Goal: Task Accomplishment & Management: Use online tool/utility

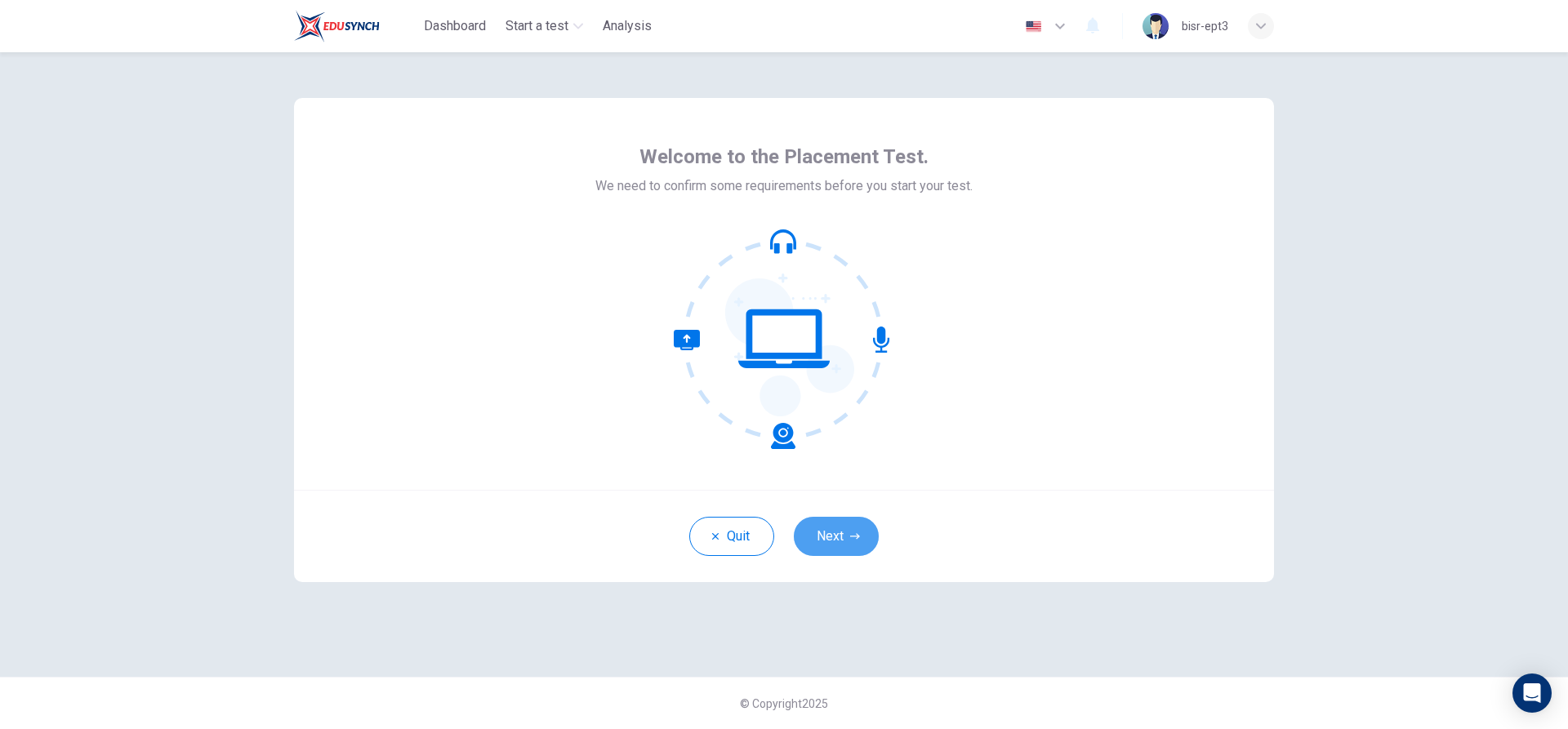
click at [838, 528] on button "Next" at bounding box center [836, 536] width 85 height 39
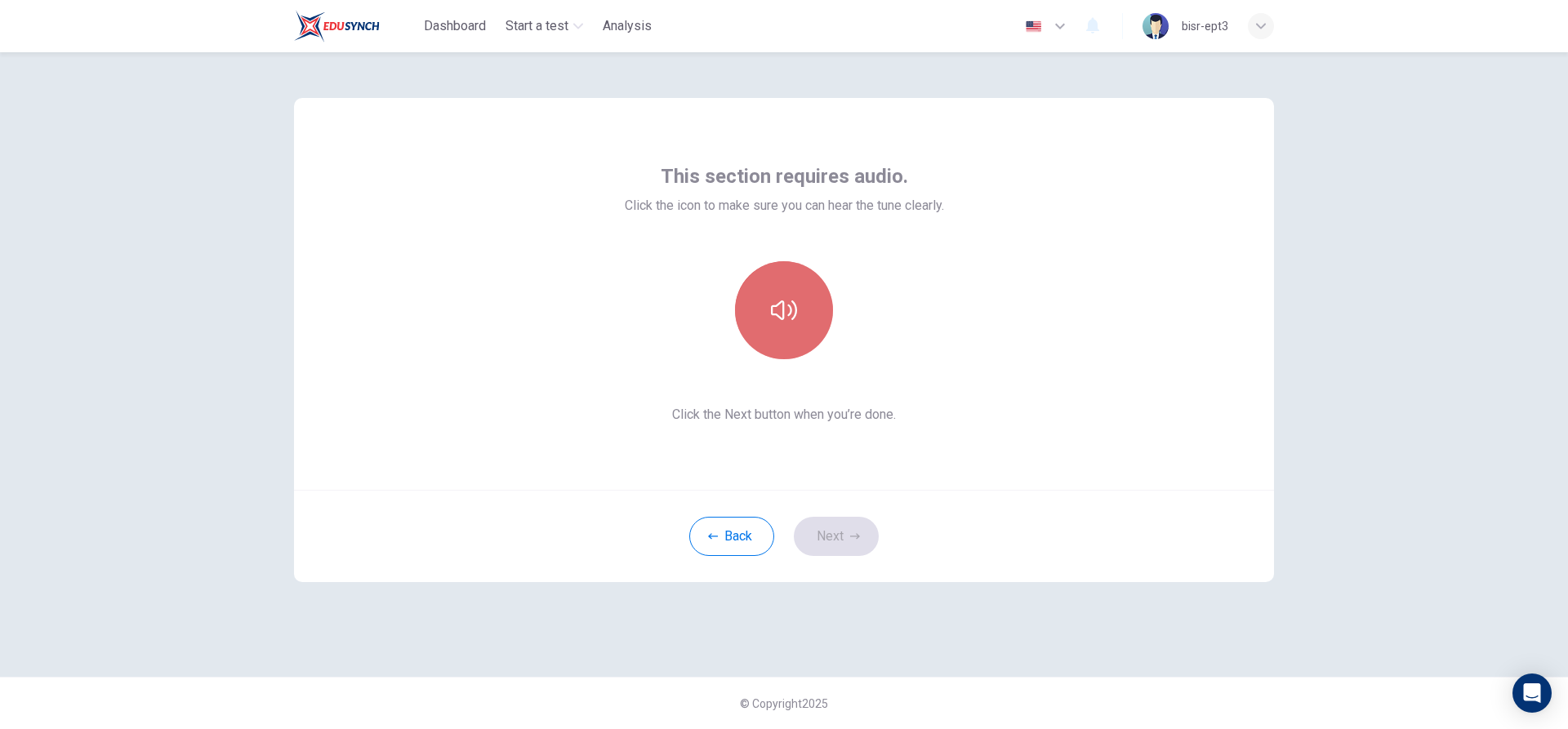
click at [787, 325] on button "button" at bounding box center [784, 310] width 98 height 98
click at [844, 526] on button "Next" at bounding box center [836, 536] width 85 height 39
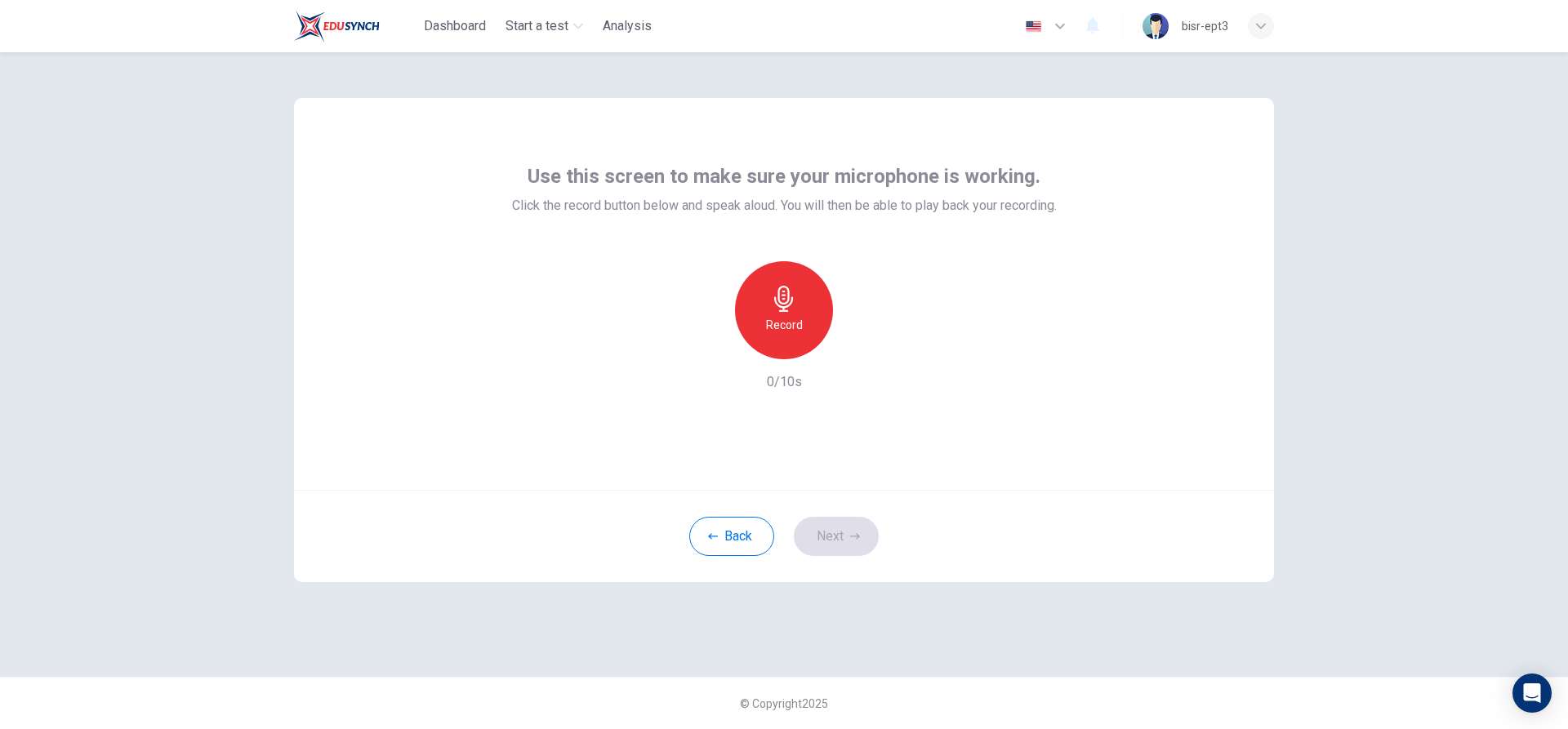
click at [781, 324] on h6 "Record" at bounding box center [784, 325] width 37 height 19
click at [784, 301] on icon "button" at bounding box center [784, 298] width 26 height 26
click at [862, 346] on icon "button" at bounding box center [859, 346] width 17 height 17
click at [862, 344] on icon "button" at bounding box center [859, 346] width 17 height 17
click at [805, 319] on div "Record" at bounding box center [784, 310] width 98 height 98
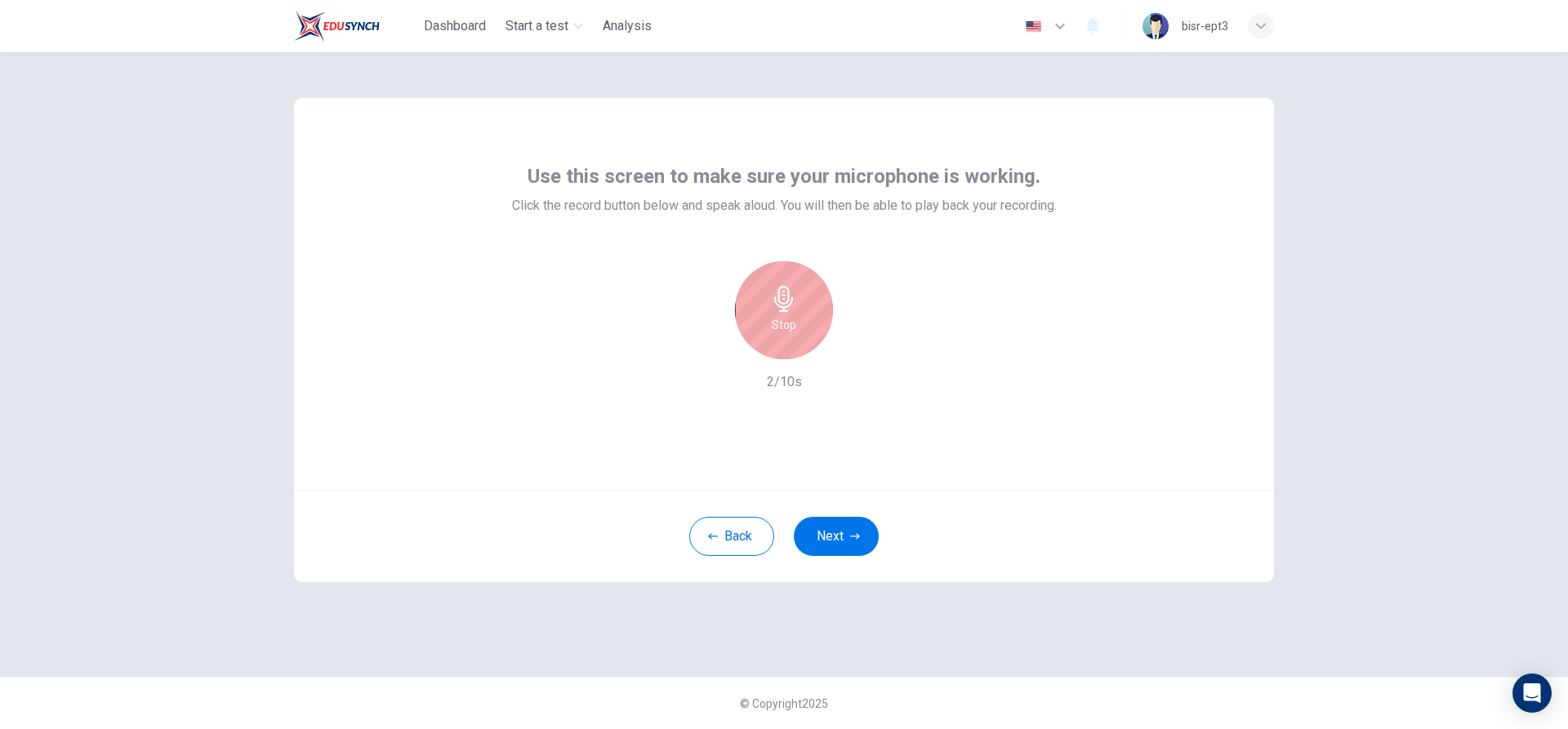
click at [786, 315] on h6 "Stop" at bounding box center [784, 325] width 25 height 19
click at [855, 344] on icon "button" at bounding box center [859, 346] width 17 height 17
click at [701, 346] on icon "button" at bounding box center [708, 346] width 15 height 15
click at [805, 315] on div "Record" at bounding box center [784, 310] width 98 height 98
click at [794, 315] on h6 "Stop" at bounding box center [784, 325] width 25 height 19
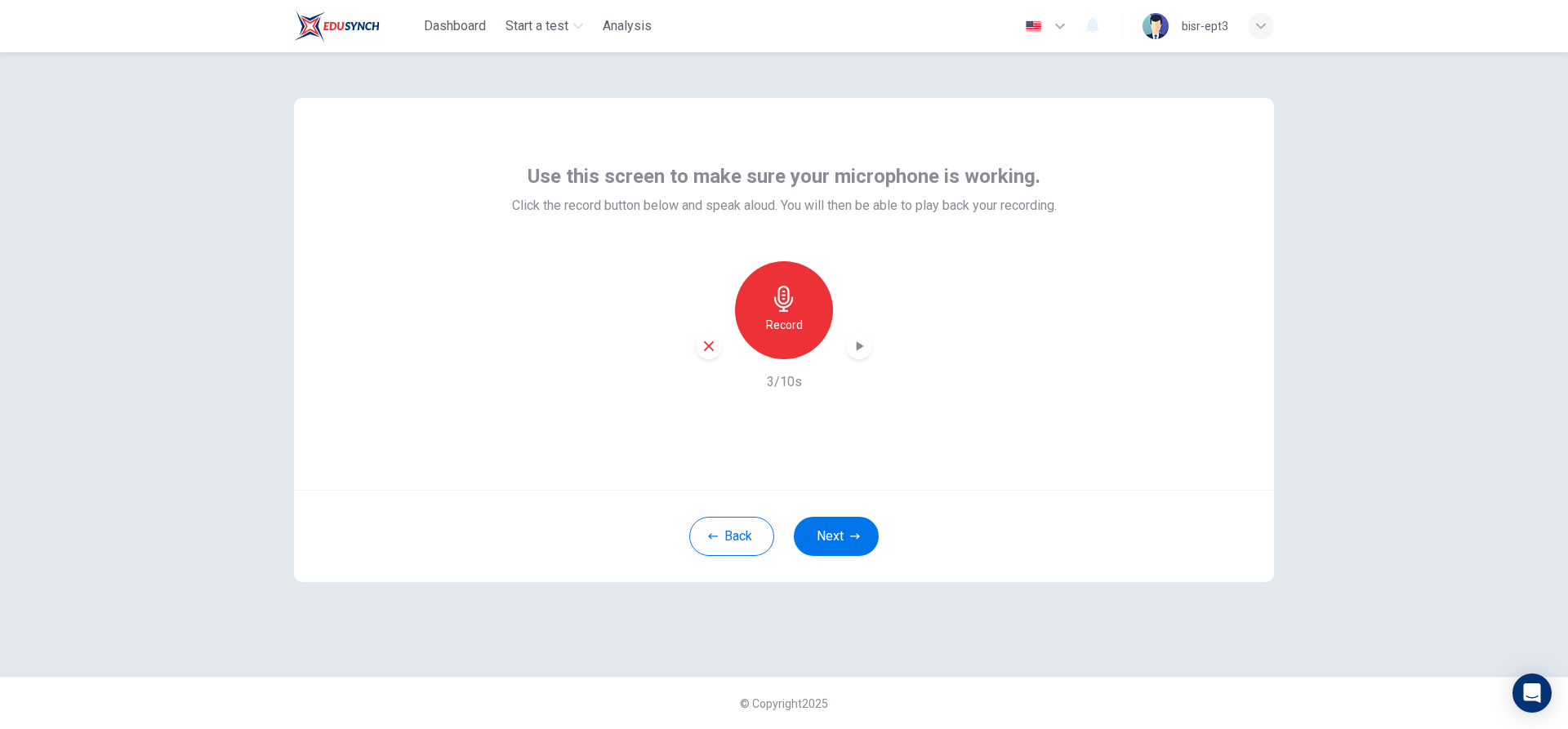
click at [862, 351] on icon "button" at bounding box center [859, 346] width 17 height 17
click at [779, 305] on icon "button" at bounding box center [784, 298] width 18 height 26
click at [776, 307] on icon "button" at bounding box center [784, 298] width 26 height 26
click at [855, 342] on icon "button" at bounding box center [859, 346] width 17 height 17
click at [778, 315] on h6 "Record" at bounding box center [784, 325] width 37 height 19
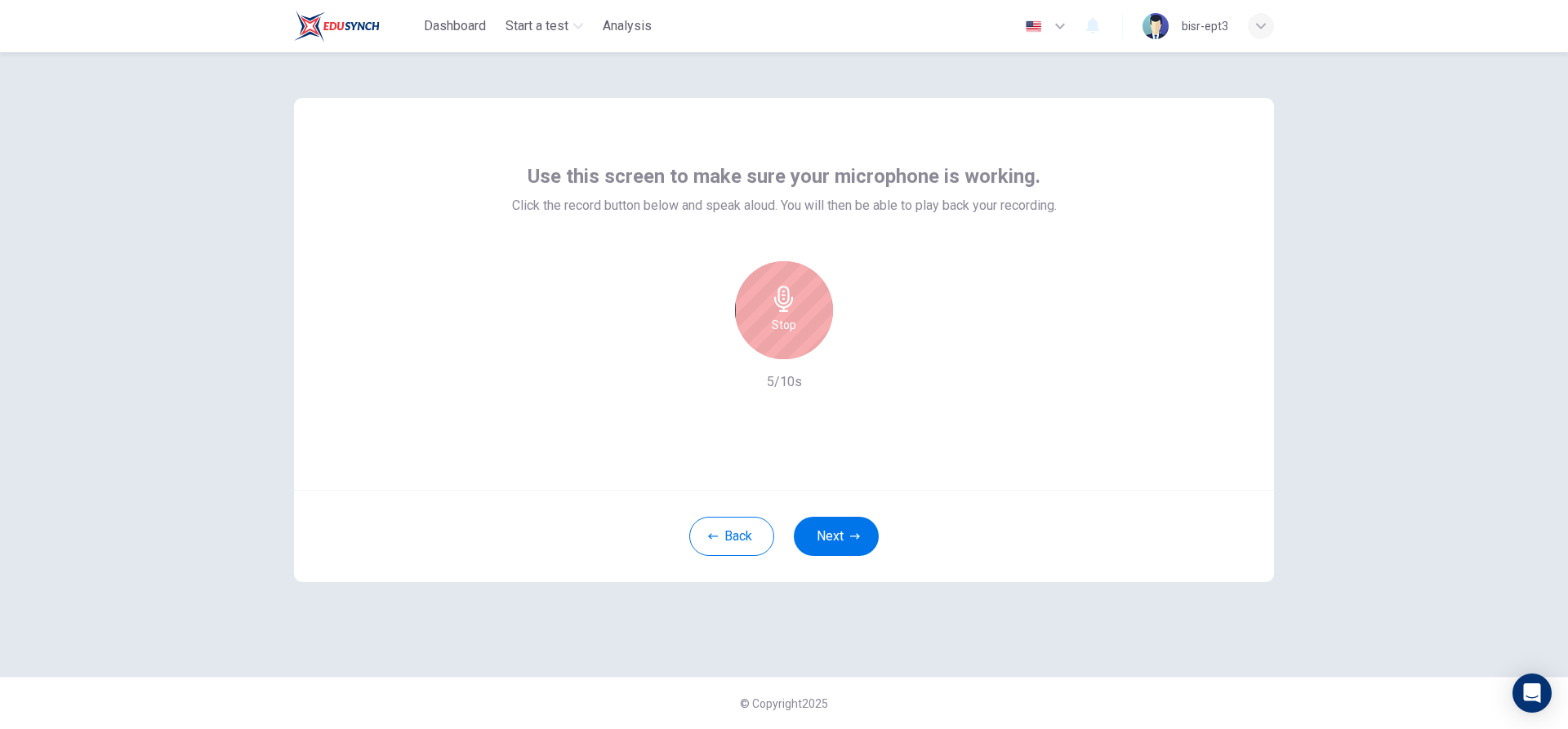
click at [776, 312] on div "Stop" at bounding box center [784, 310] width 98 height 98
click at [862, 342] on icon "button" at bounding box center [859, 346] width 17 height 17
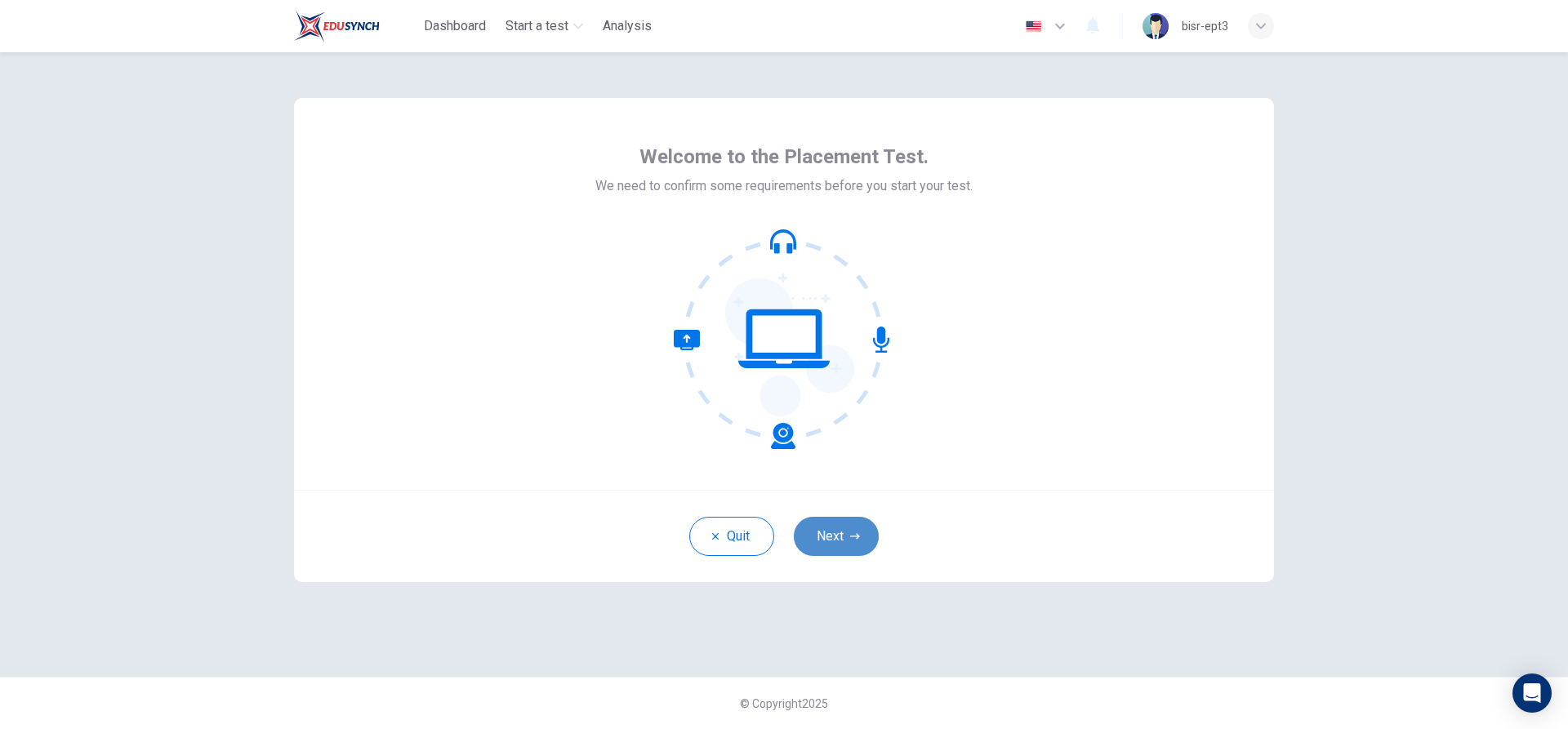
click at [841, 537] on button "Next" at bounding box center [836, 536] width 85 height 39
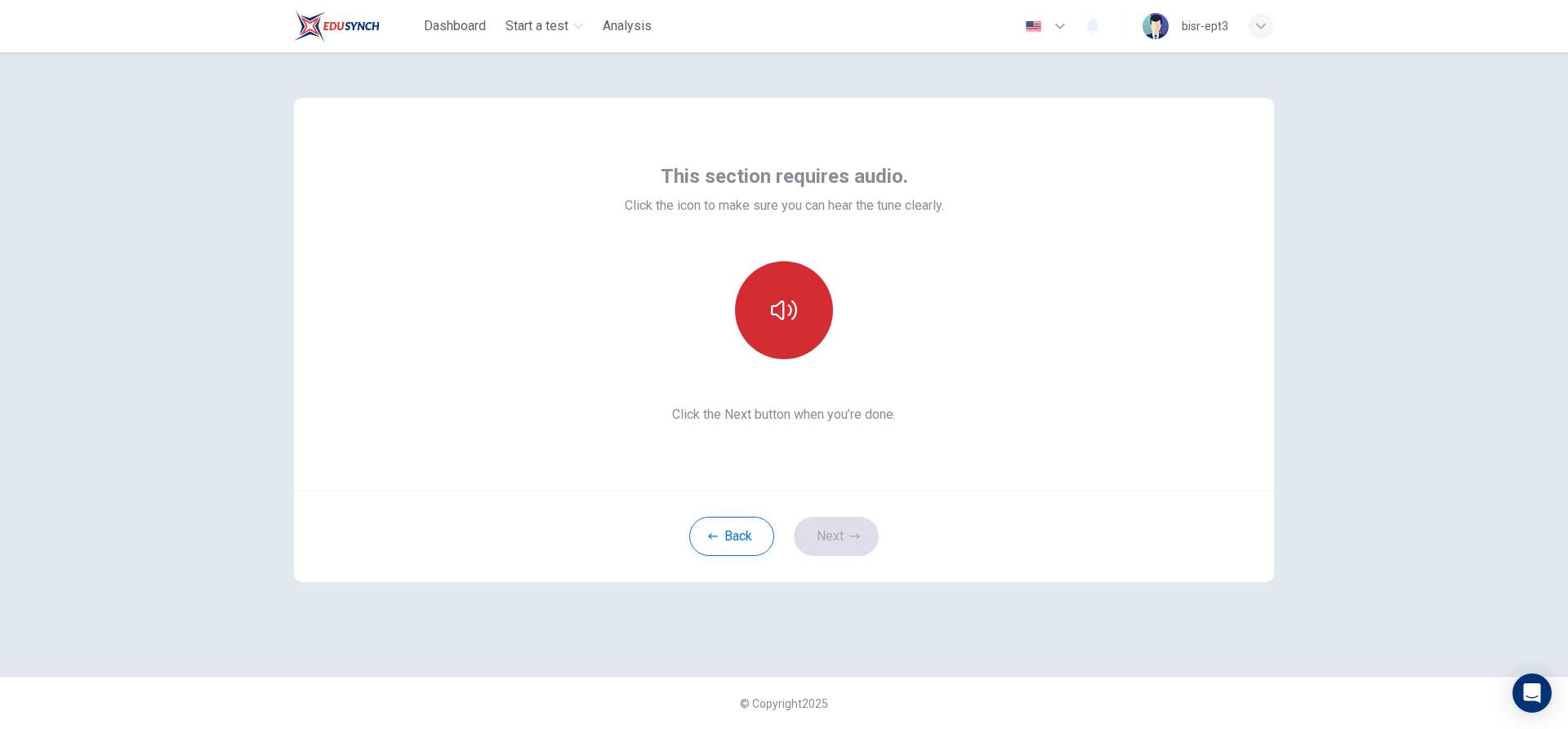
click at [801, 314] on button "button" at bounding box center [784, 310] width 98 height 98
click at [834, 537] on button "Next" at bounding box center [836, 536] width 85 height 39
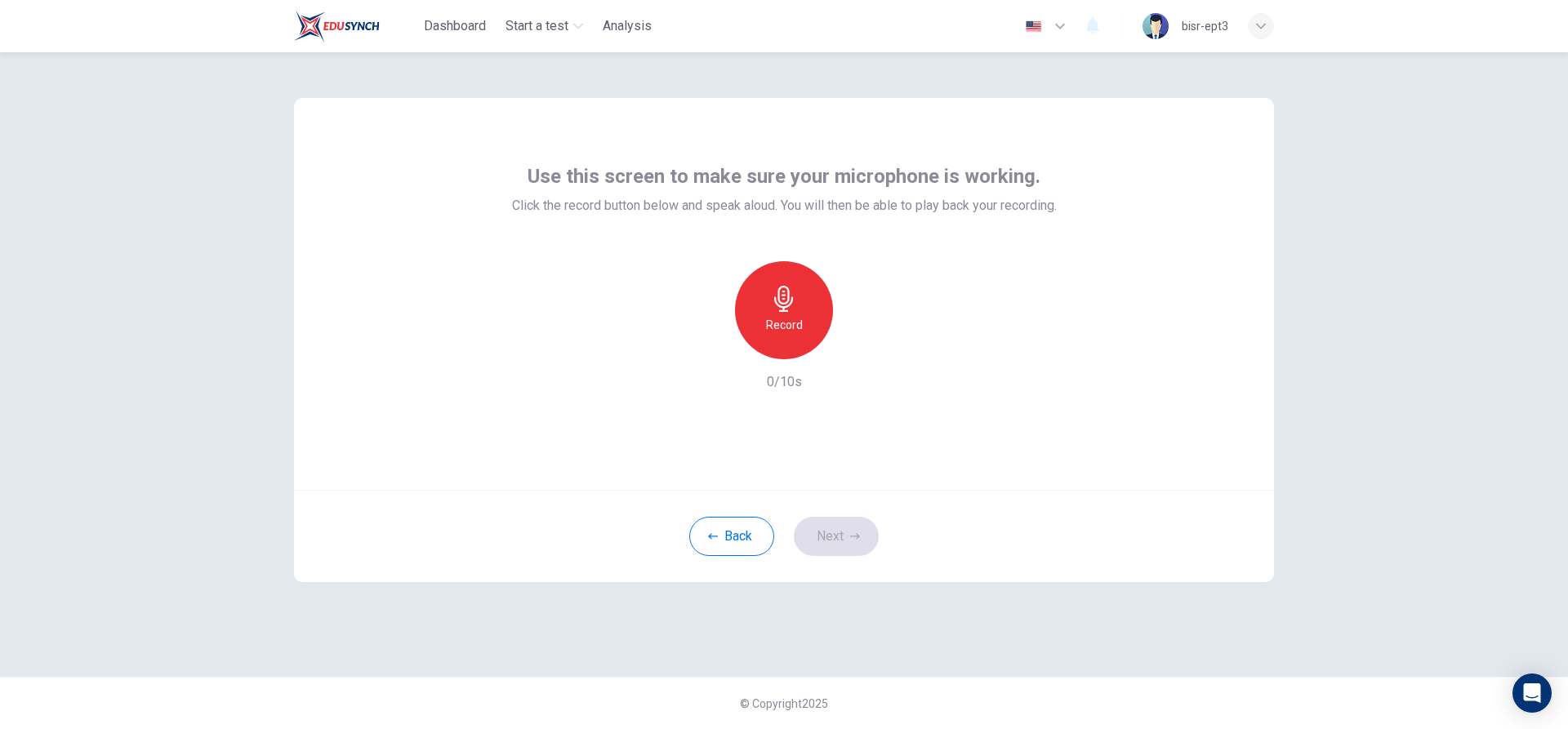
click at [782, 331] on h6 "Record" at bounding box center [784, 325] width 37 height 19
click at [795, 282] on div "Stop" at bounding box center [784, 310] width 98 height 98
click at [862, 342] on icon "button" at bounding box center [859, 346] width 17 height 17
click at [857, 355] on div "button" at bounding box center [859, 346] width 26 height 26
click at [797, 321] on h6 "Record" at bounding box center [784, 325] width 37 height 19
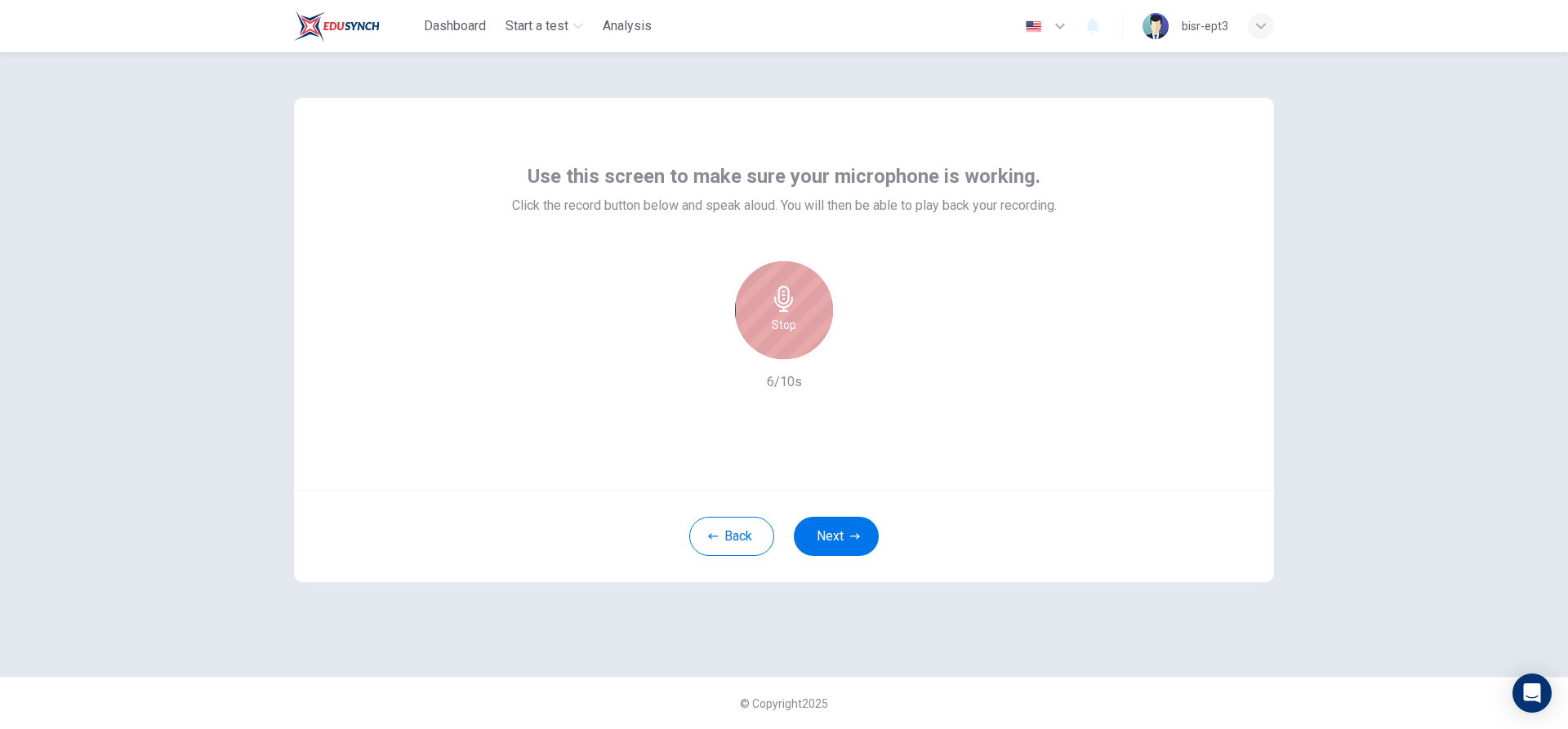
click at [785, 282] on div "Stop" at bounding box center [784, 310] width 98 height 98
click at [854, 349] on icon "button" at bounding box center [859, 346] width 17 height 17
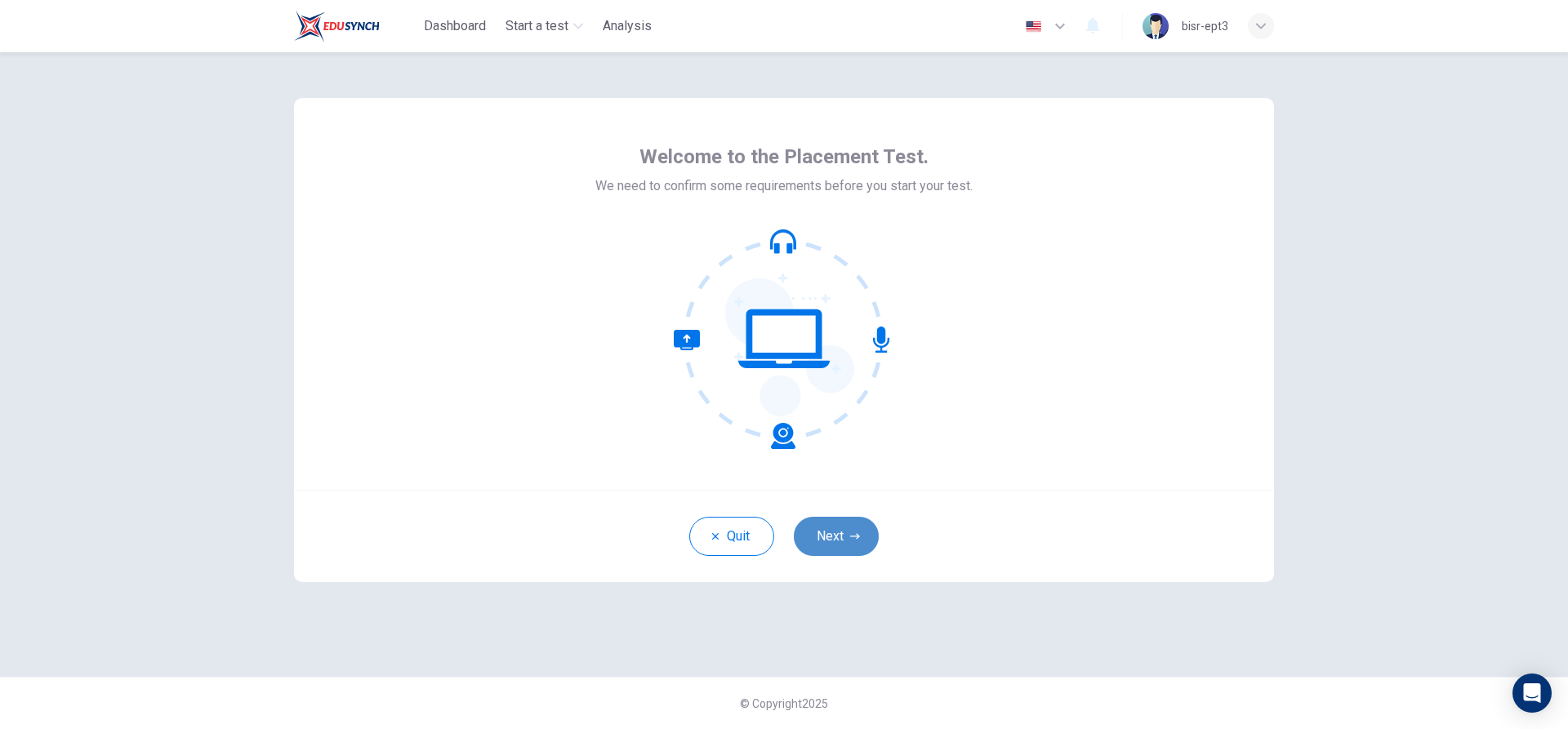
click at [818, 544] on button "Next" at bounding box center [836, 536] width 85 height 39
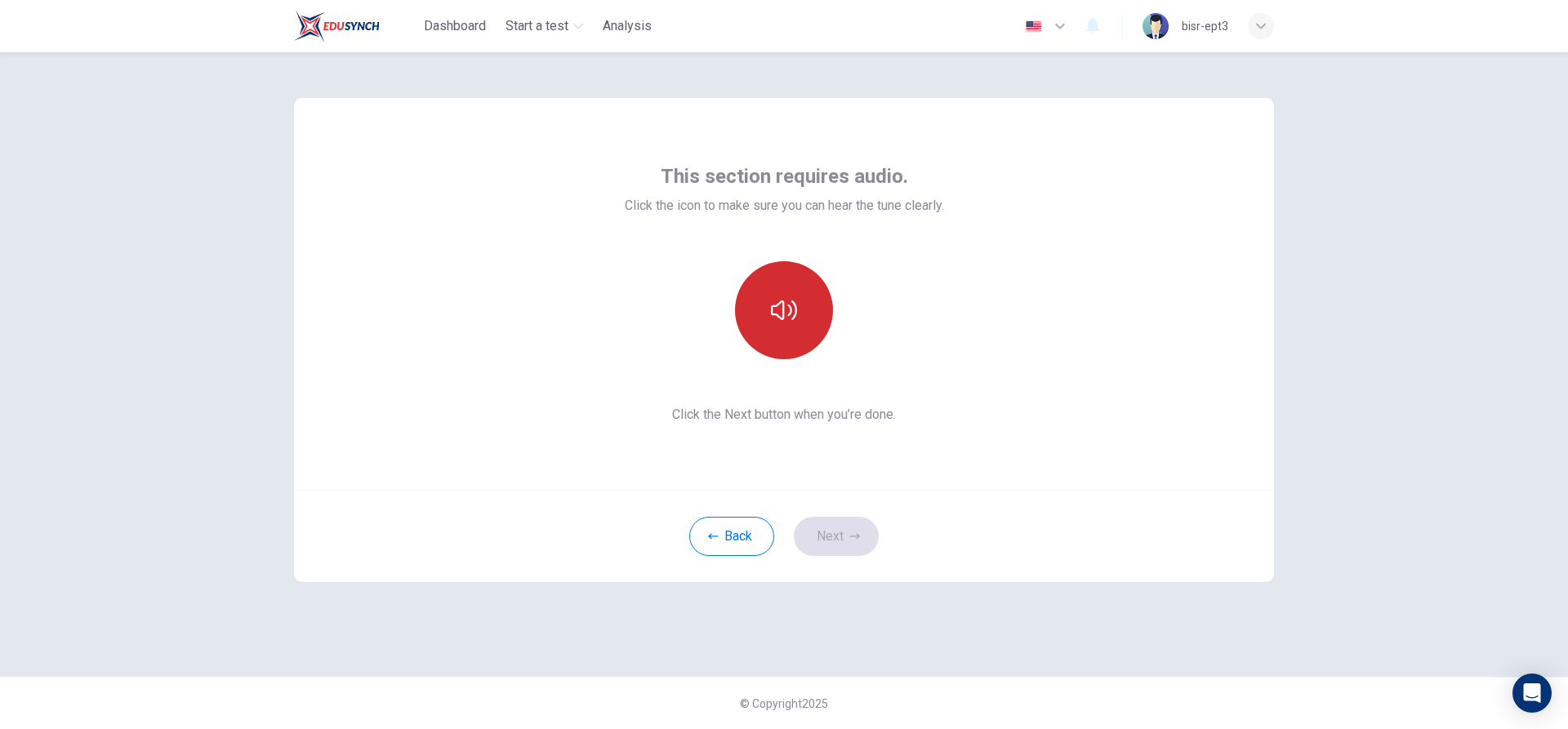
click at [808, 344] on button "button" at bounding box center [784, 310] width 98 height 98
click at [806, 334] on button "button" at bounding box center [784, 310] width 98 height 98
click at [851, 529] on button "Next" at bounding box center [836, 536] width 85 height 39
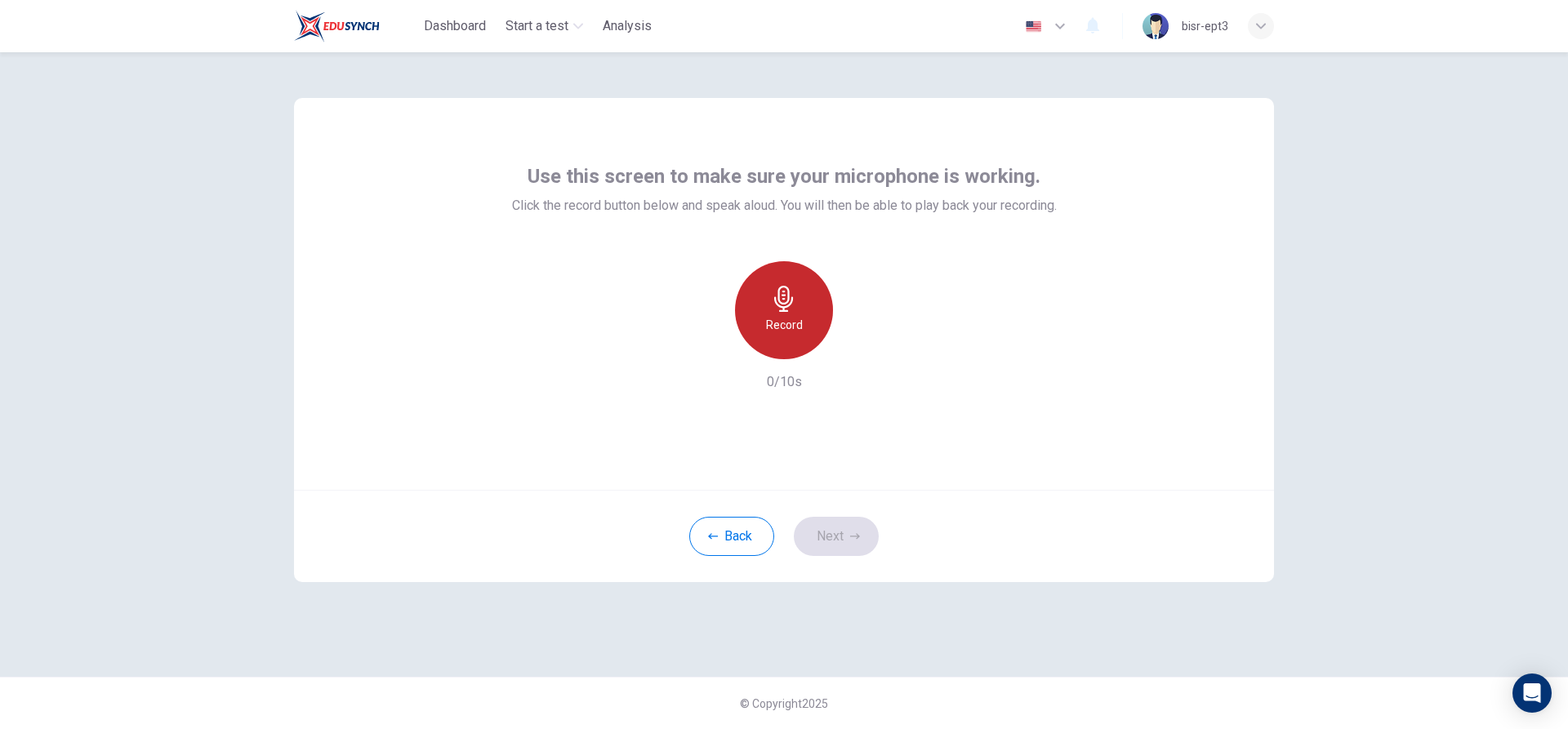
click at [791, 320] on h6 "Record" at bounding box center [784, 325] width 37 height 19
click at [790, 327] on h6 "Stop" at bounding box center [784, 325] width 25 height 19
click at [857, 337] on div "button" at bounding box center [859, 346] width 26 height 26
click at [854, 342] on icon "button" at bounding box center [859, 346] width 17 height 17
click at [710, 349] on icon "button" at bounding box center [708, 346] width 15 height 15
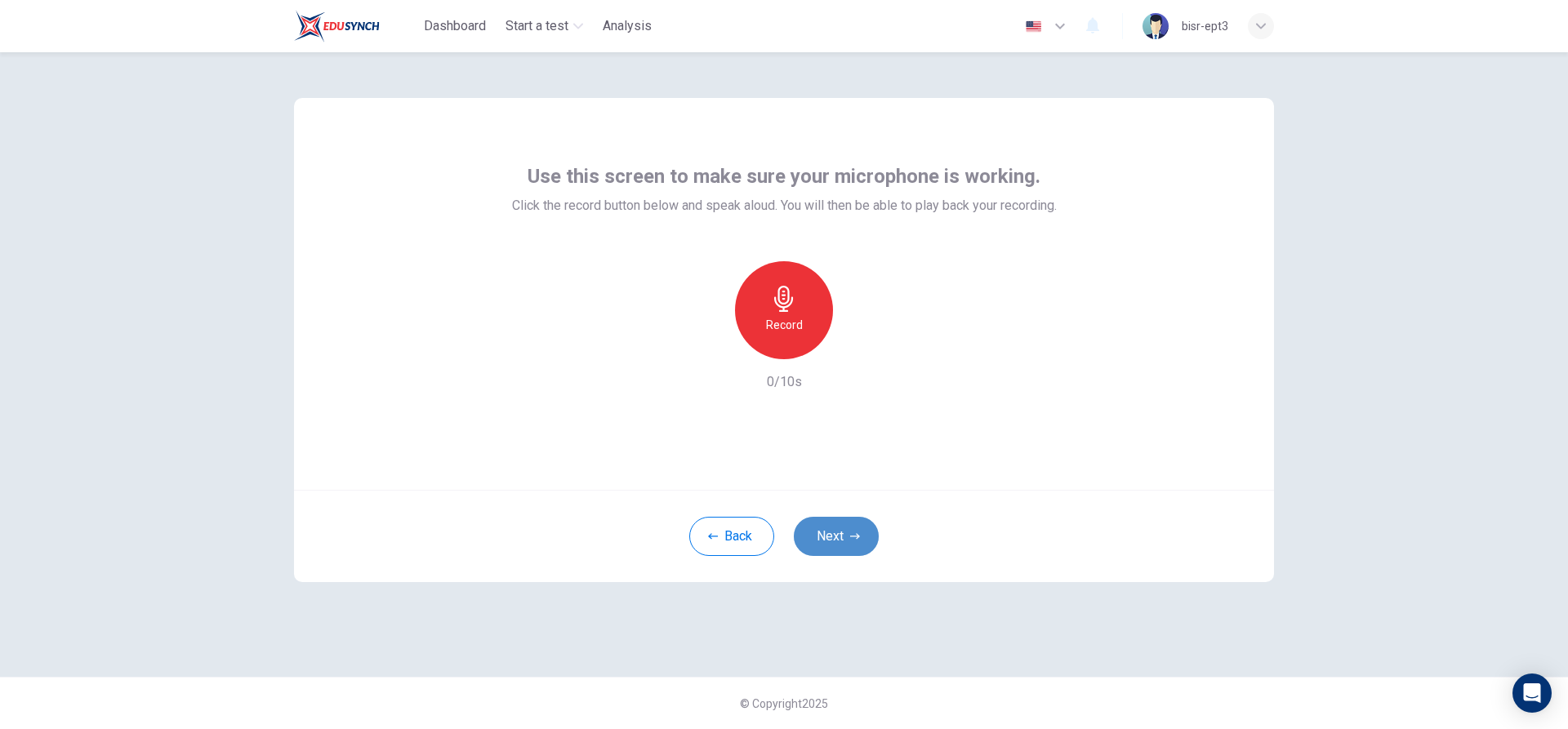
click at [838, 537] on button "Next" at bounding box center [836, 536] width 85 height 39
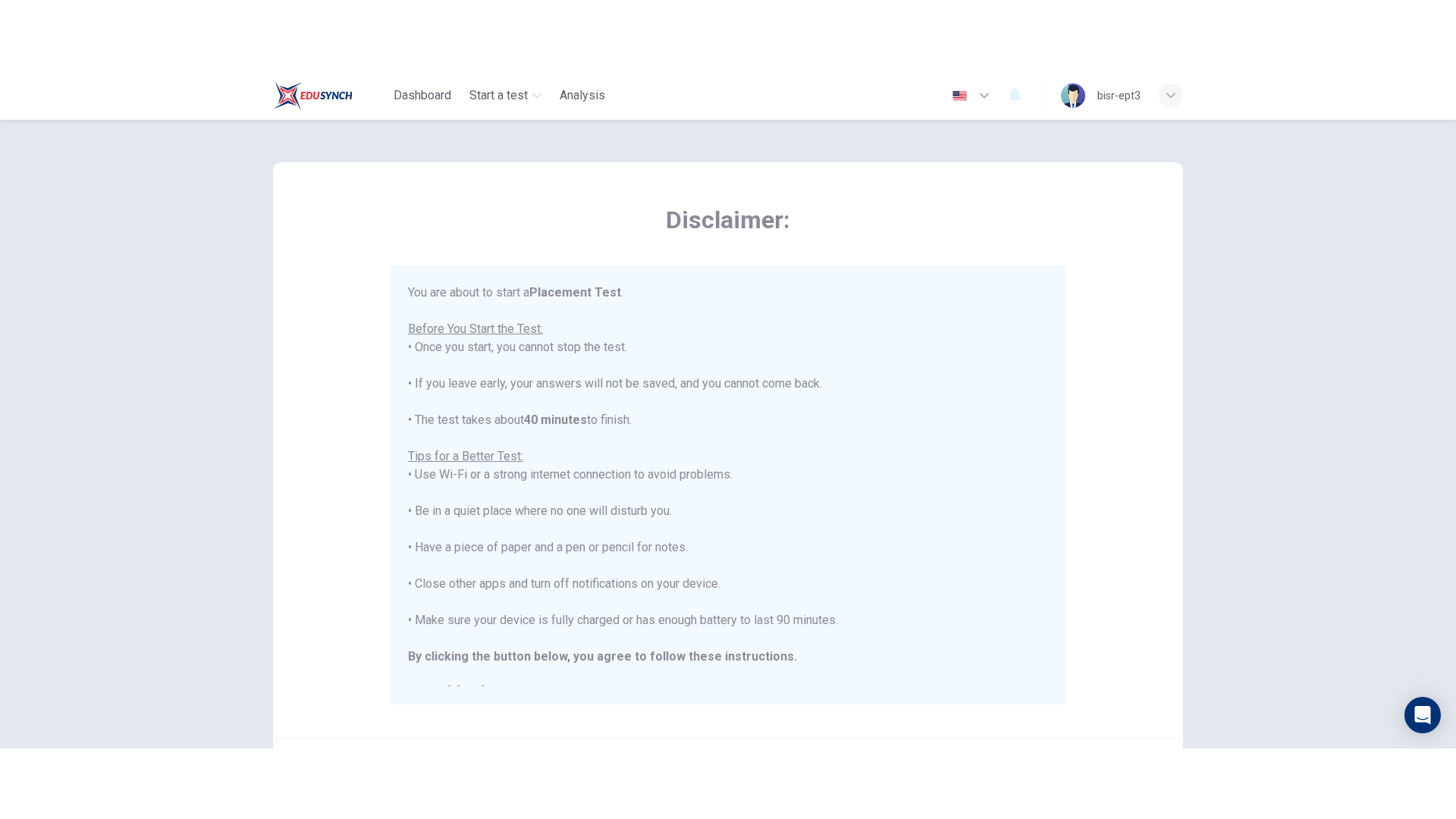
scroll to position [17, 0]
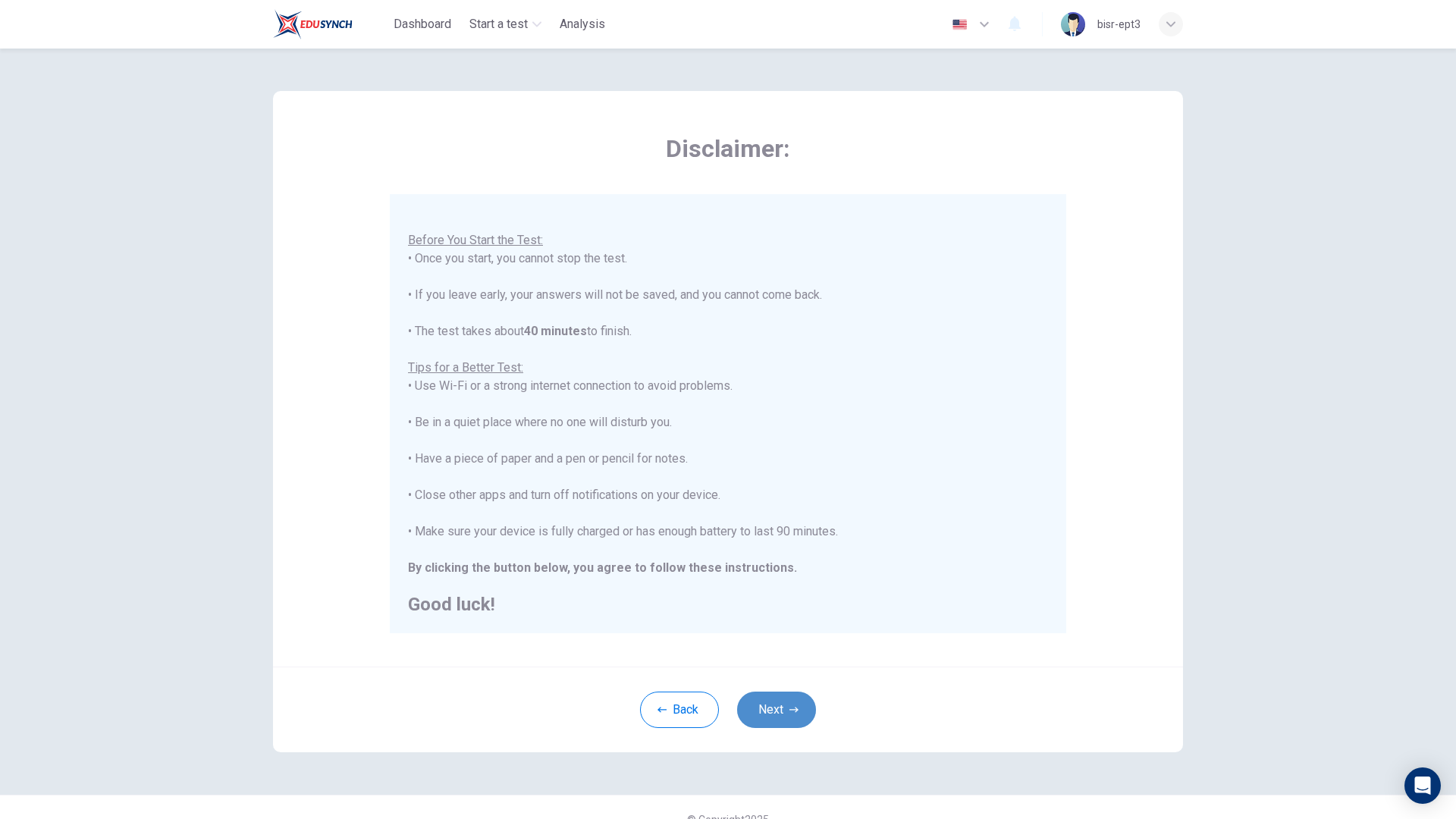
click at [779, 677] on button "Next" at bounding box center [776, 710] width 79 height 37
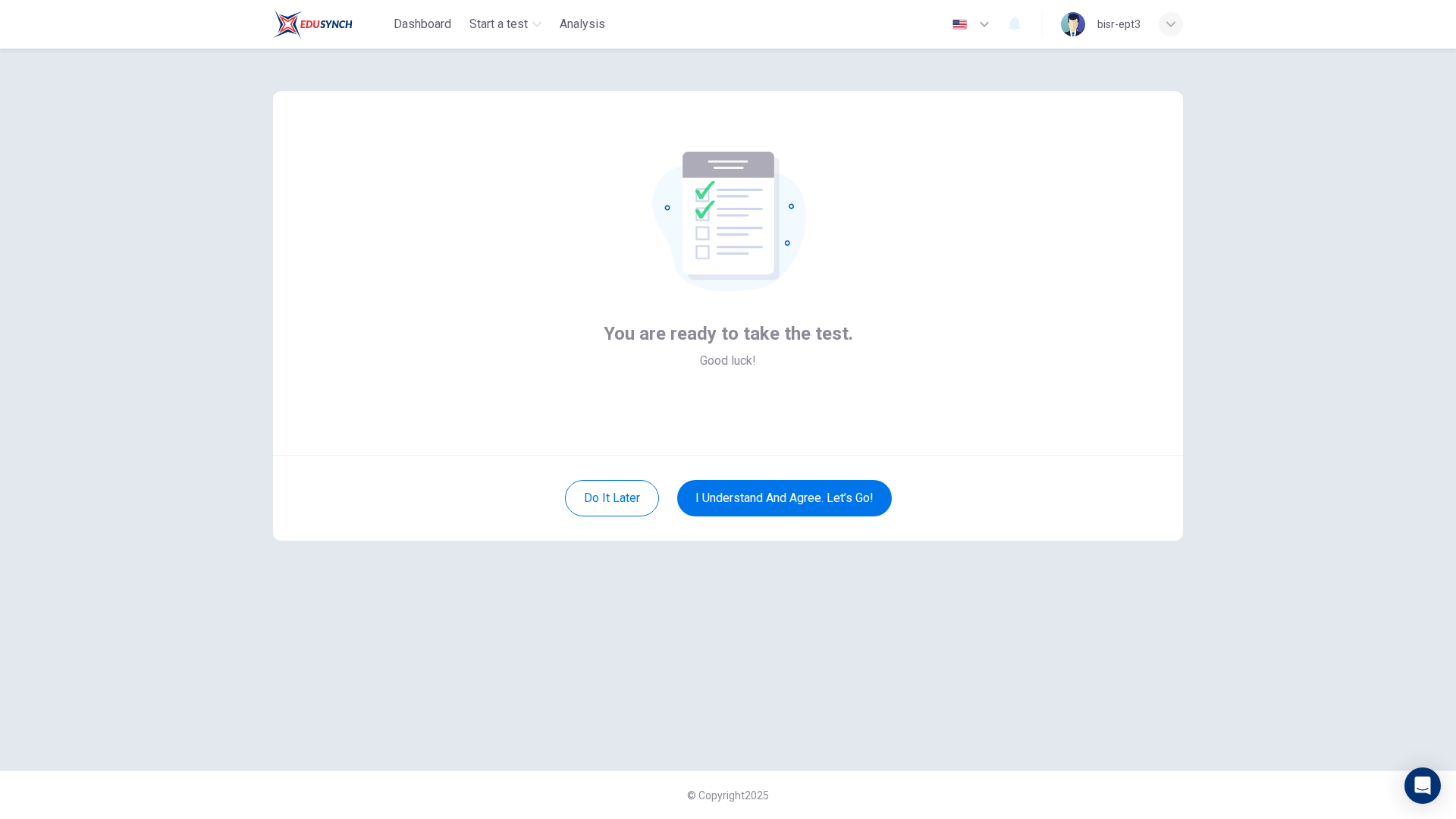
click at [802, 522] on div "Do it later I understand and agree. Let’s go!" at bounding box center [728, 498] width 910 height 86
click at [796, 499] on button "I understand and agree. Let’s go!" at bounding box center [785, 498] width 215 height 37
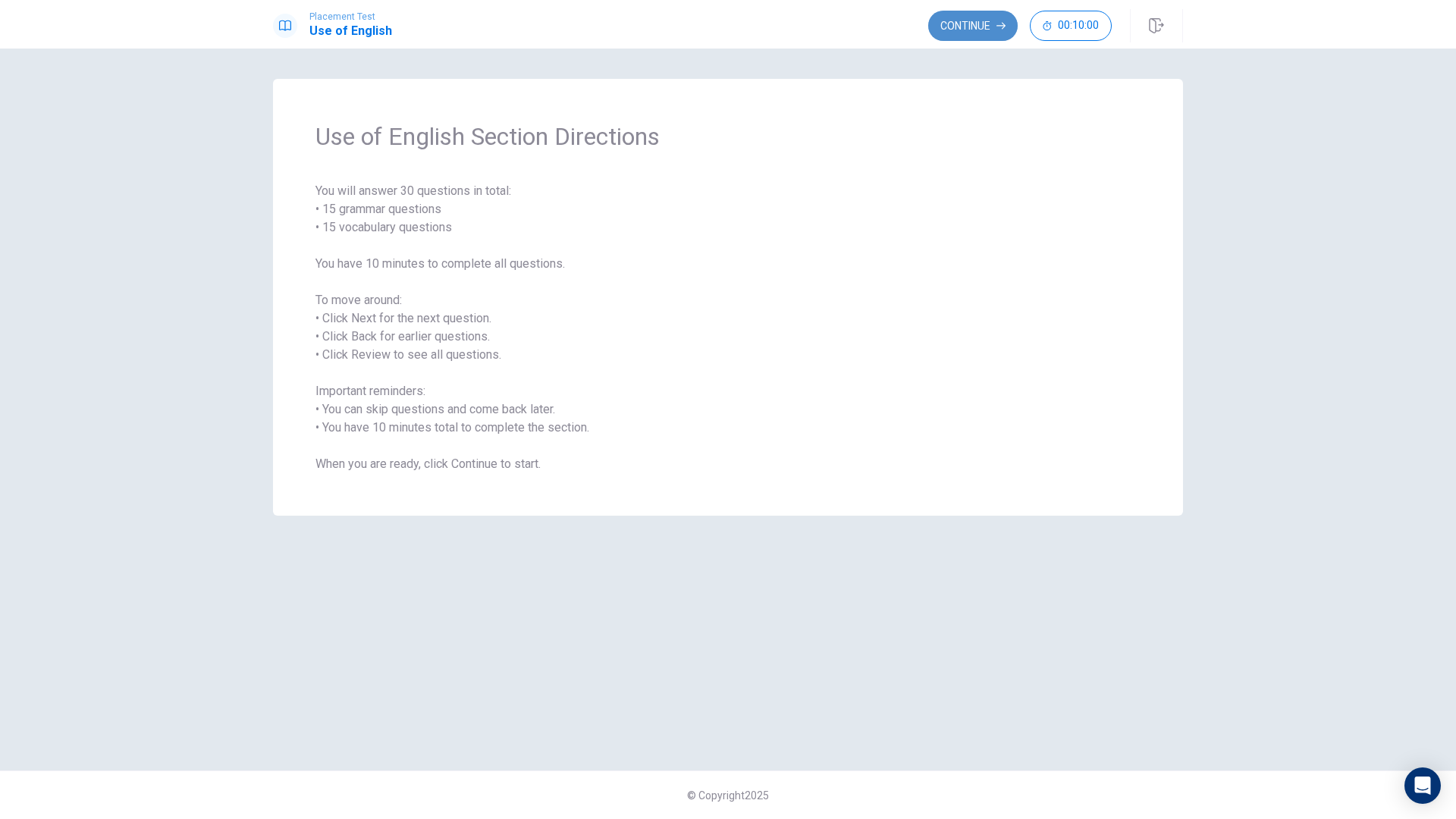
click at [996, 24] on icon "button" at bounding box center [1000, 26] width 9 height 9
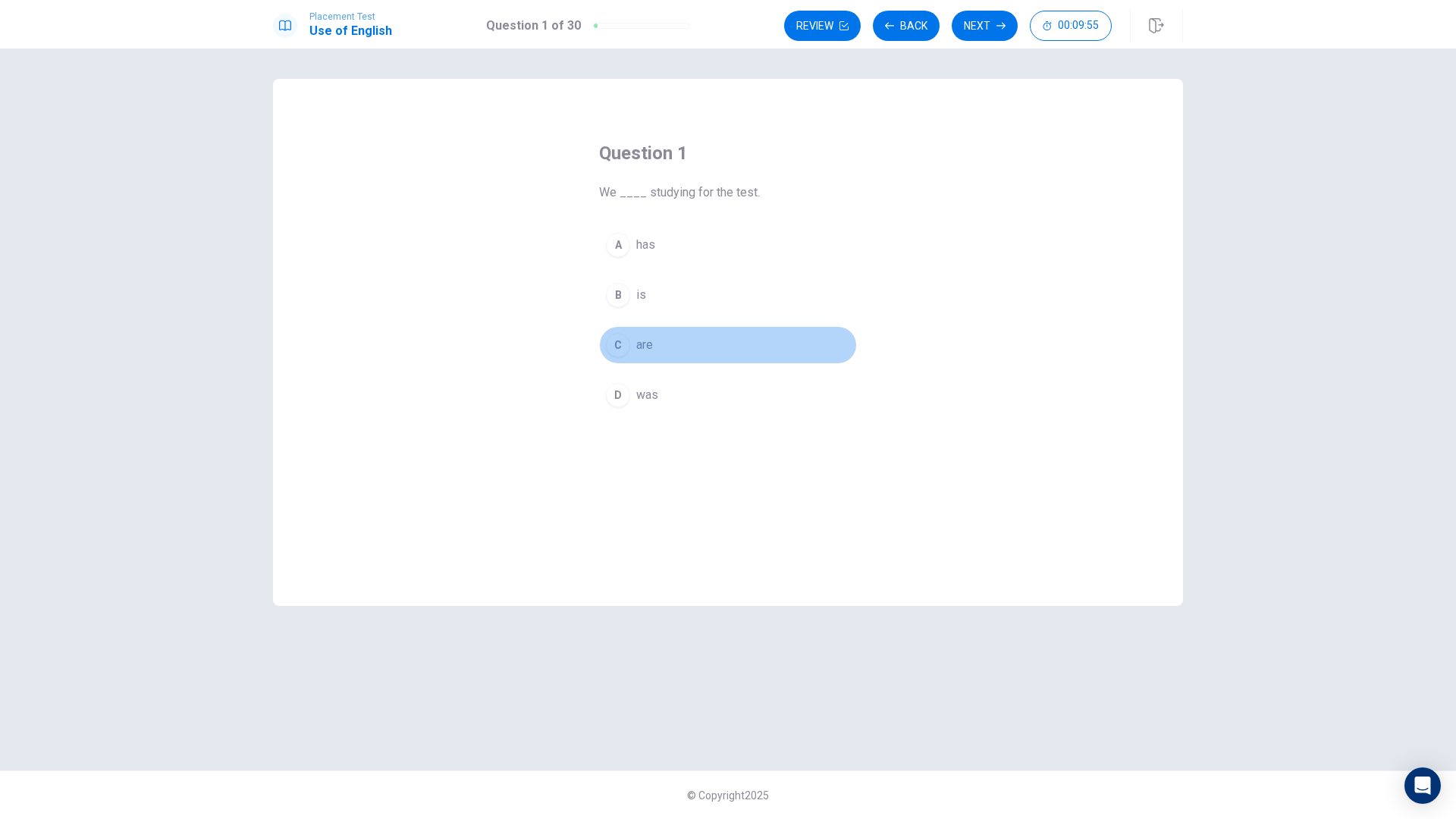
click at [645, 342] on span "are" at bounding box center [645, 344] width 17 height 18
click at [964, 20] on button "Next" at bounding box center [984, 26] width 66 height 31
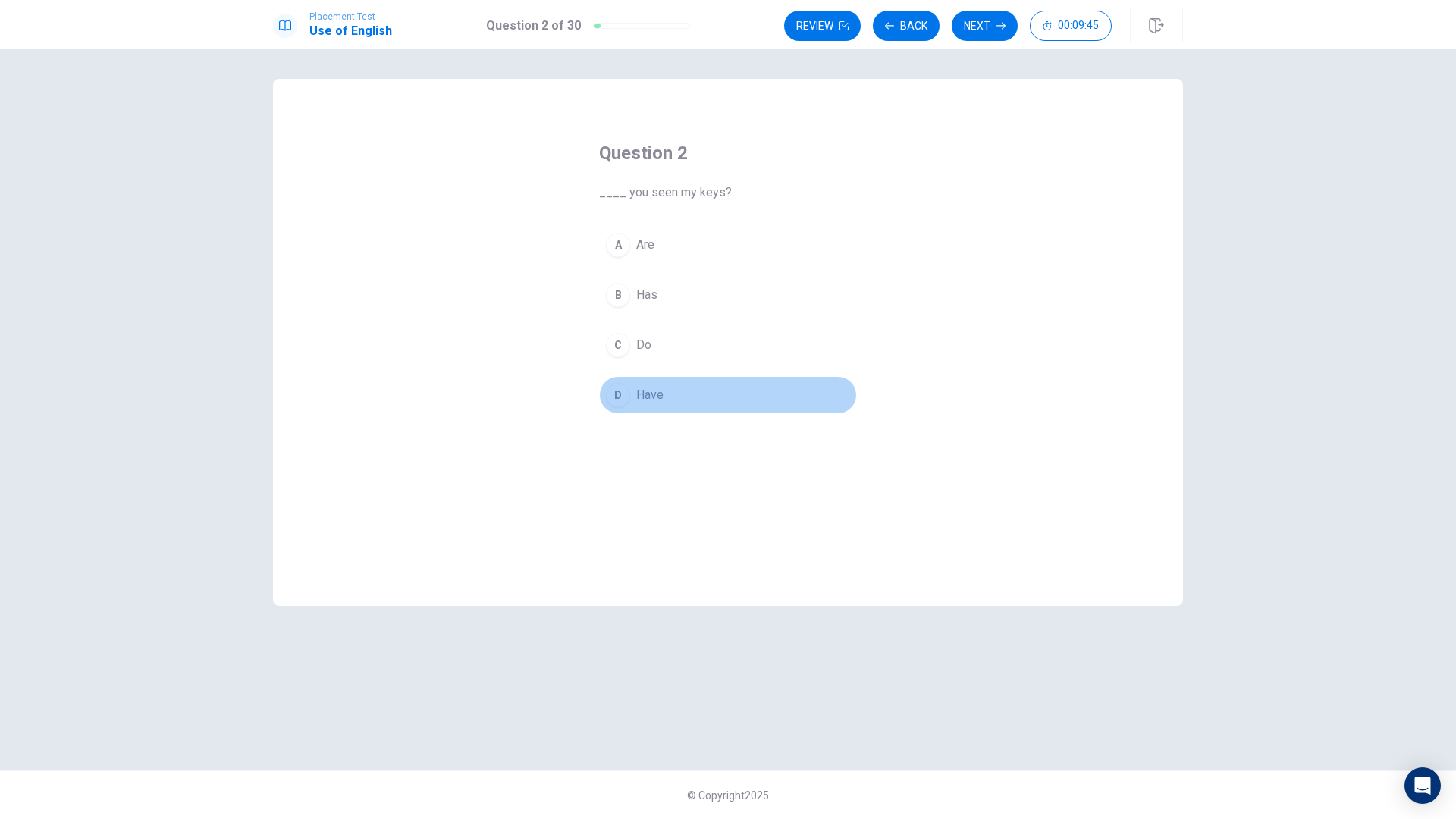
click at [644, 392] on span "Have" at bounding box center [650, 395] width 27 height 18
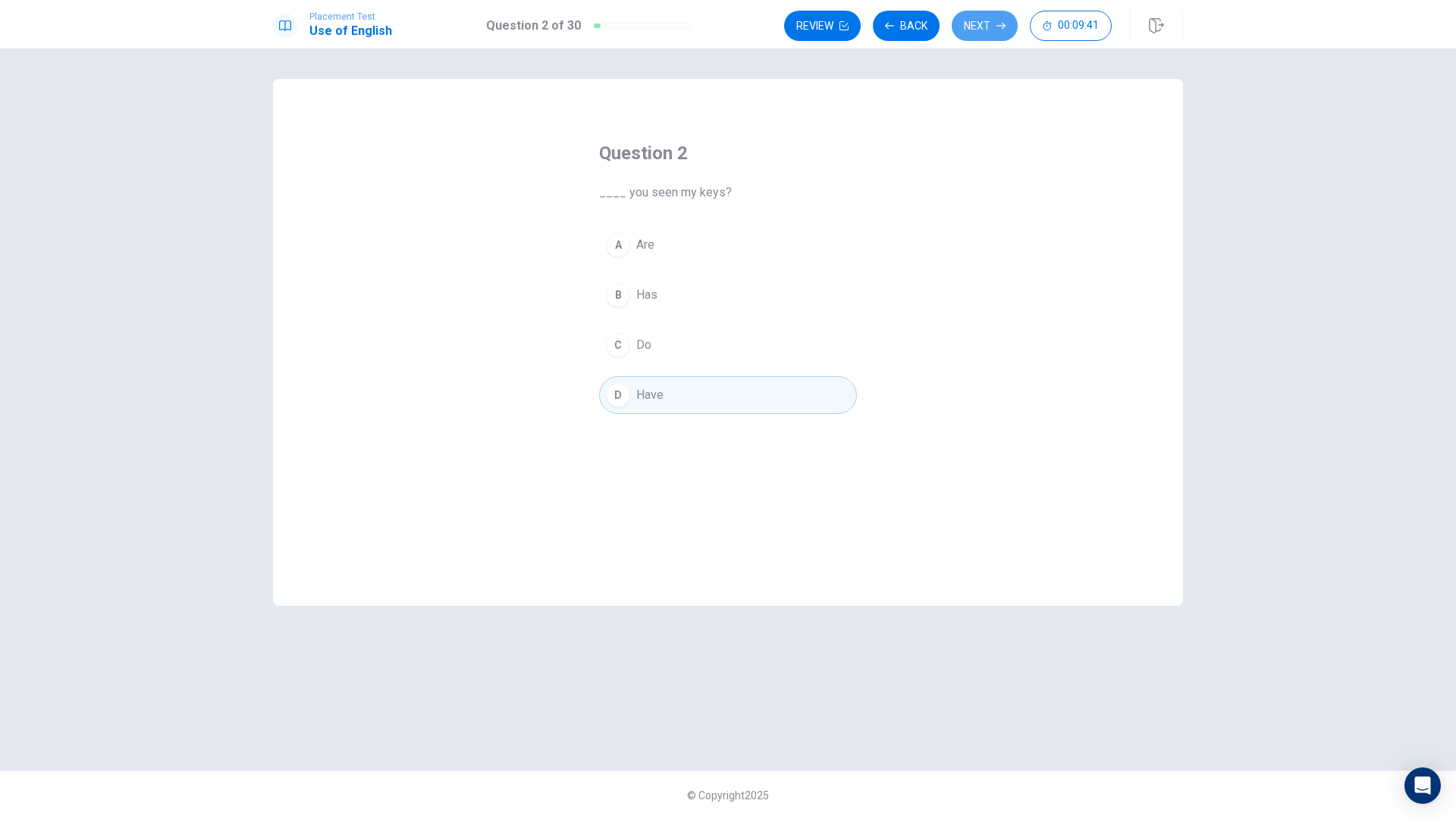
click at [1003, 24] on button "Next" at bounding box center [984, 26] width 66 height 31
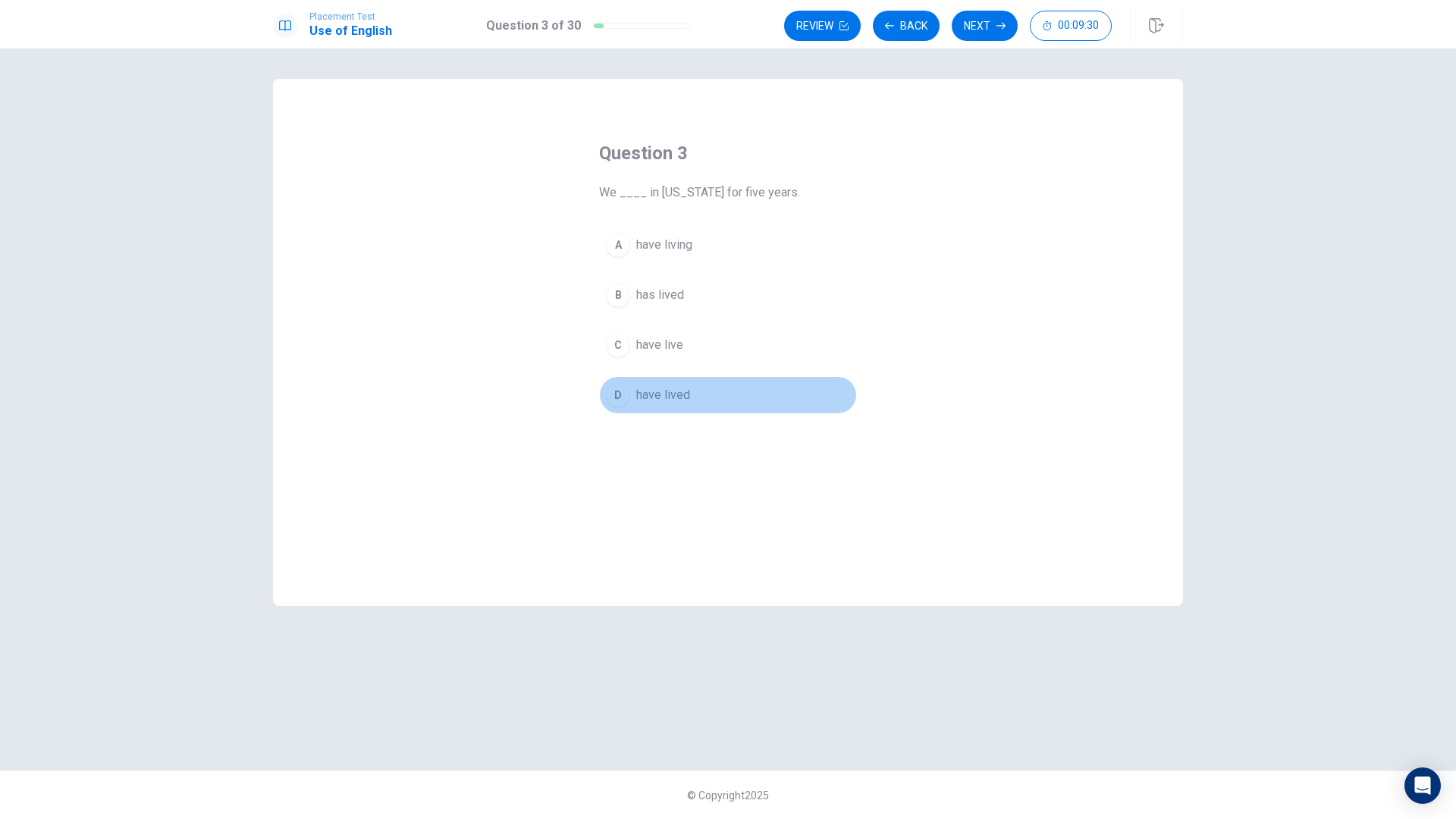
click at [678, 396] on span "have lived" at bounding box center [663, 395] width 54 height 18
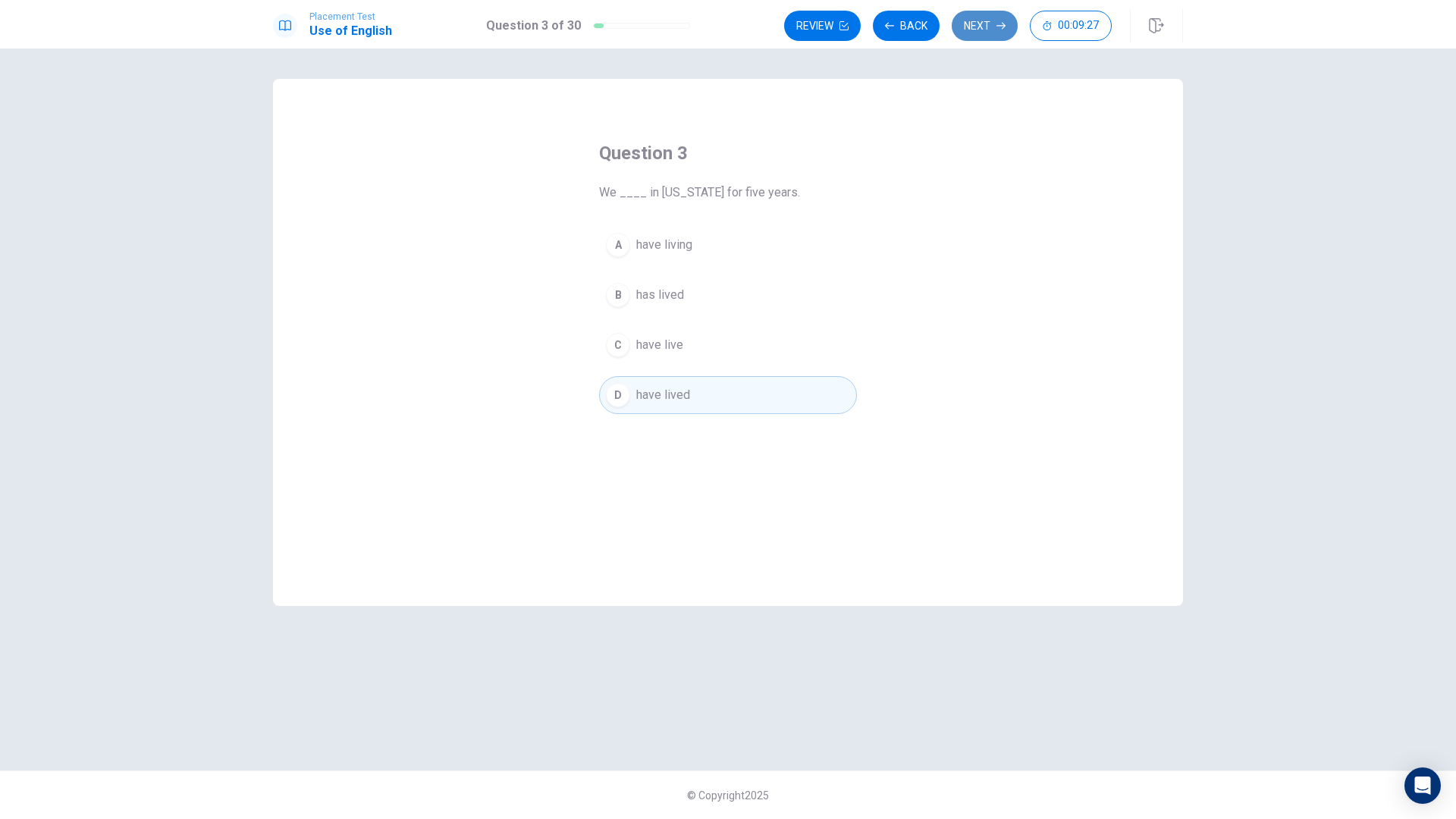
click at [996, 26] on icon "button" at bounding box center [1000, 26] width 9 height 9
click at [668, 346] on span "has been" at bounding box center [660, 344] width 49 height 18
click at [1004, 22] on icon "button" at bounding box center [1000, 26] width 9 height 9
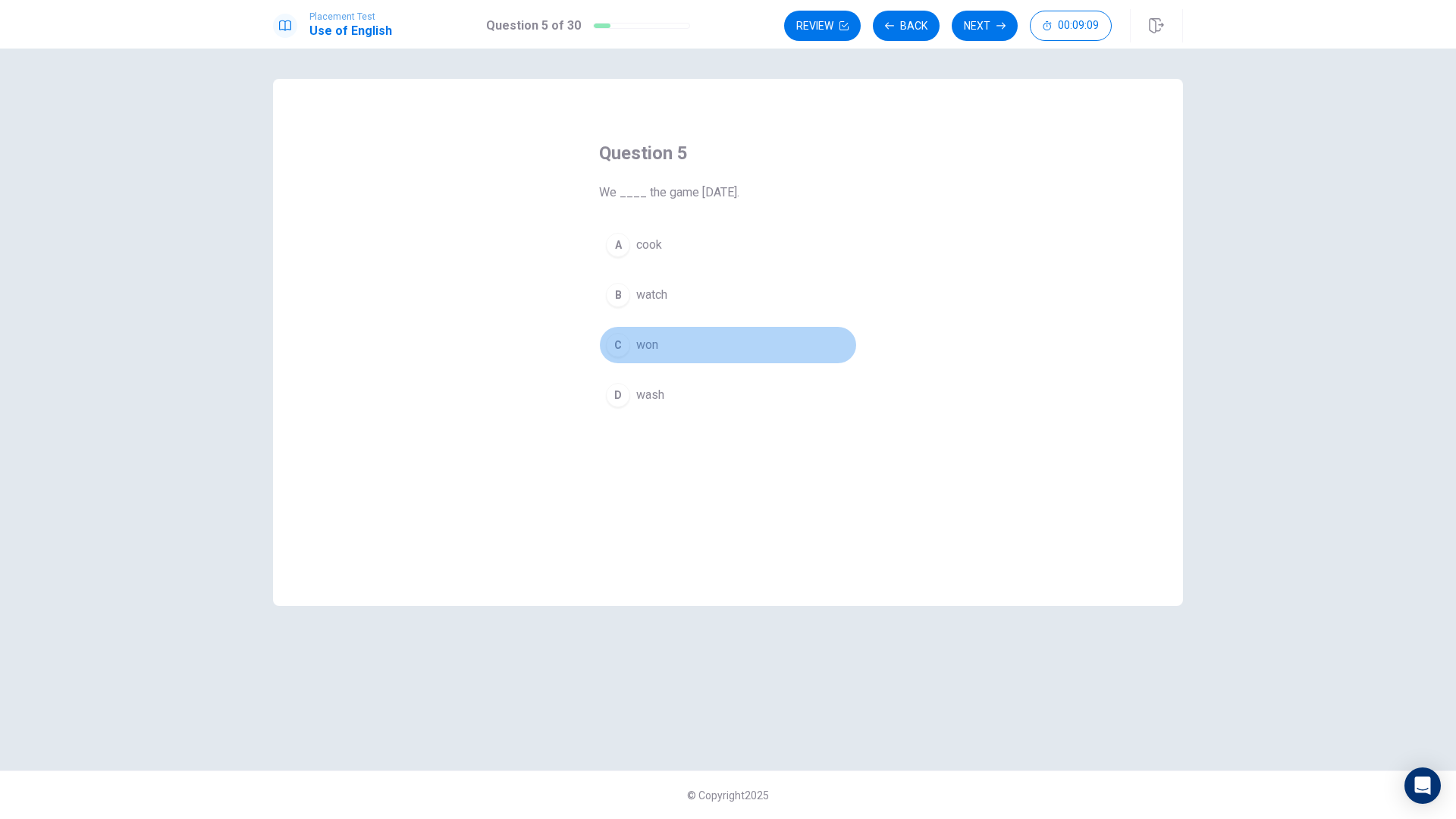
click at [636, 343] on button "C won" at bounding box center [728, 345] width 258 height 37
click at [1000, 23] on icon "button" at bounding box center [1000, 26] width 9 height 9
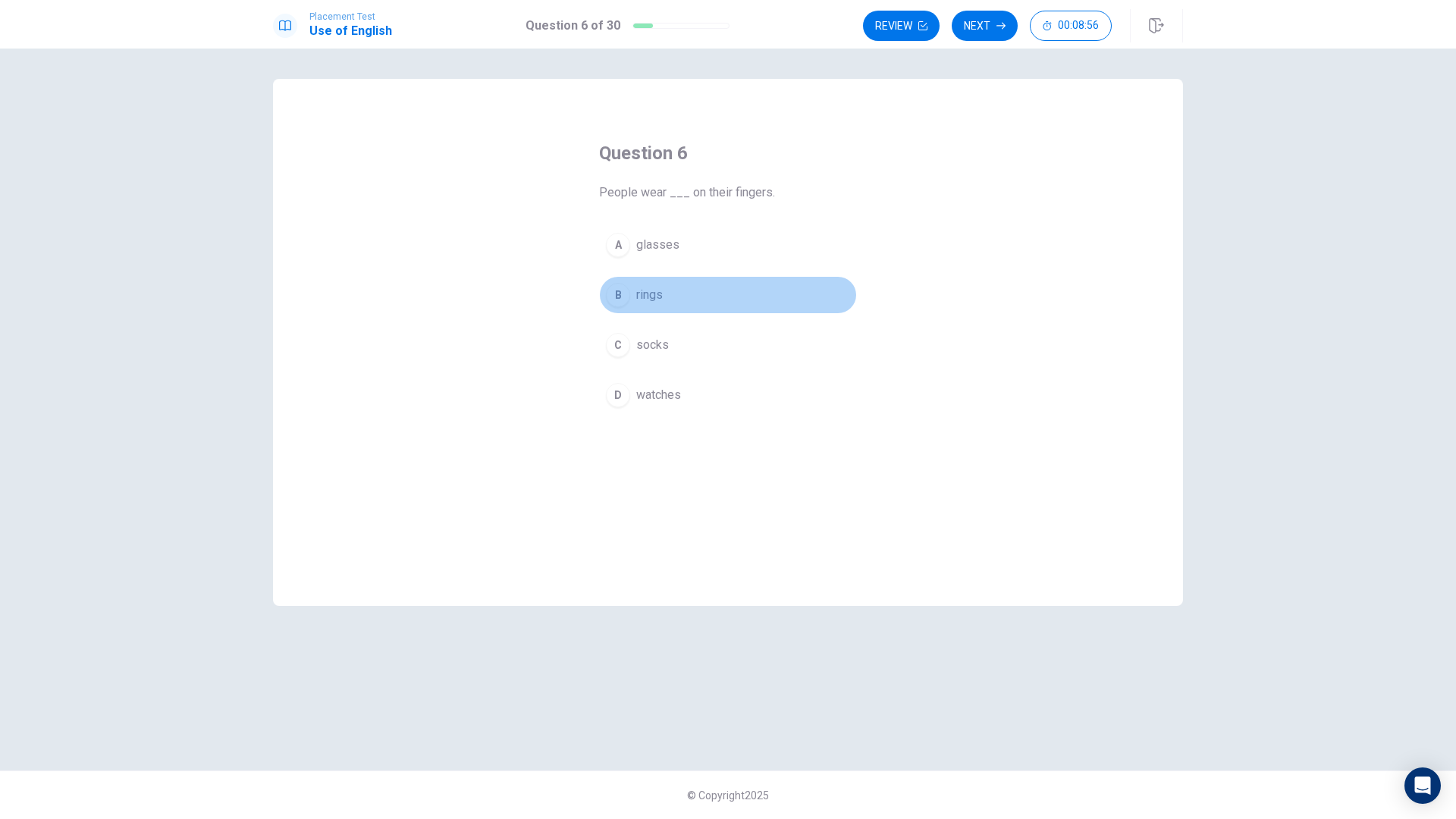
click at [649, 291] on span "rings" at bounding box center [649, 294] width 26 height 18
click at [1008, 31] on button "Next" at bounding box center [984, 26] width 66 height 31
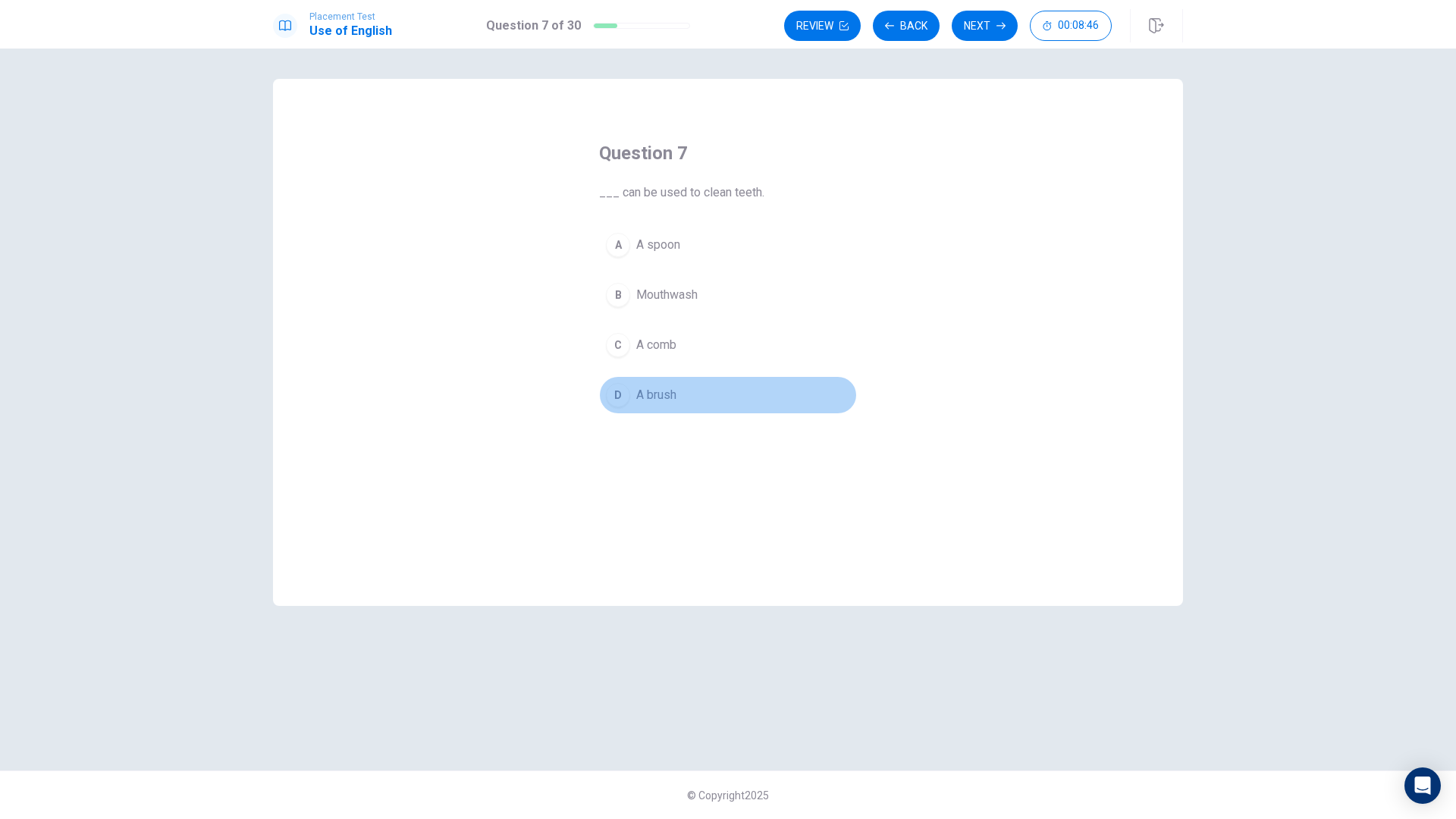
click at [642, 397] on span "A brush" at bounding box center [656, 395] width 40 height 18
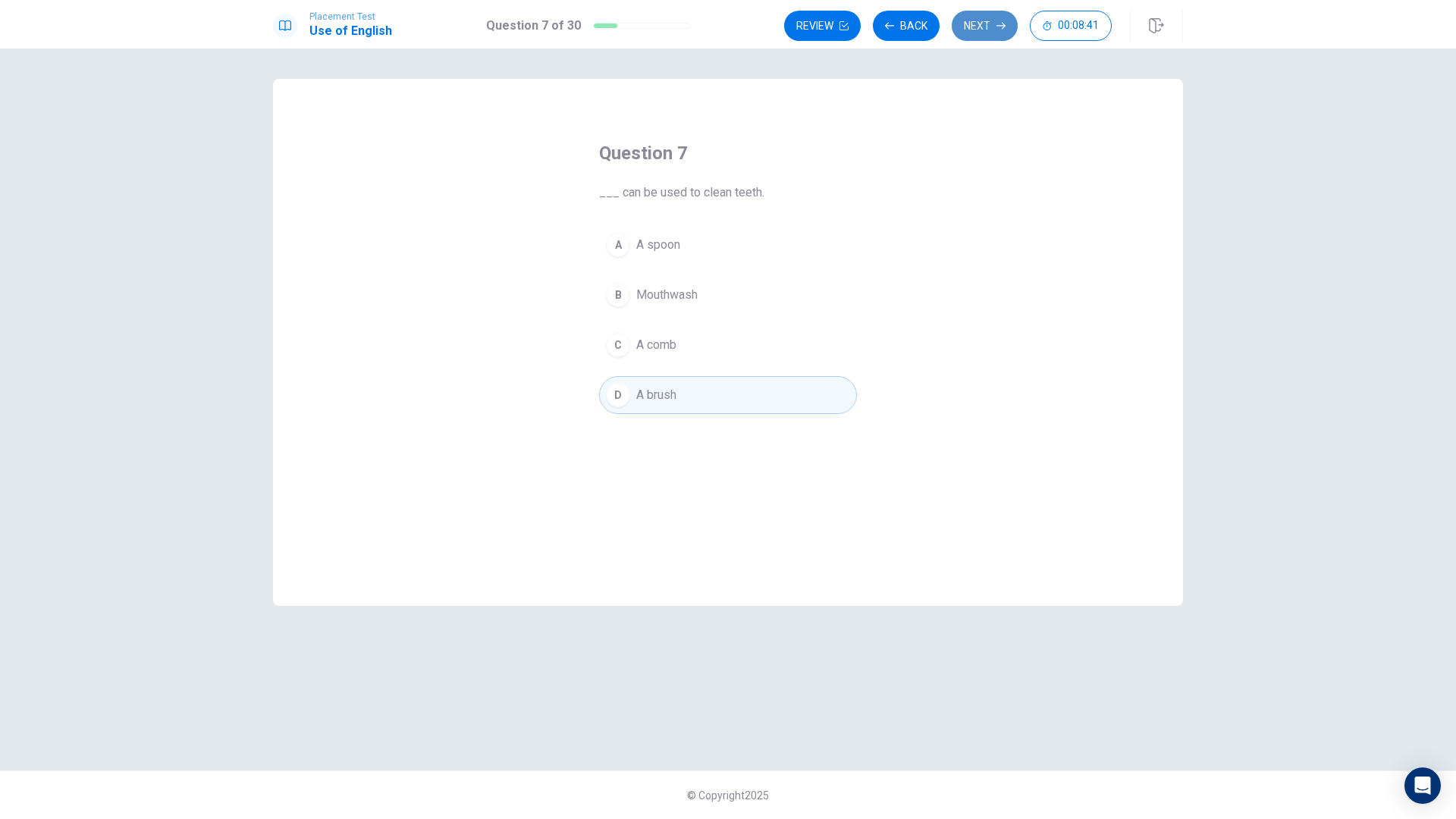
click at [976, 32] on button "Next" at bounding box center [984, 26] width 66 height 31
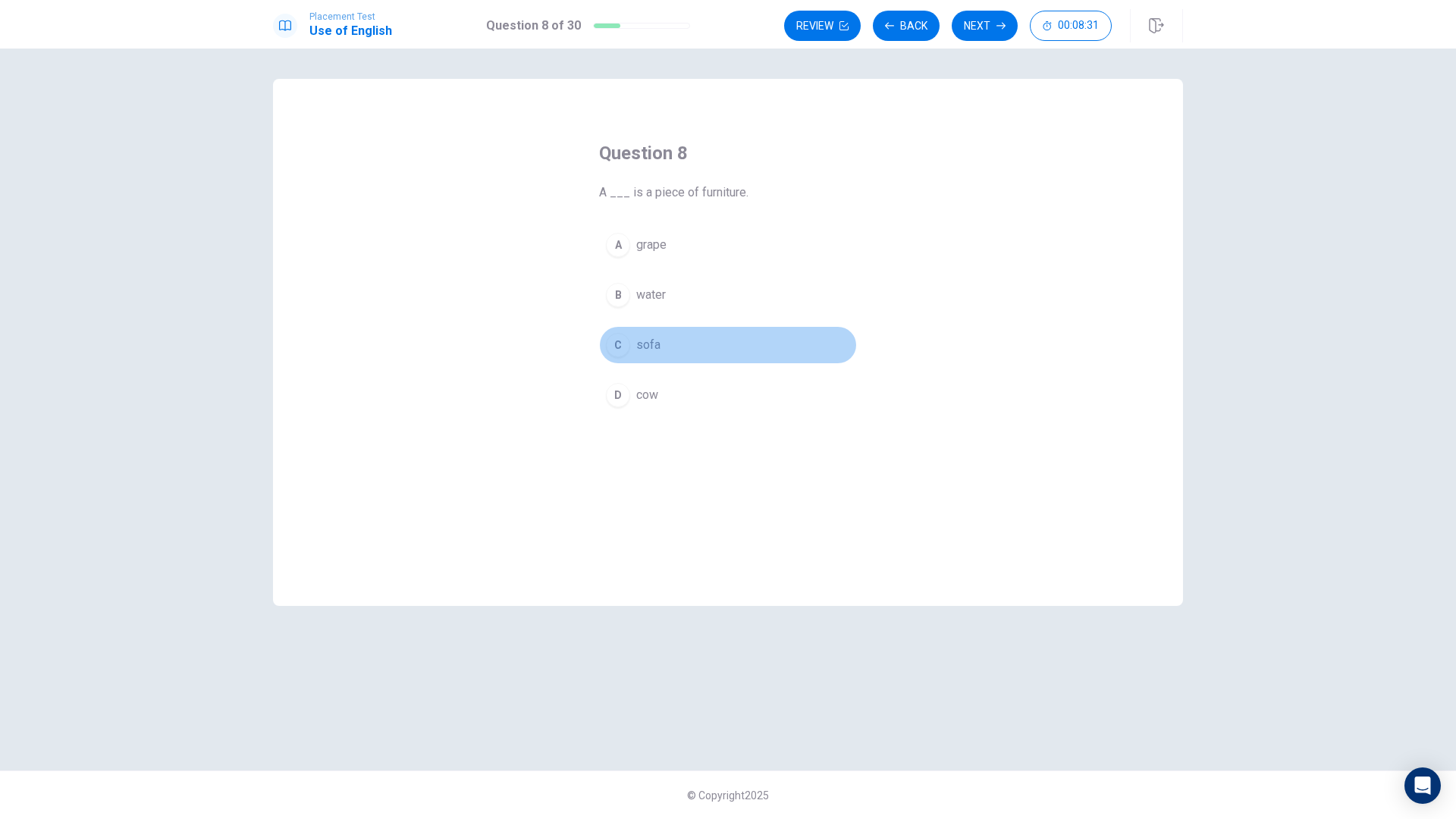
click at [651, 344] on span "sofa" at bounding box center [648, 344] width 24 height 18
click at [984, 27] on button "Next" at bounding box center [984, 26] width 66 height 31
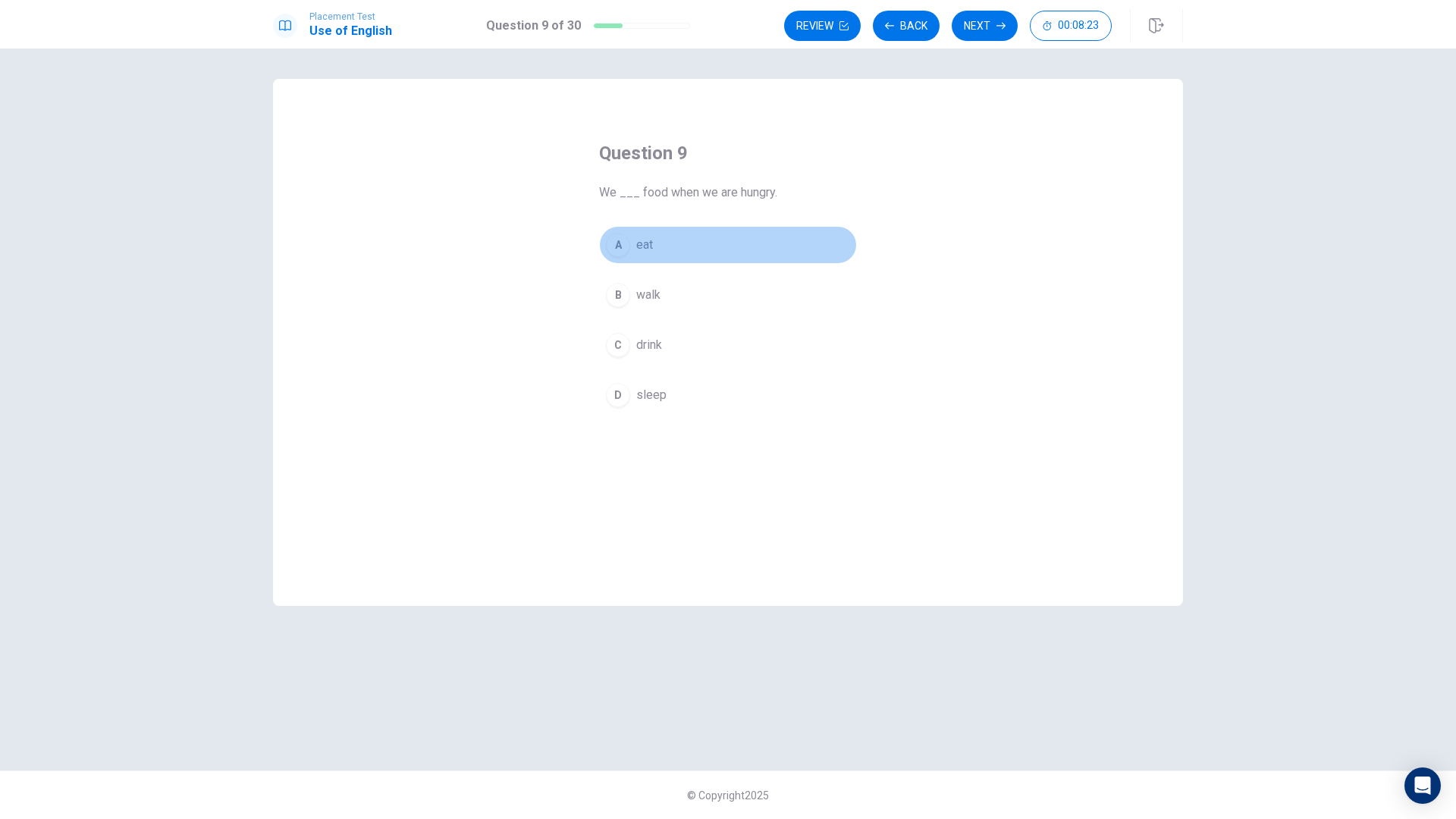
click at [607, 252] on button "A eat" at bounding box center [728, 245] width 258 height 37
click at [975, 33] on button "Next" at bounding box center [984, 26] width 66 height 31
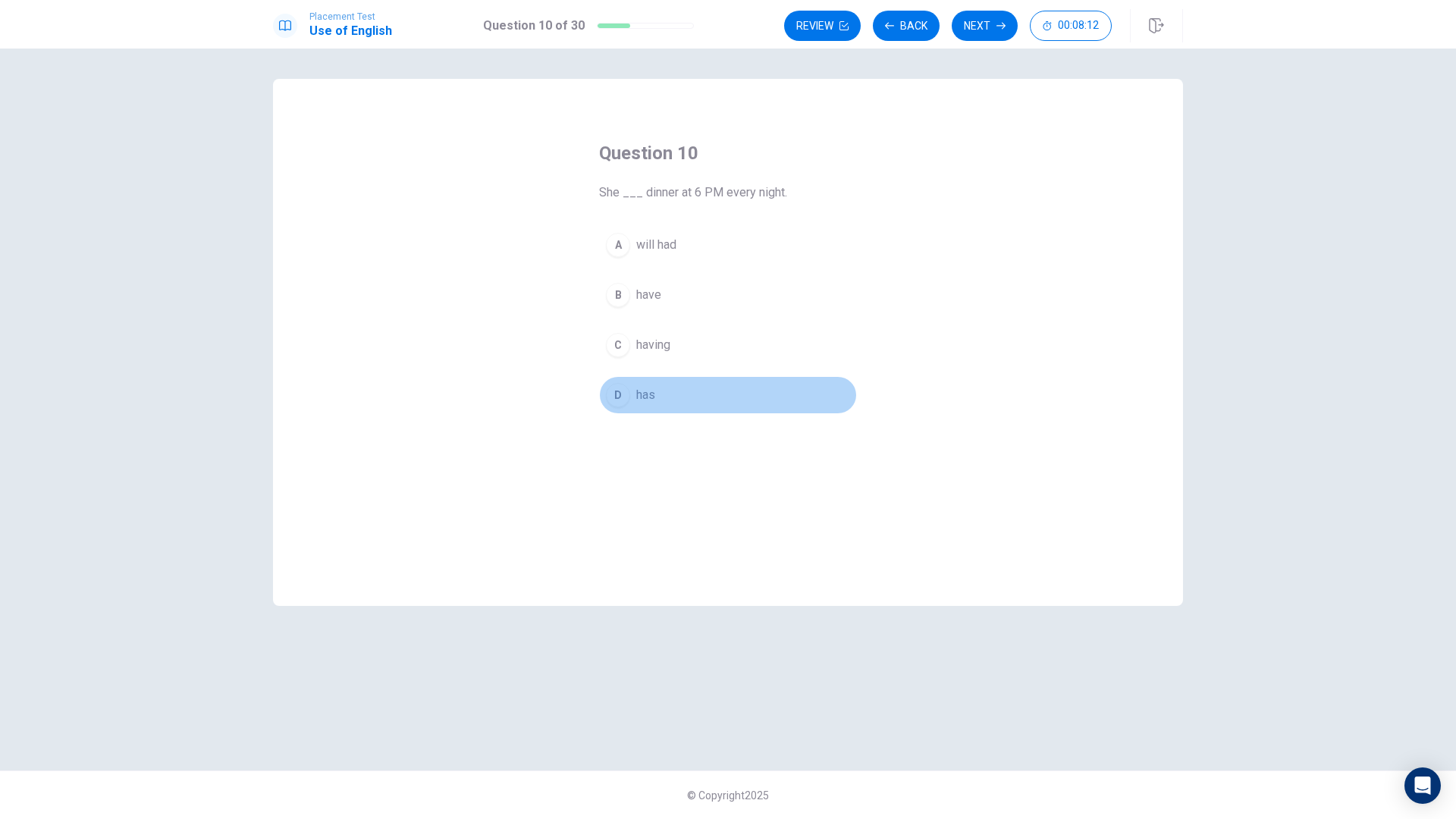
click at [633, 396] on button "D has" at bounding box center [728, 395] width 258 height 37
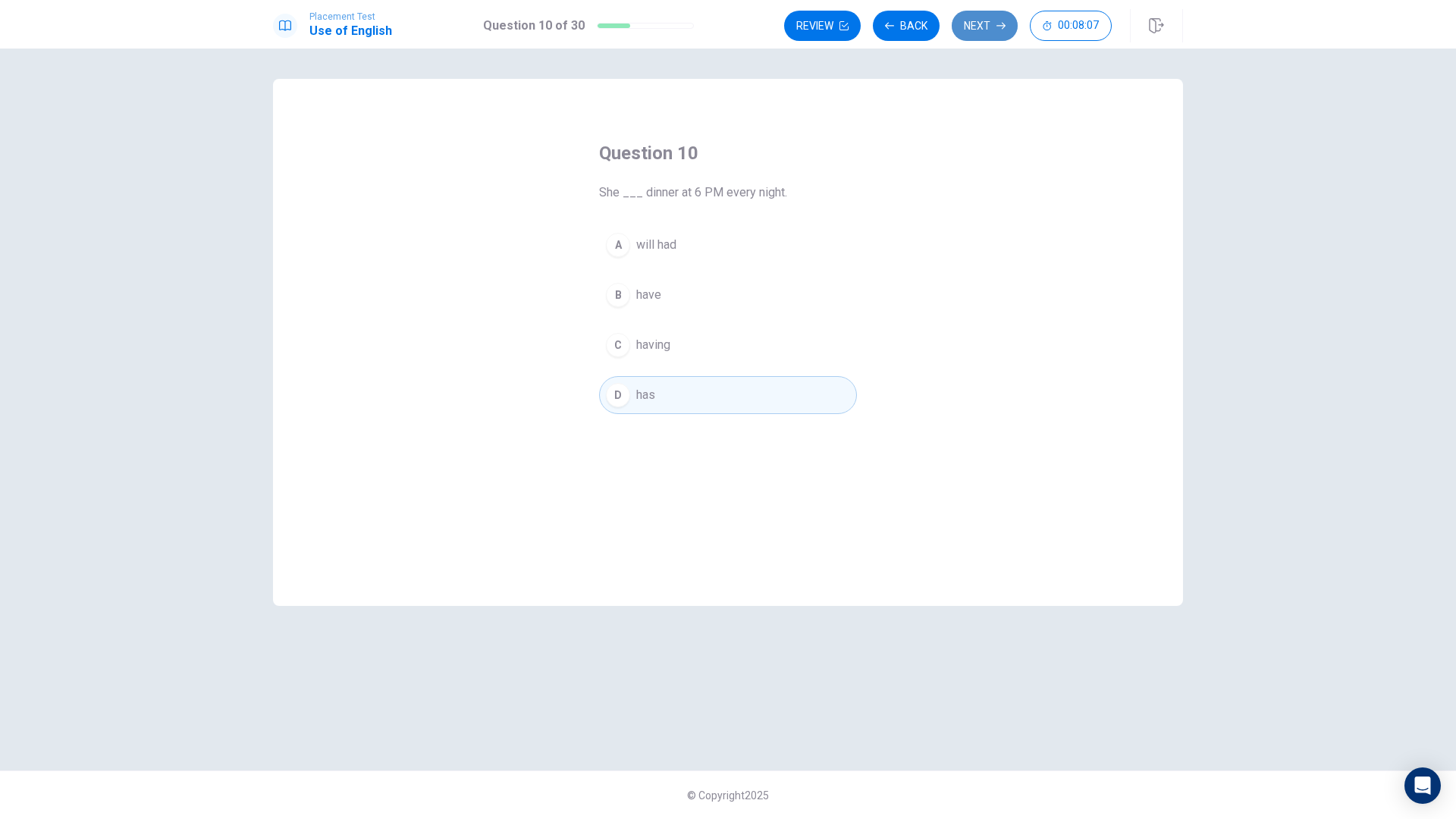
click at [984, 27] on button "Next" at bounding box center [984, 26] width 66 height 31
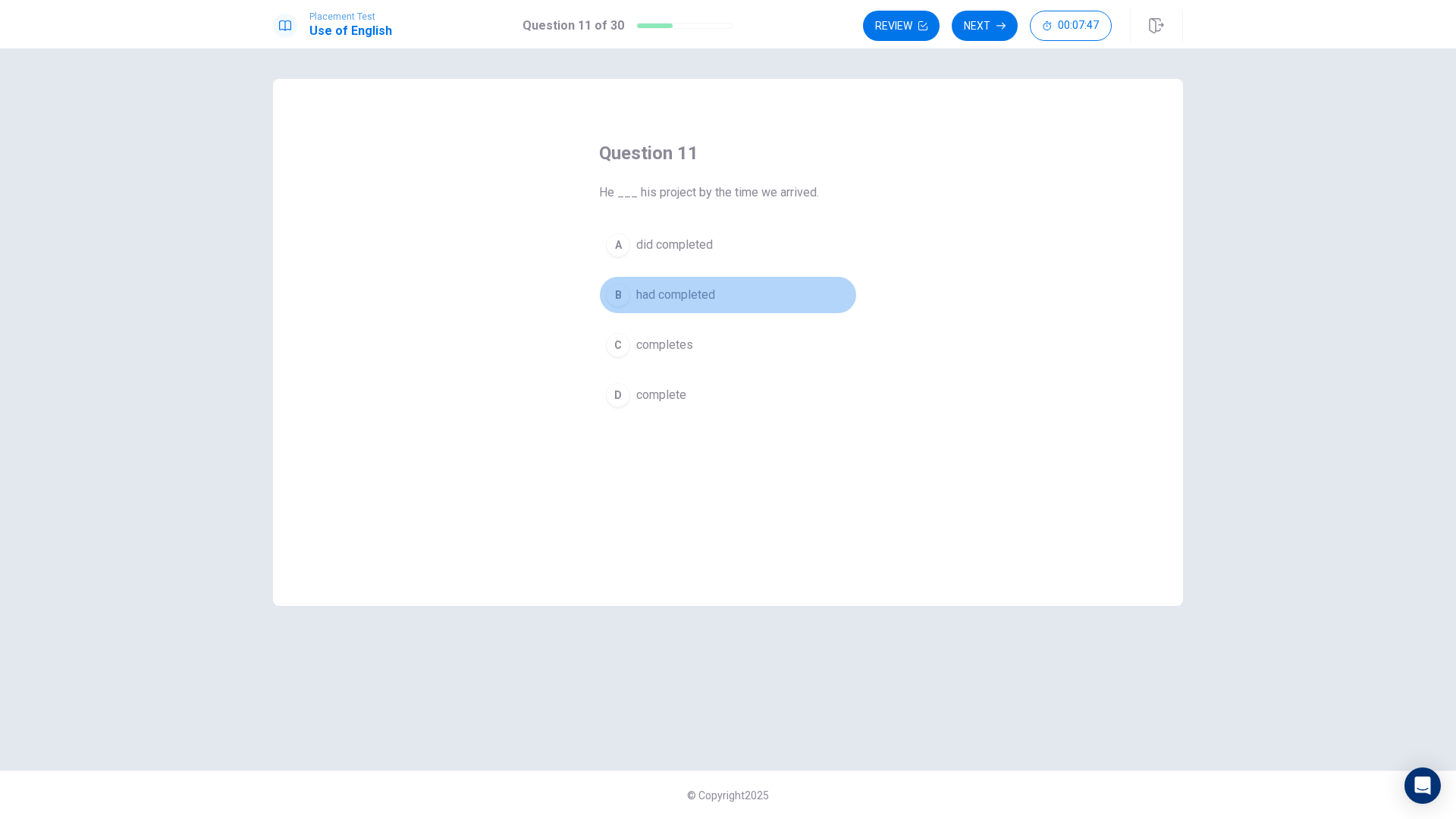
click at [659, 292] on span "had completed" at bounding box center [676, 294] width 79 height 18
click at [1000, 24] on icon "button" at bounding box center [1000, 26] width 9 height 9
click at [635, 299] on button "B at" at bounding box center [728, 295] width 258 height 37
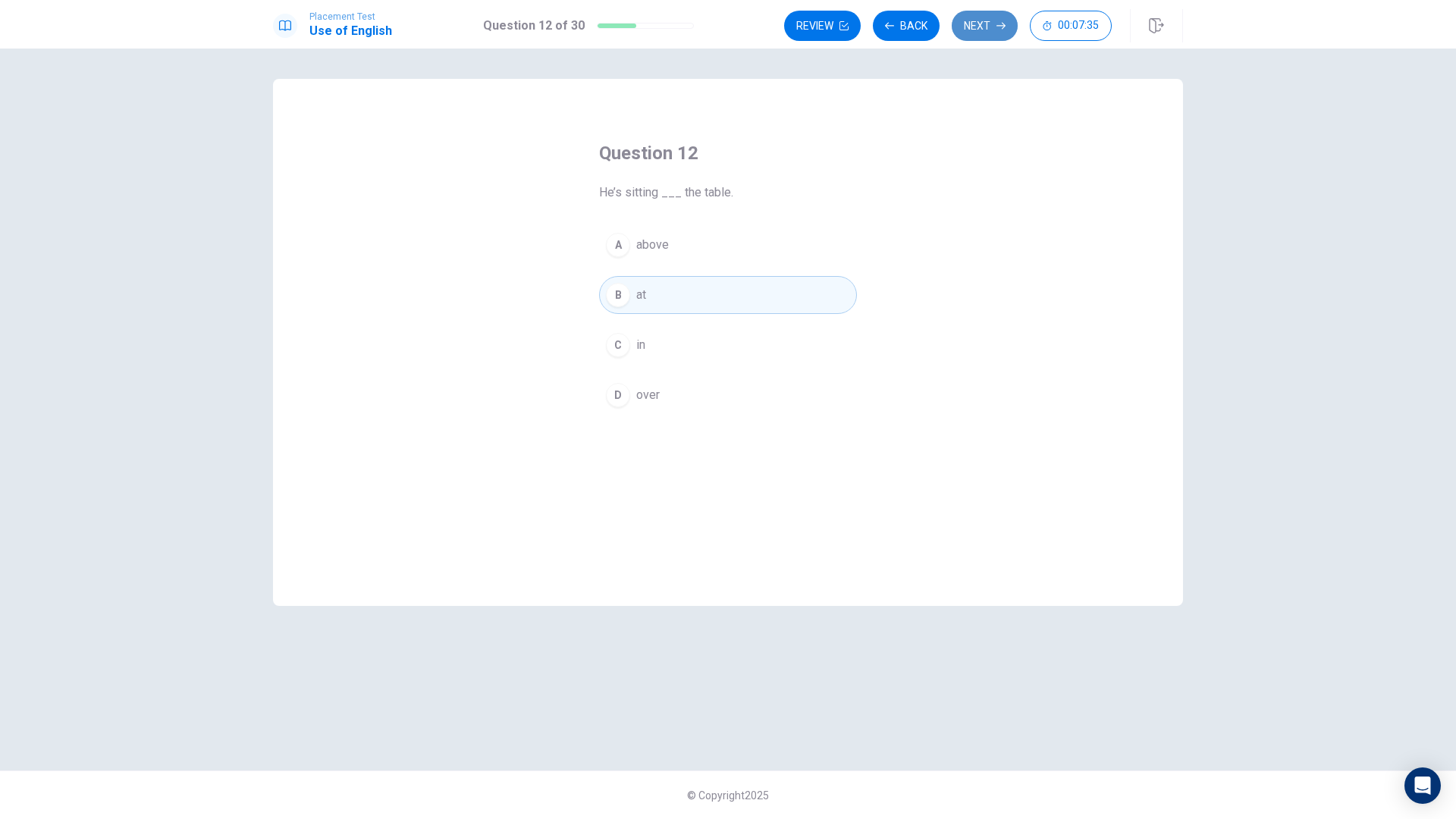
click at [988, 31] on button "Next" at bounding box center [984, 26] width 66 height 31
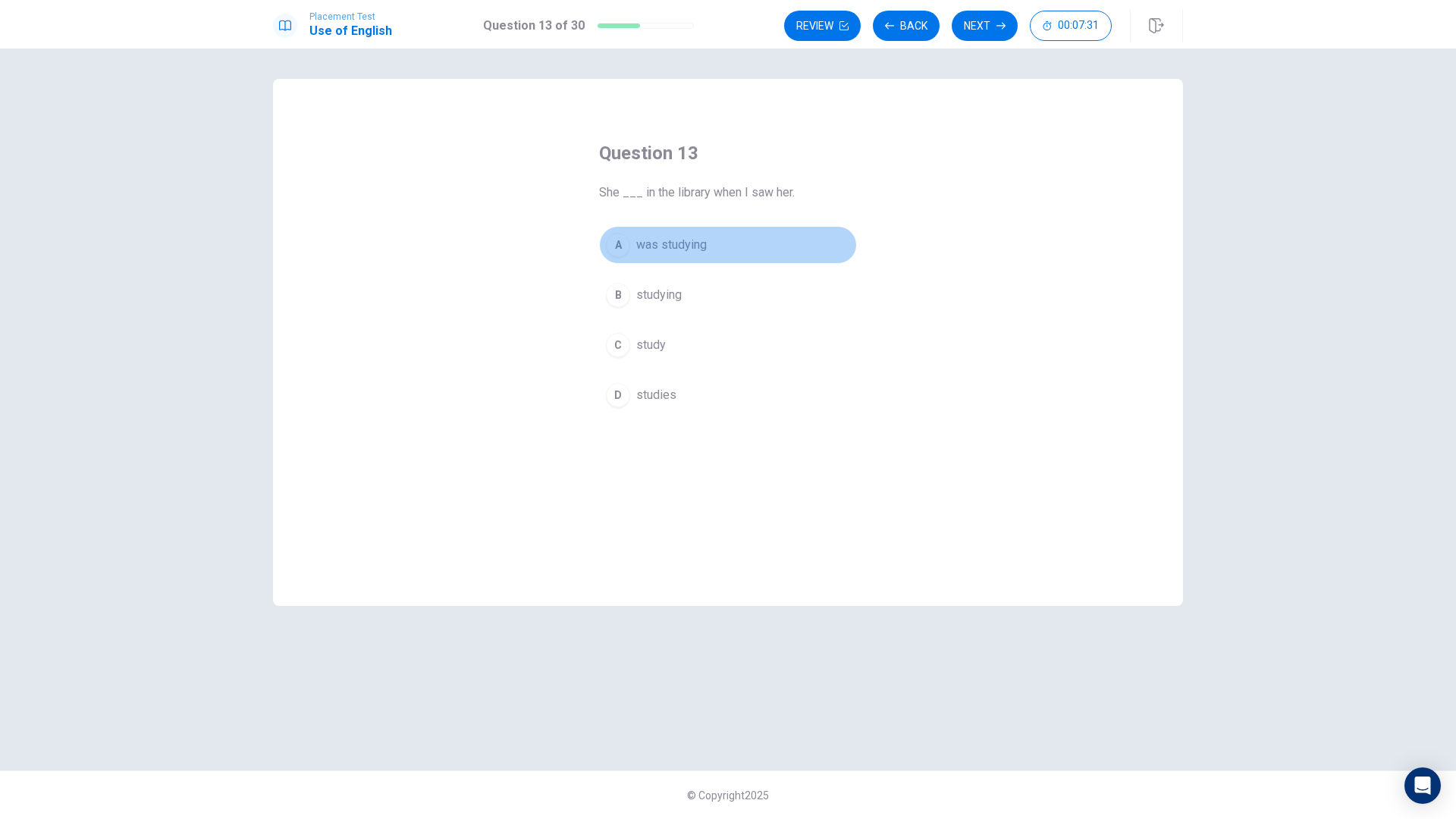
click at [667, 243] on span "was studying" at bounding box center [671, 245] width 71 height 18
click at [993, 26] on button "Next" at bounding box center [984, 26] width 66 height 31
click at [636, 246] on span "had" at bounding box center [646, 245] width 19 height 18
click at [988, 26] on button "Next" at bounding box center [984, 26] width 66 height 31
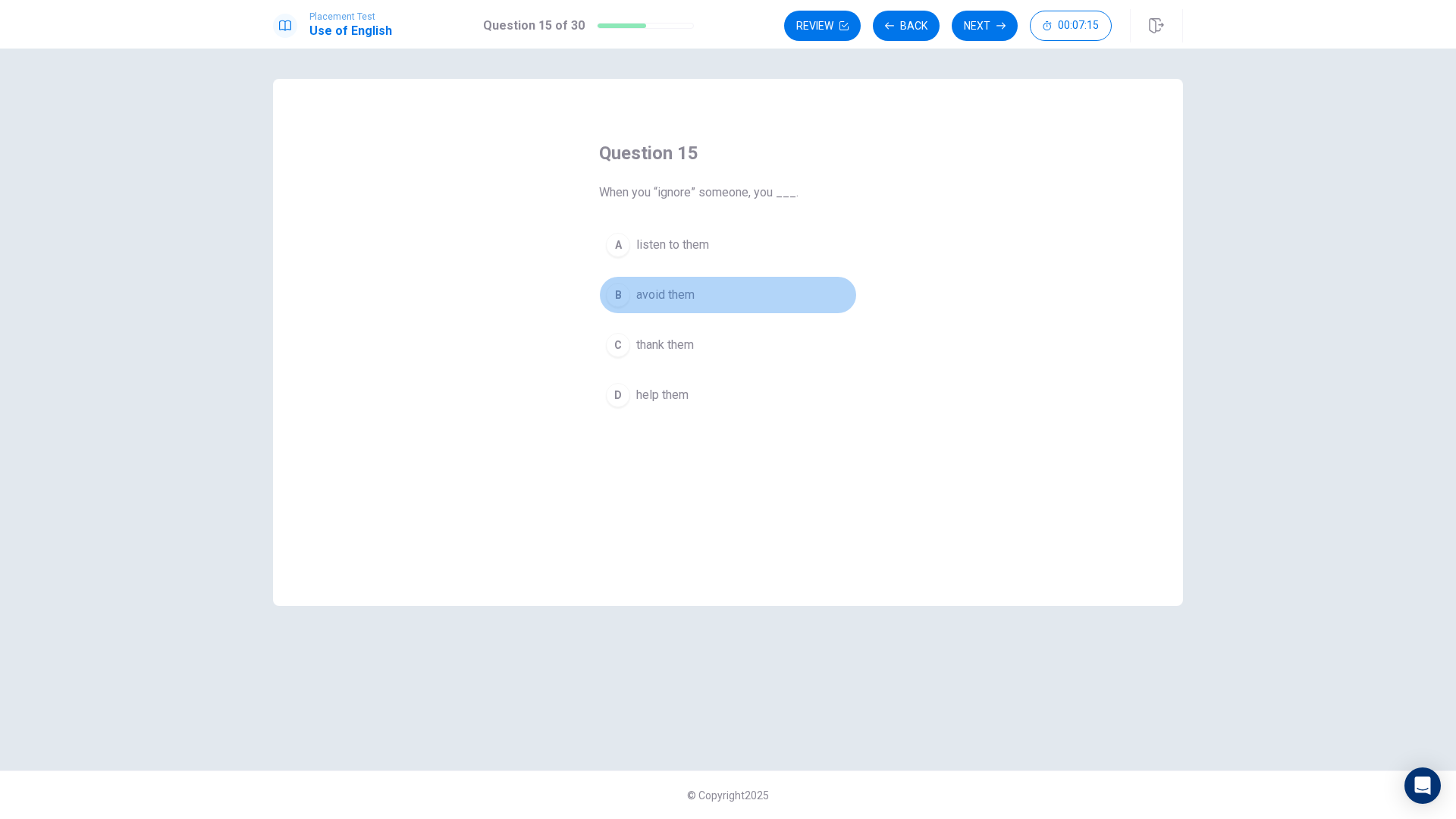
click at [679, 280] on button "B avoid them" at bounding box center [728, 295] width 258 height 37
click at [978, 29] on button "Next" at bounding box center [984, 26] width 66 height 31
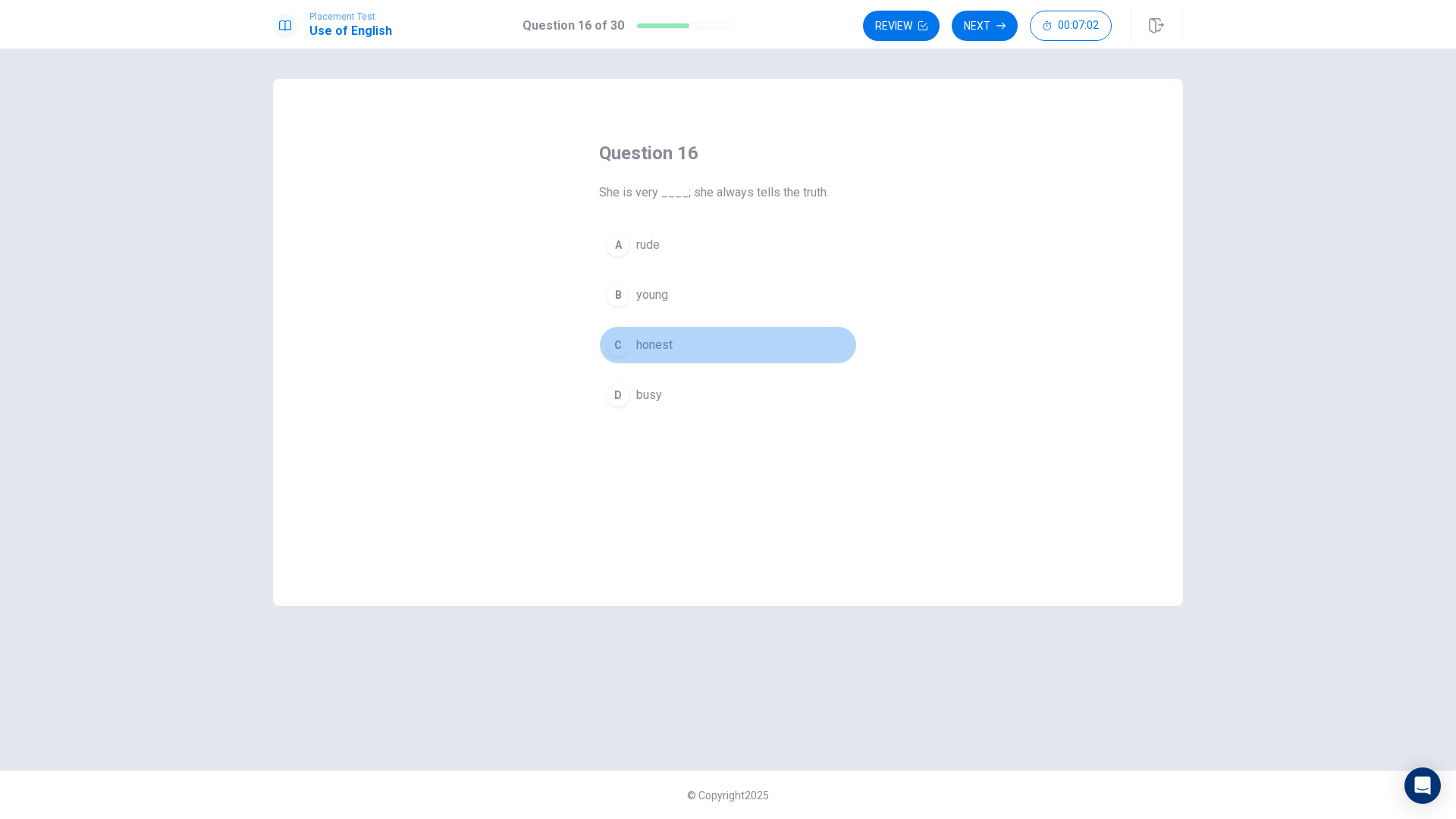
click at [640, 339] on span "honest" at bounding box center [654, 344] width 37 height 18
click at [998, 24] on icon "button" at bounding box center [1000, 26] width 9 height 9
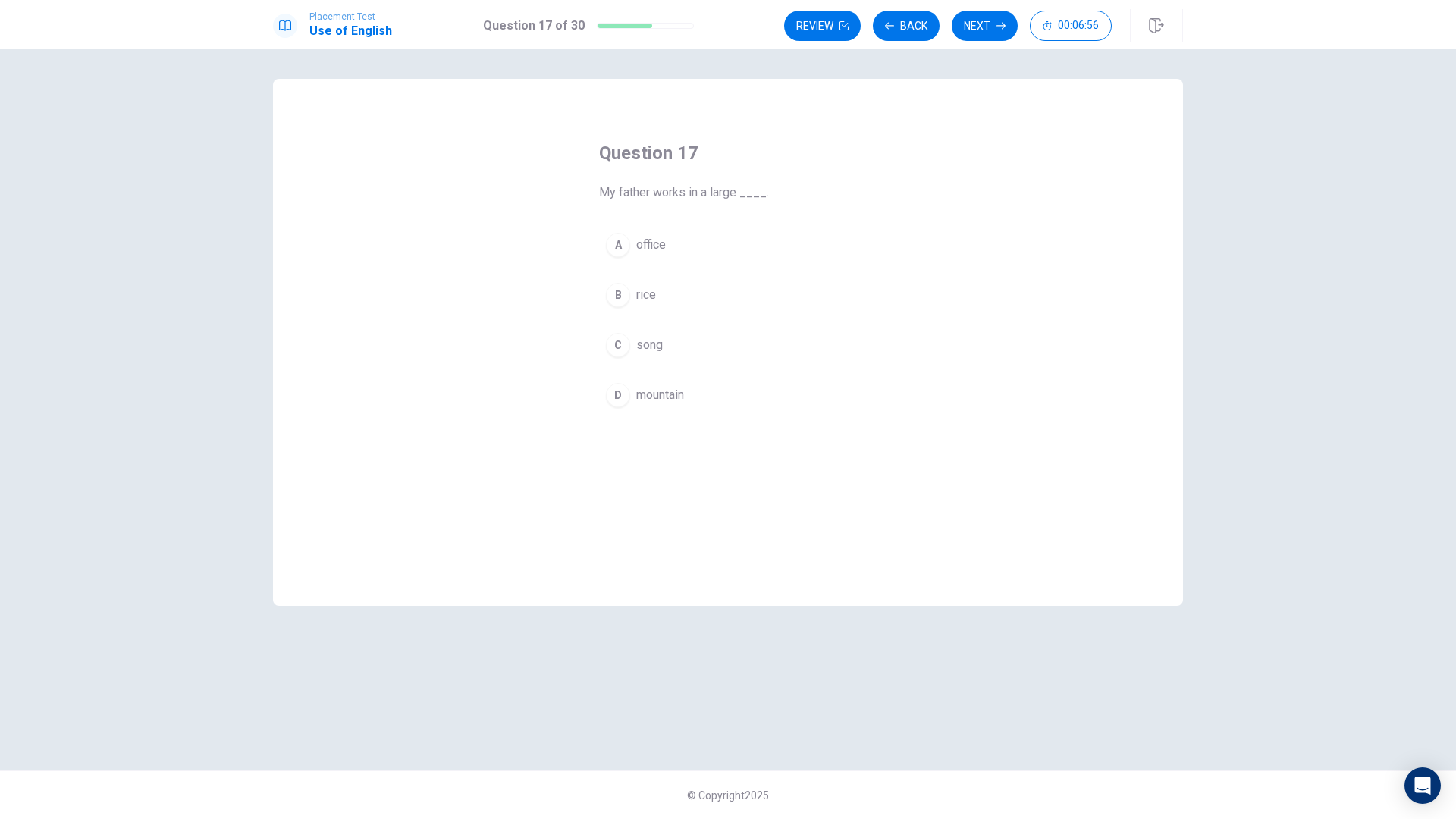
click at [667, 240] on button "A office" at bounding box center [728, 245] width 258 height 37
click at [975, 27] on button "Next" at bounding box center [984, 26] width 66 height 31
click at [637, 390] on span "thick" at bounding box center [648, 395] width 25 height 18
click at [970, 31] on button "Next" at bounding box center [984, 26] width 66 height 31
click at [667, 346] on button "C finish" at bounding box center [728, 345] width 258 height 37
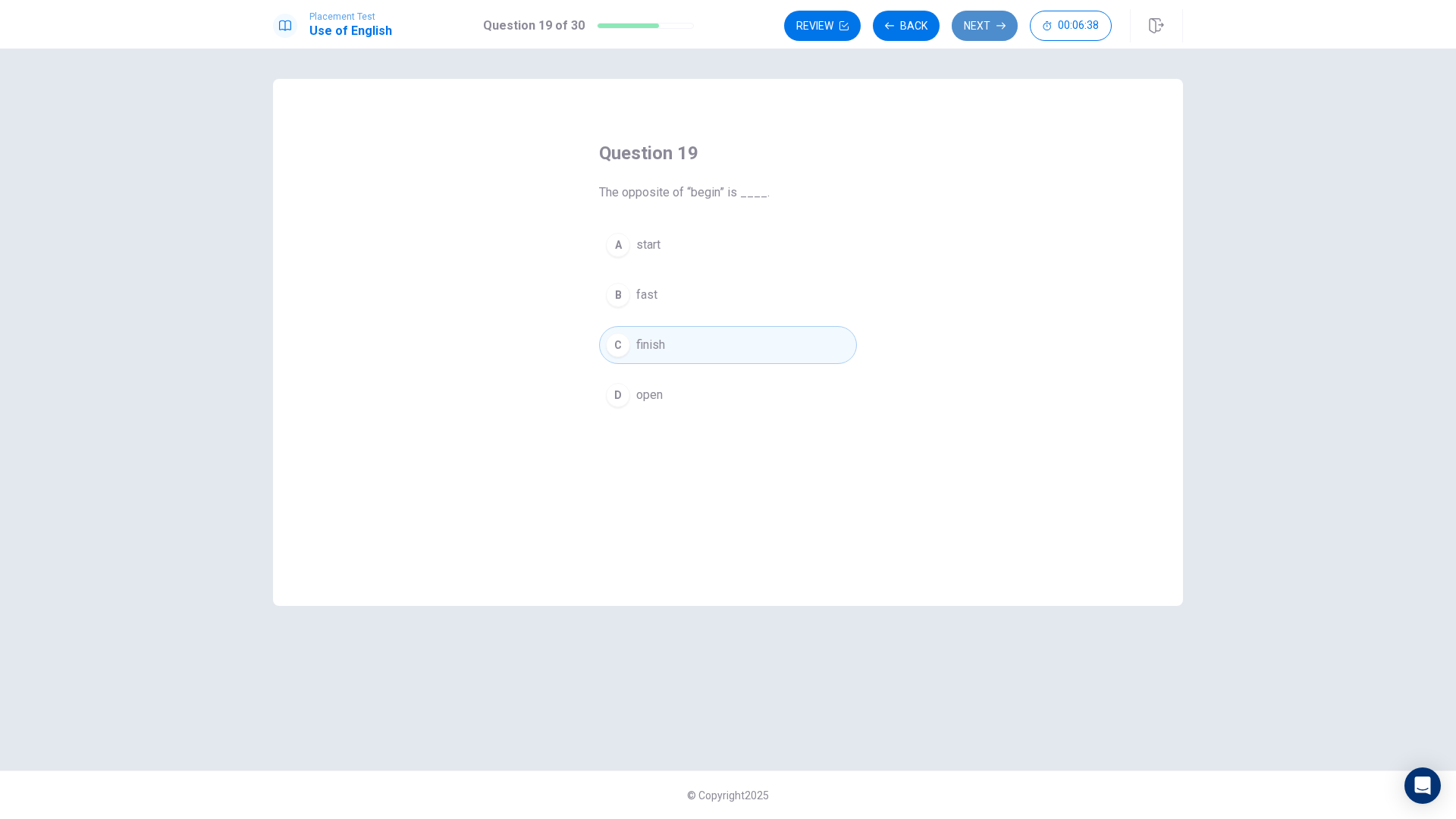
click at [962, 27] on button "Next" at bounding box center [984, 26] width 66 height 31
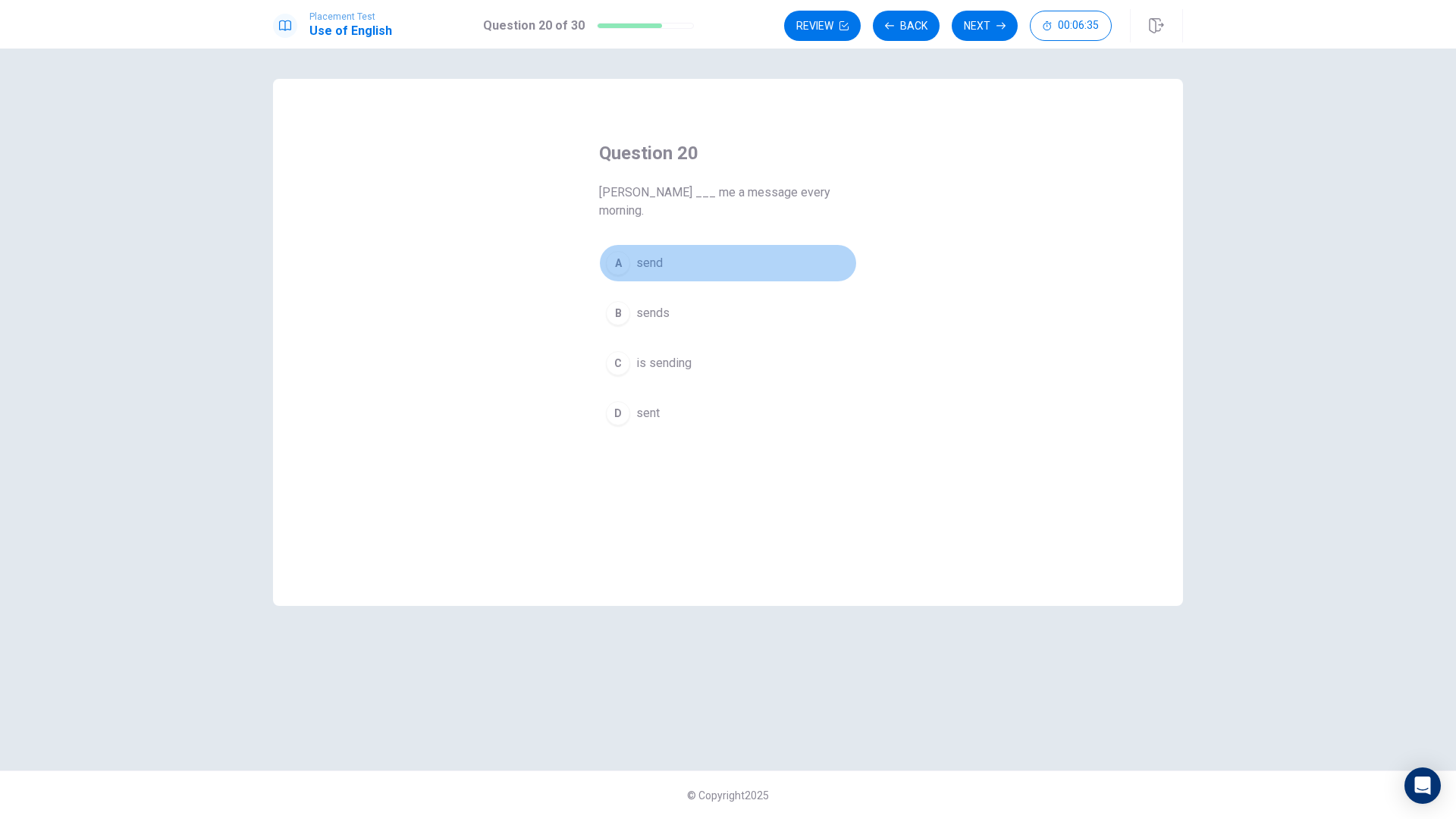
click at [653, 254] on span "send" at bounding box center [649, 262] width 26 height 18
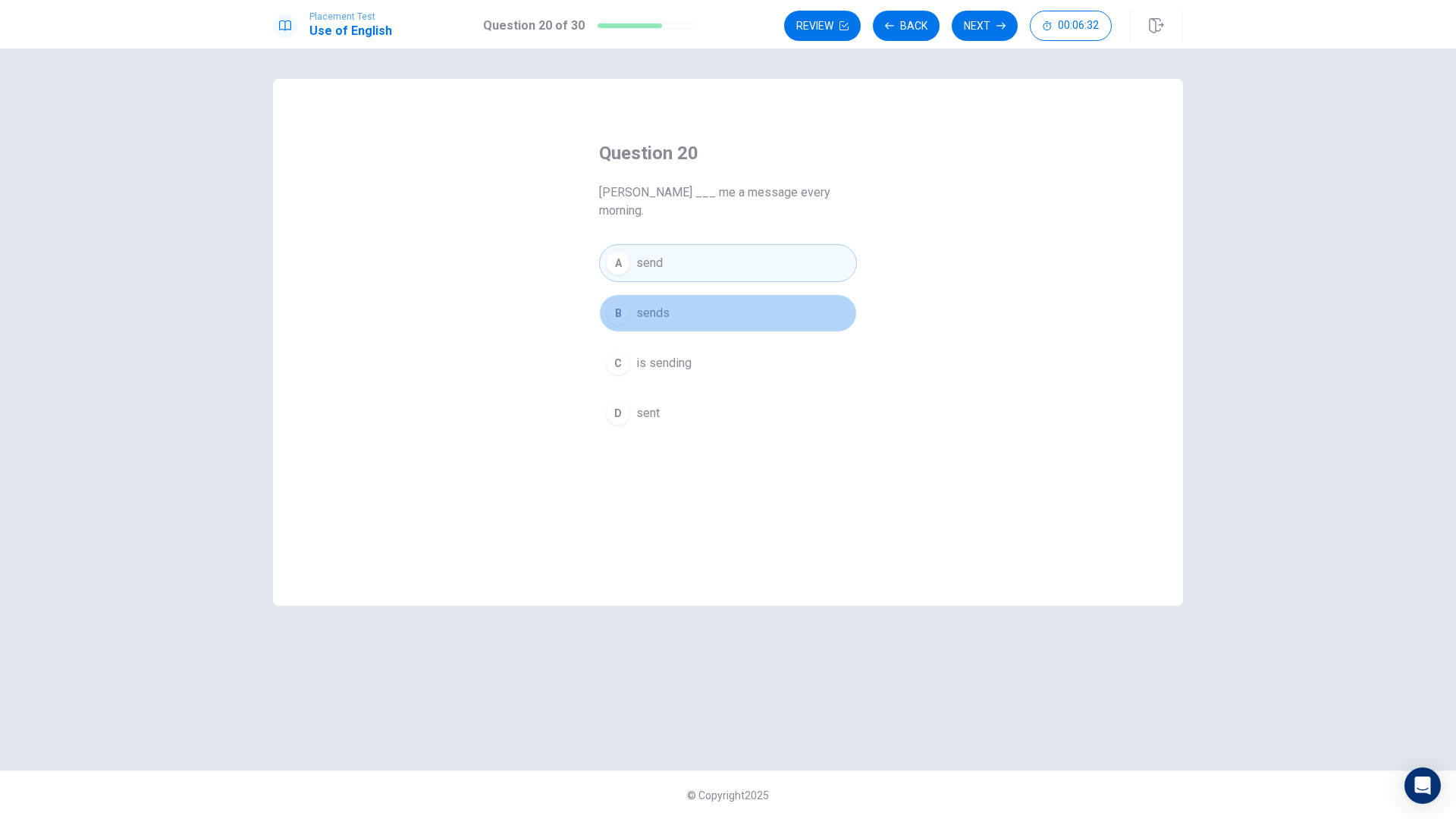
click at [656, 304] on span "sends" at bounding box center [653, 313] width 33 height 18
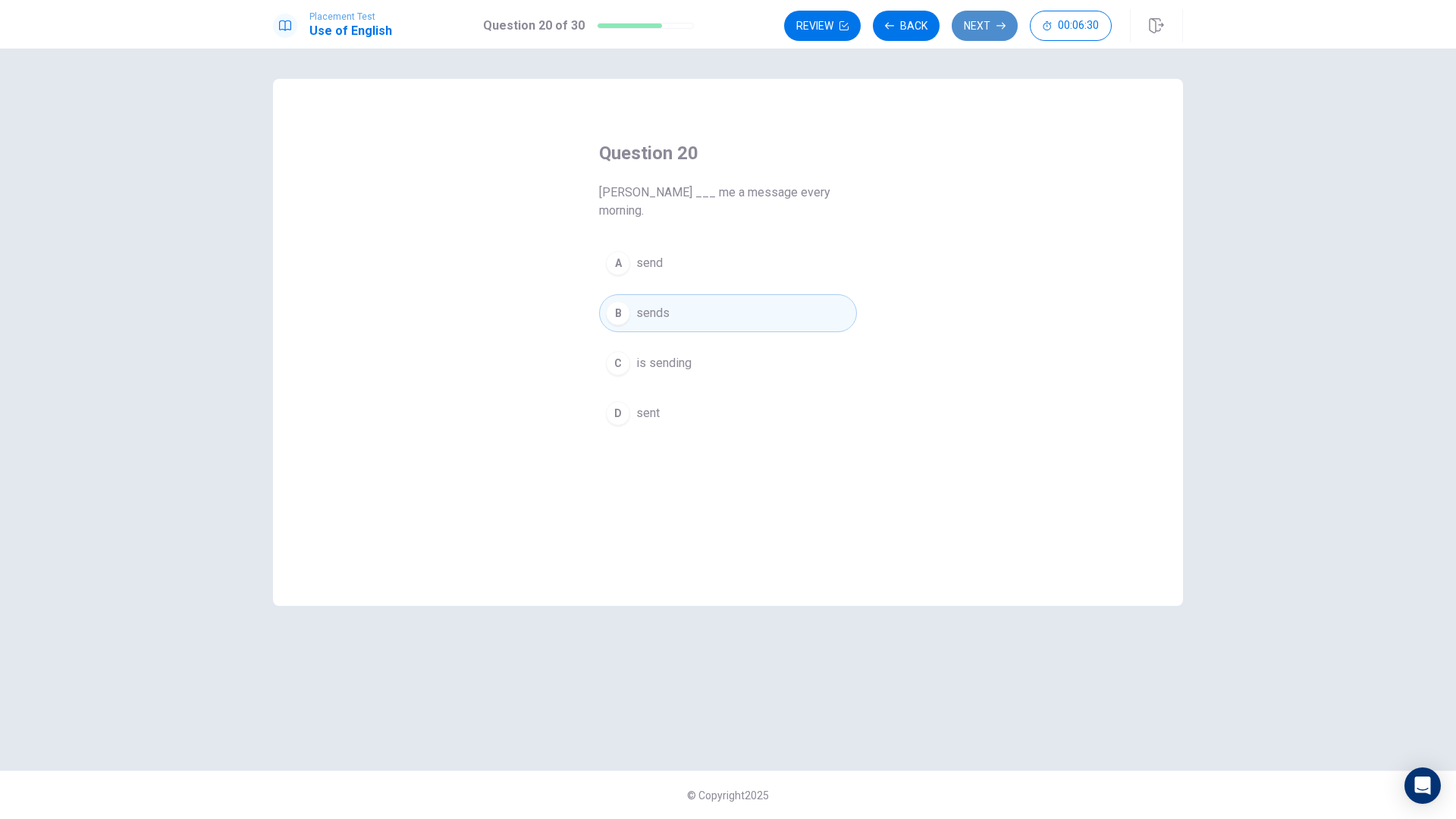
click at [962, 23] on button "Next" at bounding box center [984, 26] width 66 height 31
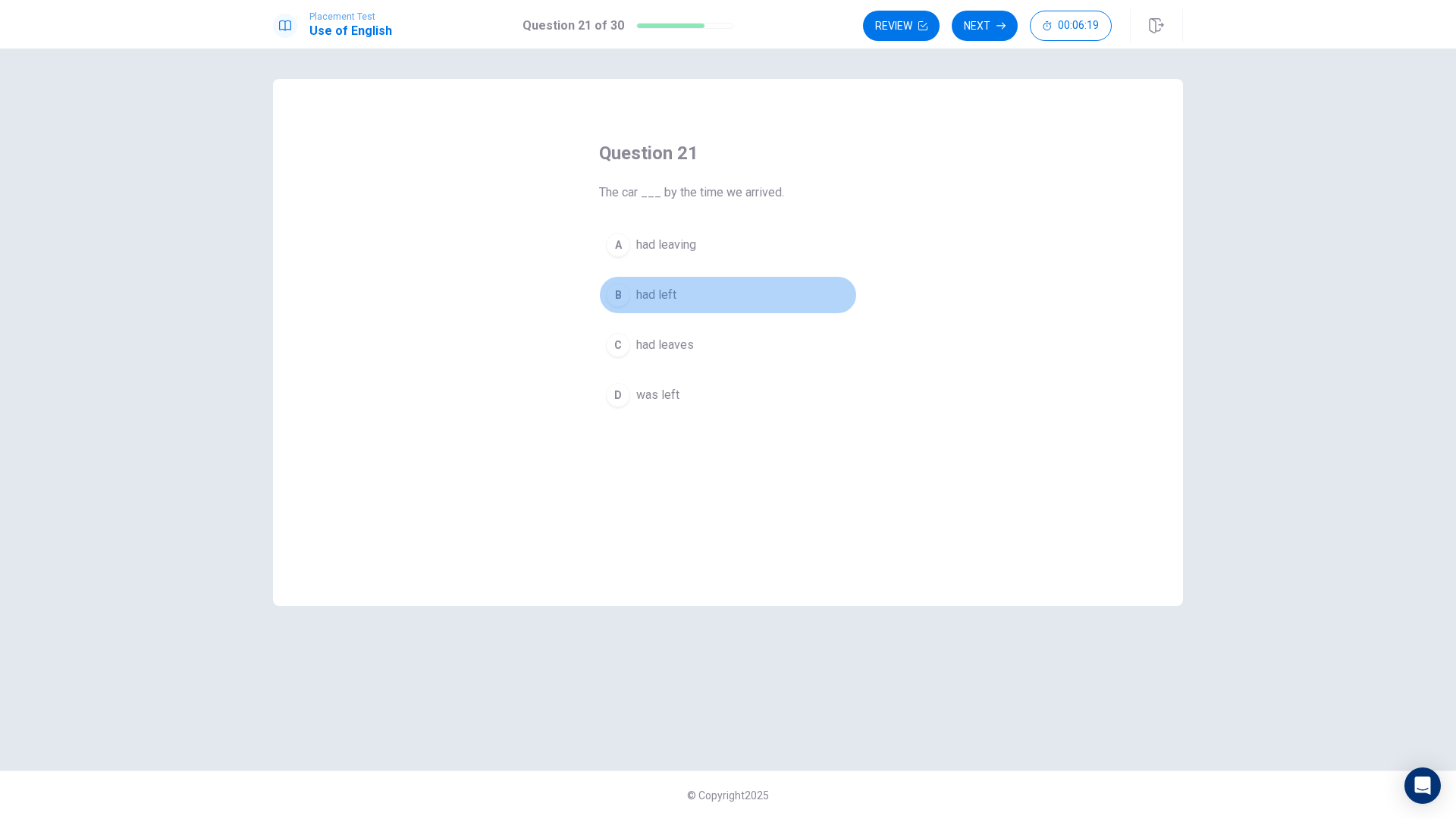
click at [650, 297] on span "had left" at bounding box center [656, 294] width 40 height 18
click at [967, 25] on button "Next" at bounding box center [984, 26] width 66 height 31
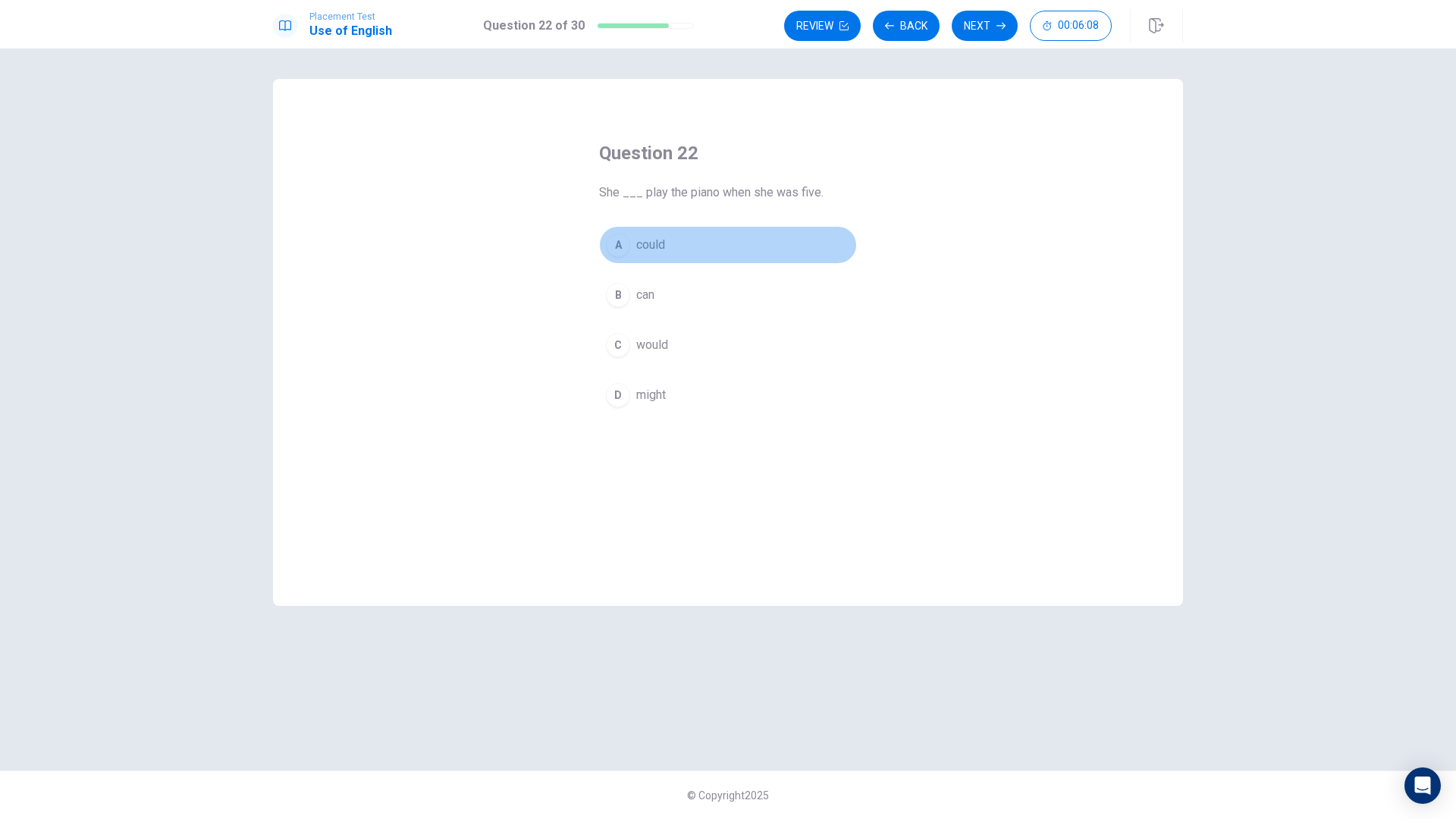
click at [658, 245] on span "could" at bounding box center [651, 245] width 29 height 18
click at [972, 24] on button "Next" at bounding box center [984, 26] width 66 height 31
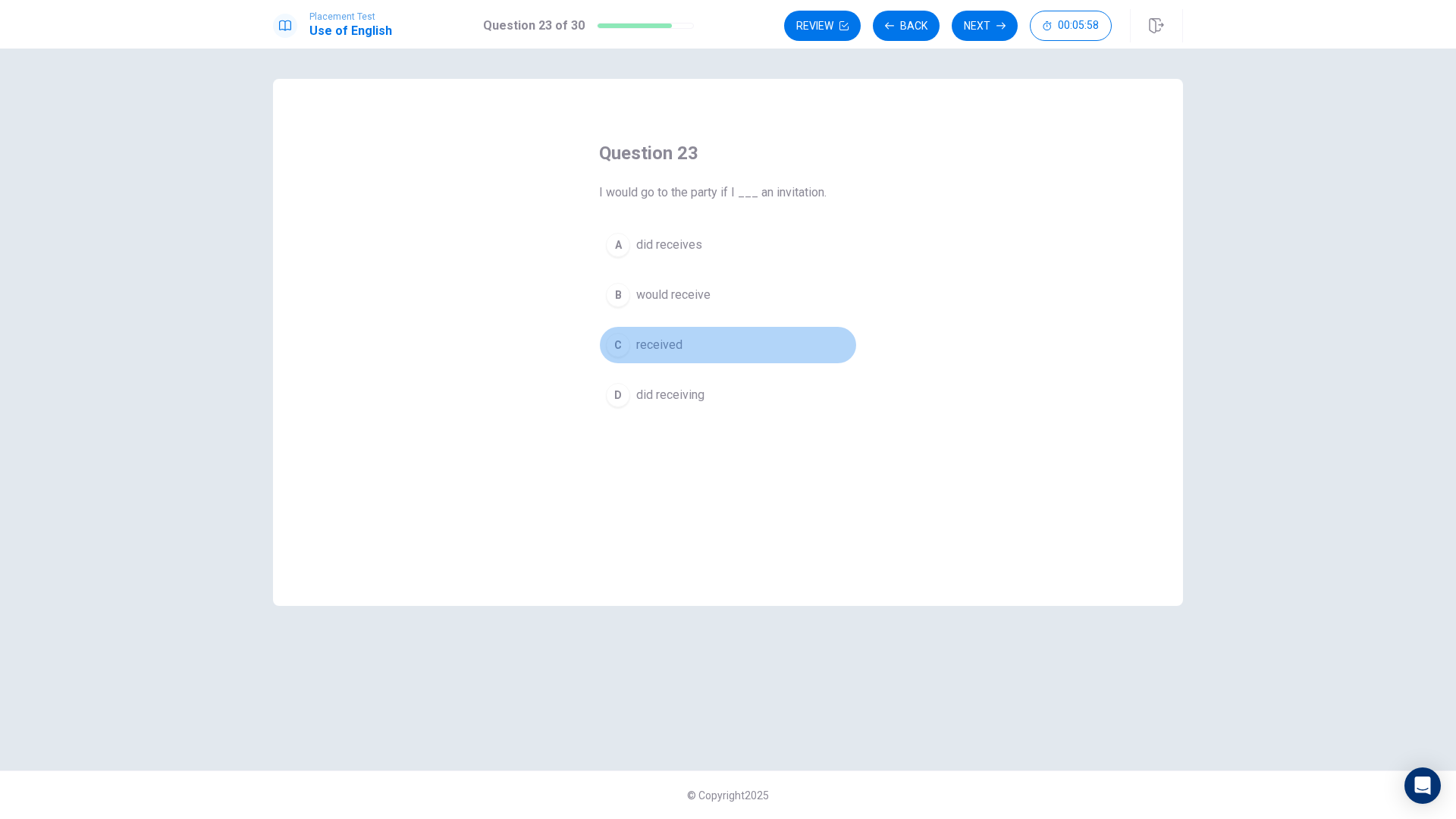
click at [657, 340] on span "received" at bounding box center [659, 344] width 46 height 18
click at [979, 27] on button "Next" at bounding box center [984, 26] width 66 height 31
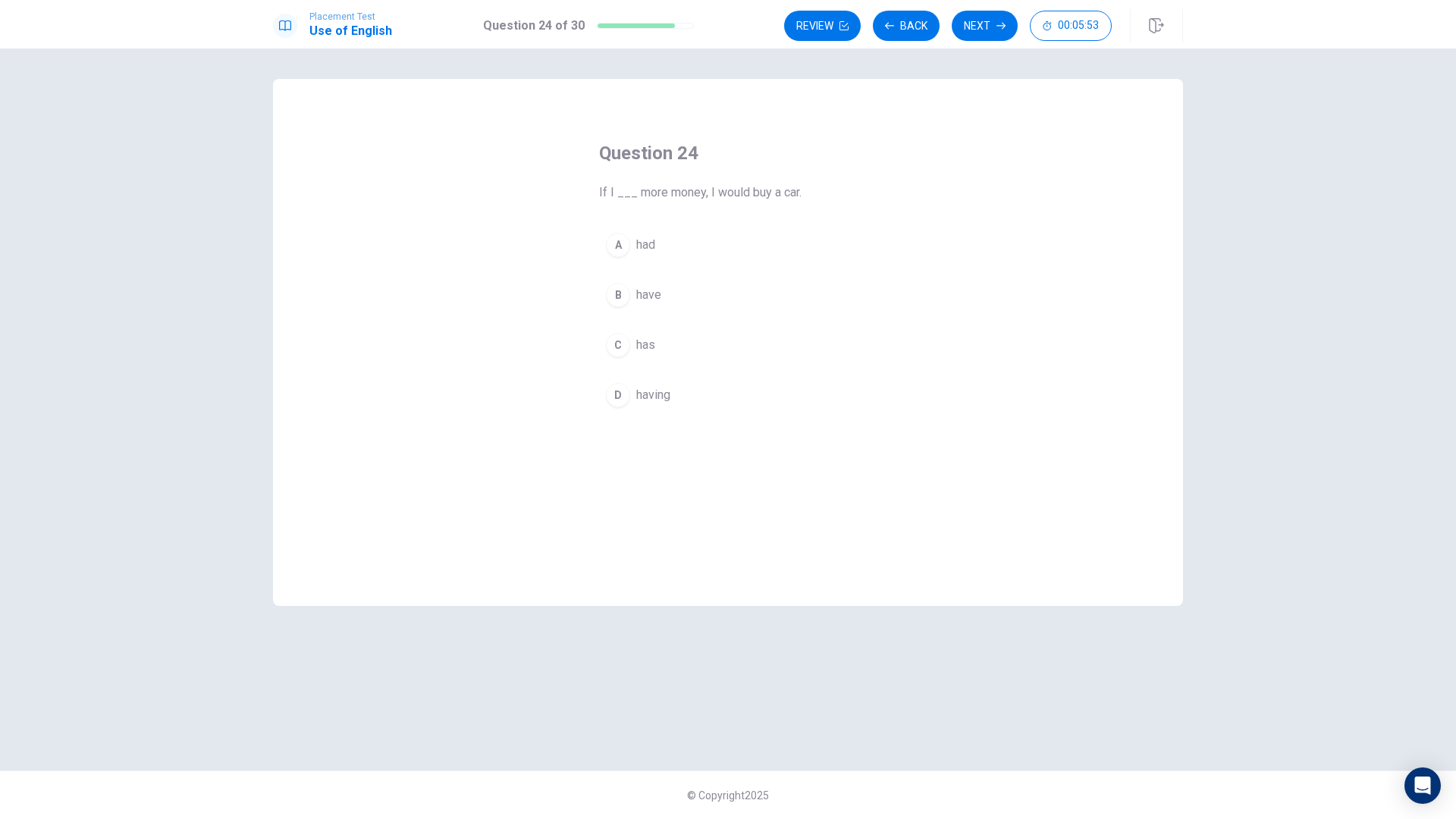
click at [645, 239] on span "had" at bounding box center [646, 245] width 19 height 18
click at [961, 28] on button "Next" at bounding box center [984, 26] width 66 height 31
click at [648, 346] on span "suggest" at bounding box center [659, 344] width 44 height 18
click at [988, 25] on button "Next" at bounding box center [984, 26] width 66 height 31
click at [992, 32] on button "Next" at bounding box center [984, 26] width 66 height 31
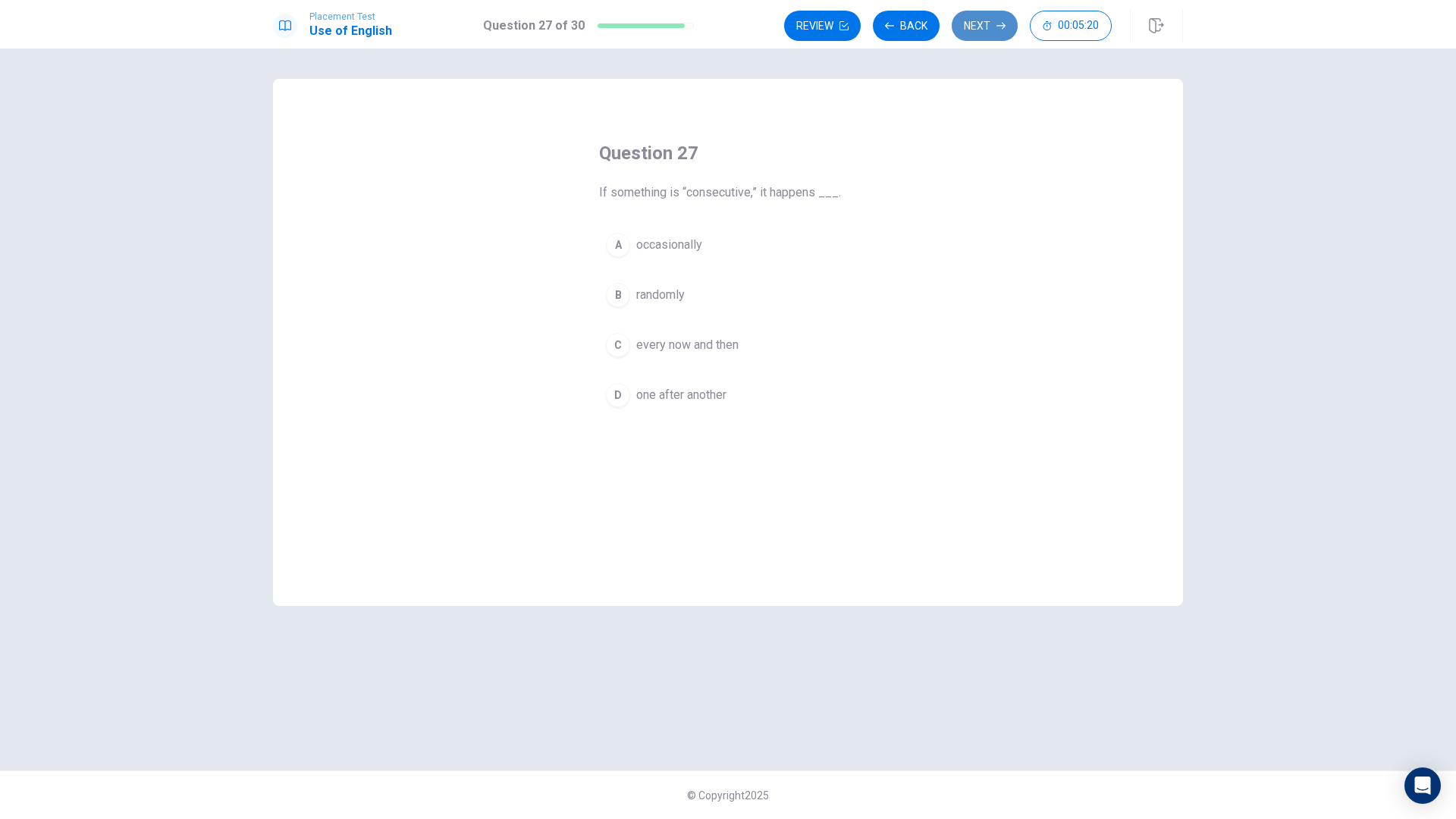
click at [989, 24] on button "Next" at bounding box center [984, 26] width 66 height 31
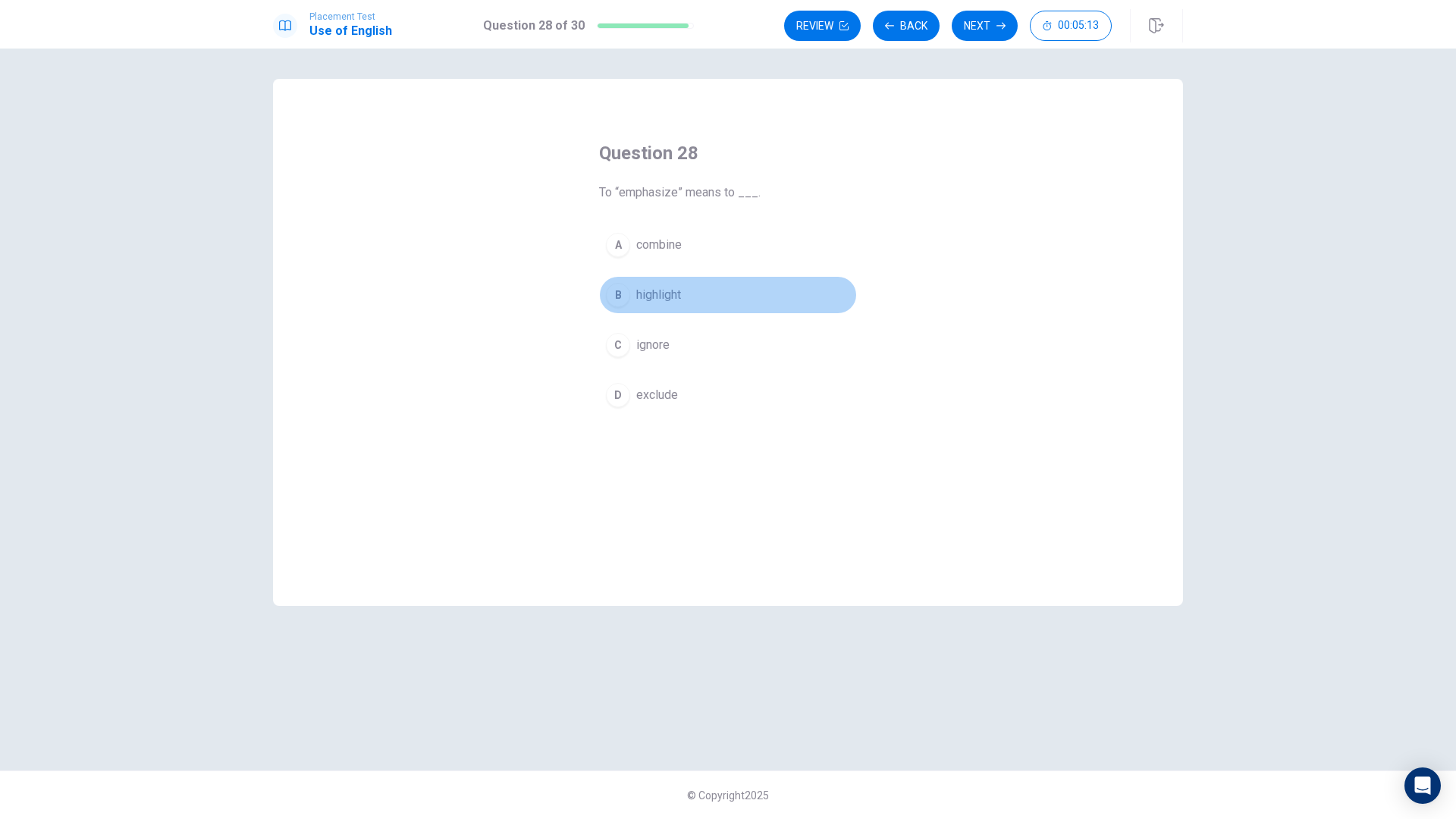
click at [662, 290] on span "highlight" at bounding box center [659, 294] width 45 height 18
click at [982, 32] on button "Next" at bounding box center [984, 26] width 66 height 31
click at [964, 23] on button "Next" at bounding box center [984, 26] width 66 height 31
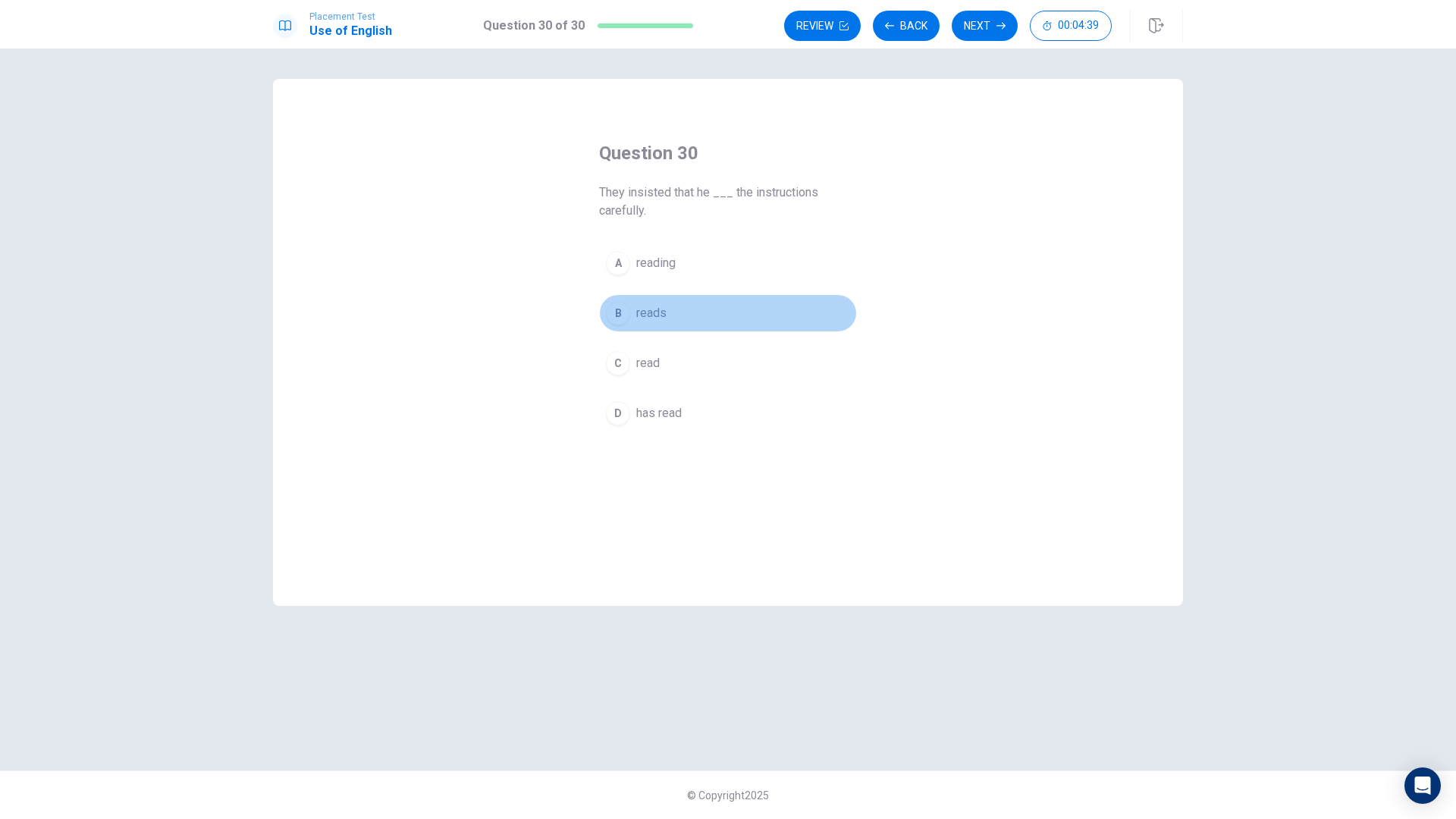
click at [638, 308] on span "reads" at bounding box center [652, 313] width 31 height 18
click at [1009, 24] on button "Next" at bounding box center [984, 26] width 66 height 31
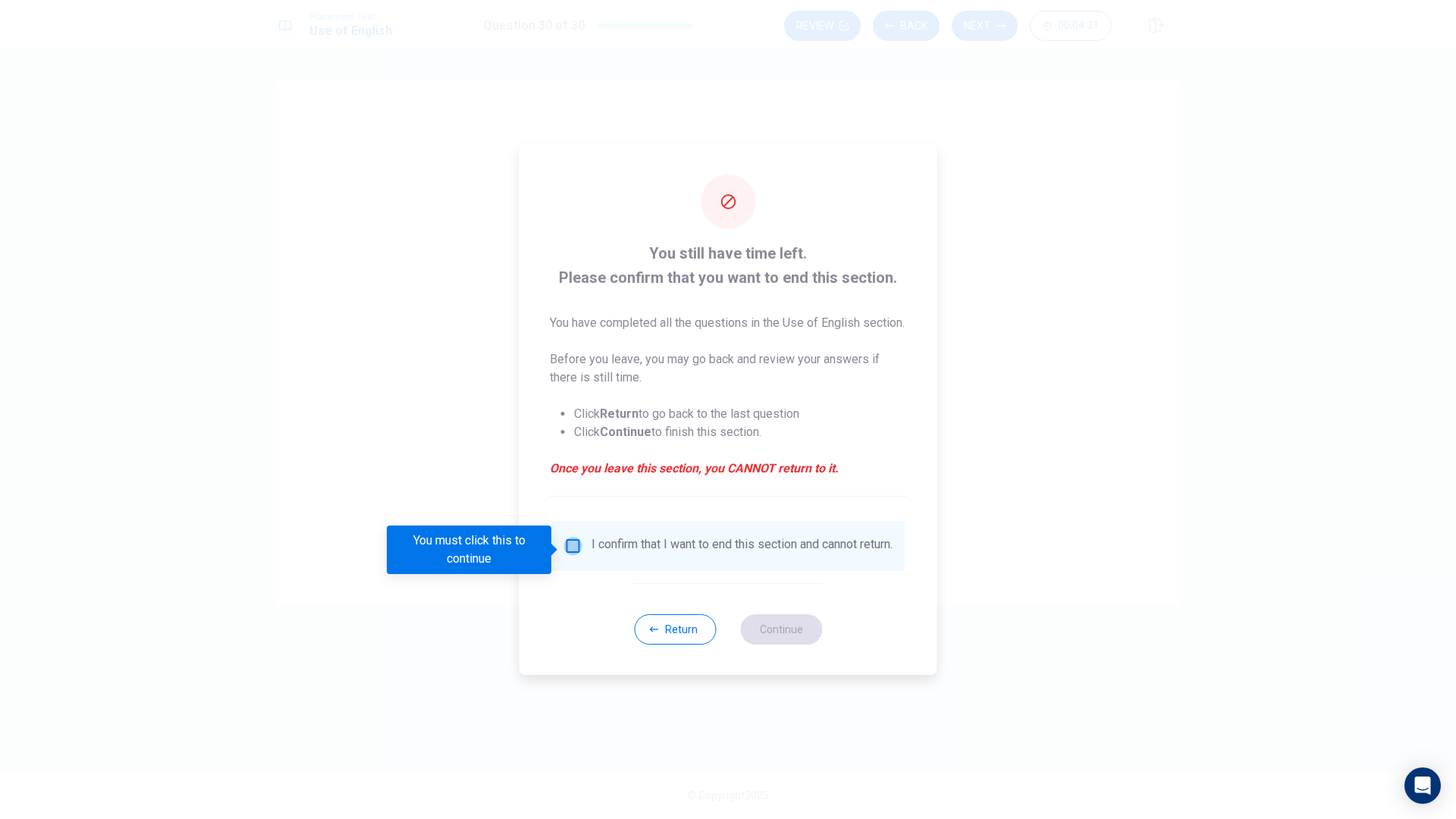
click at [573, 548] on input "You must click this to continue" at bounding box center [573, 545] width 18 height 18
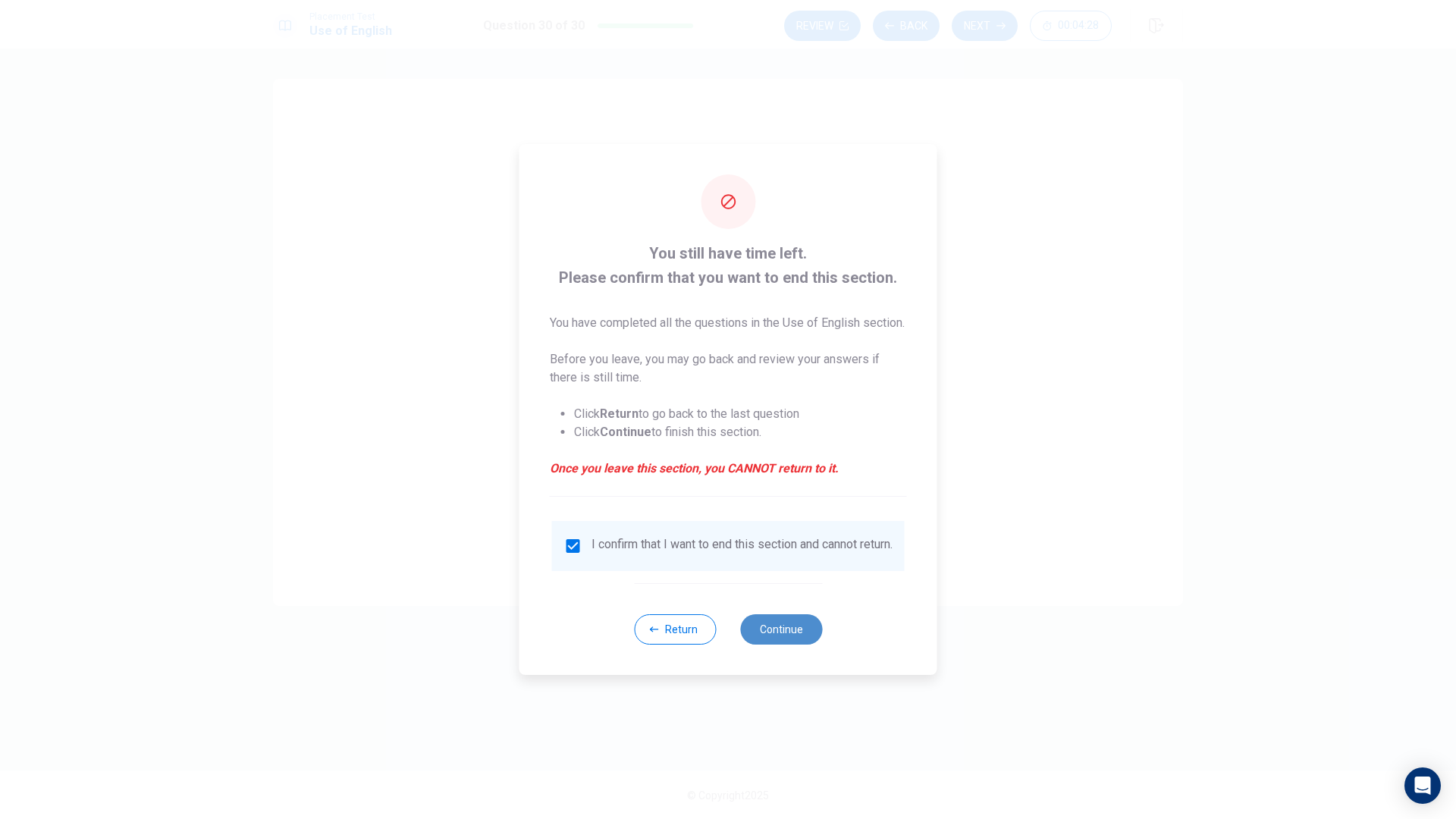
click at [796, 637] on button "Continue" at bounding box center [781, 630] width 82 height 31
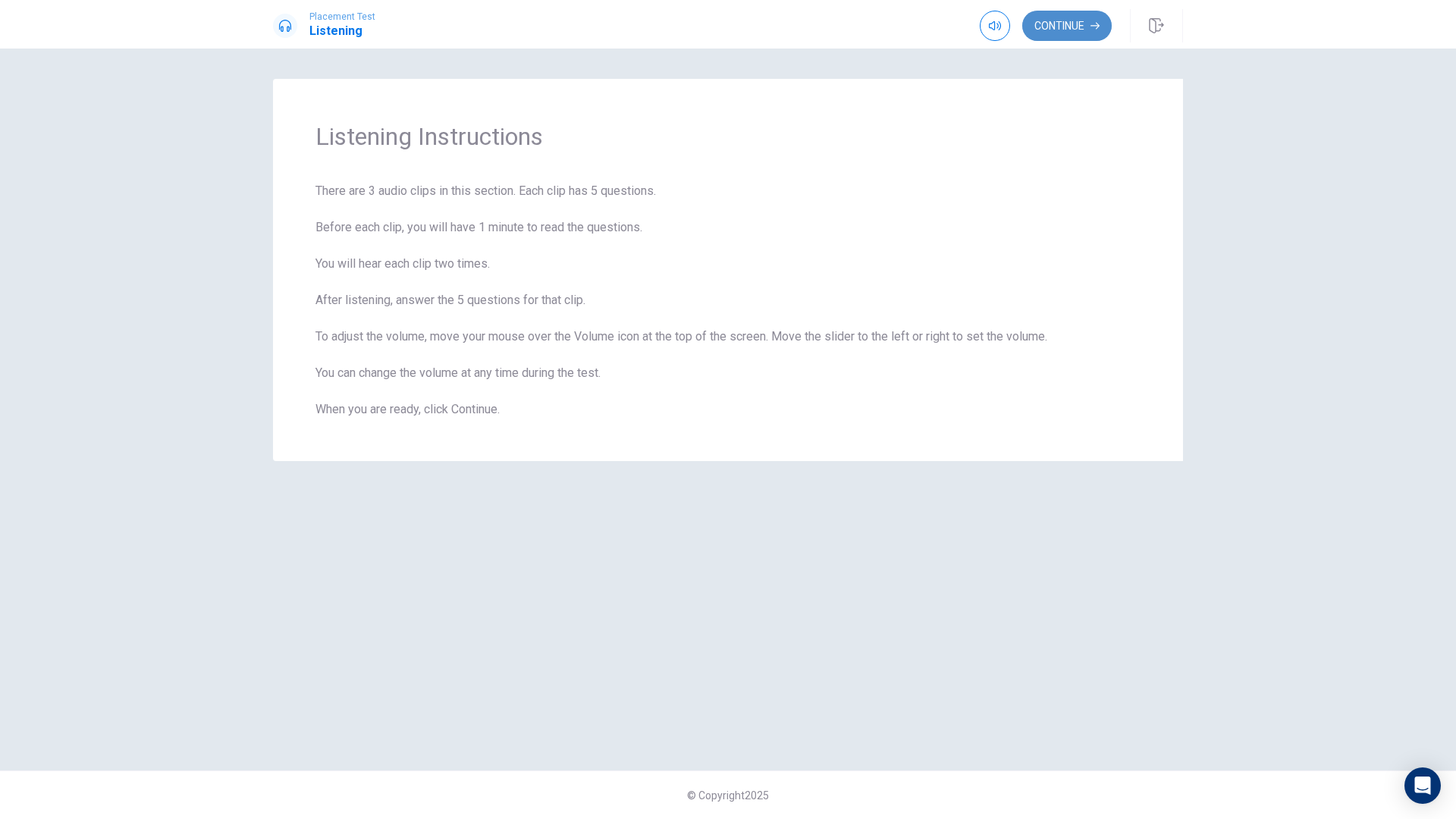
click at [1030, 20] on button "Continue" at bounding box center [1067, 26] width 89 height 31
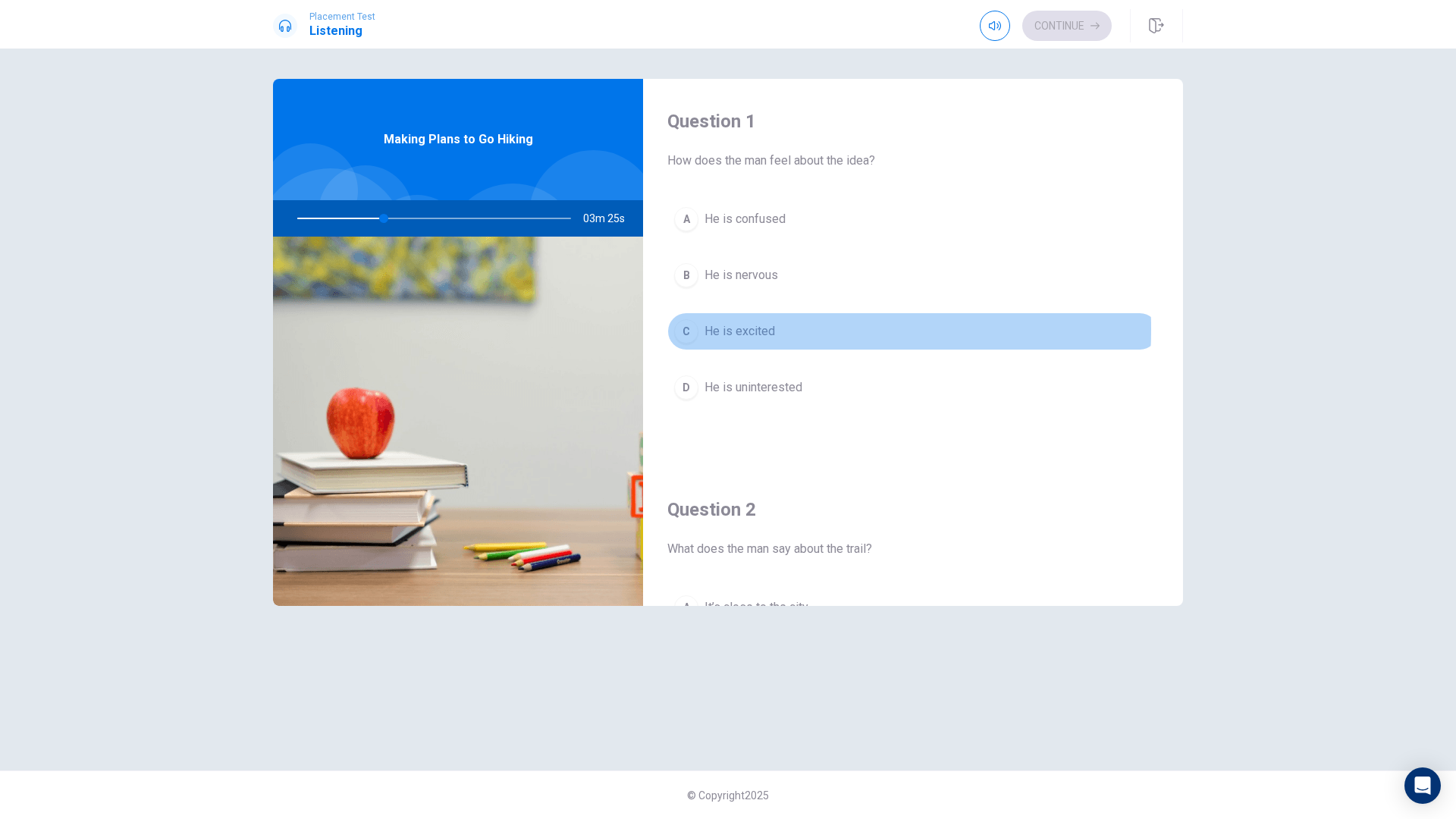
click at [718, 329] on span "He is excited" at bounding box center [740, 331] width 71 height 18
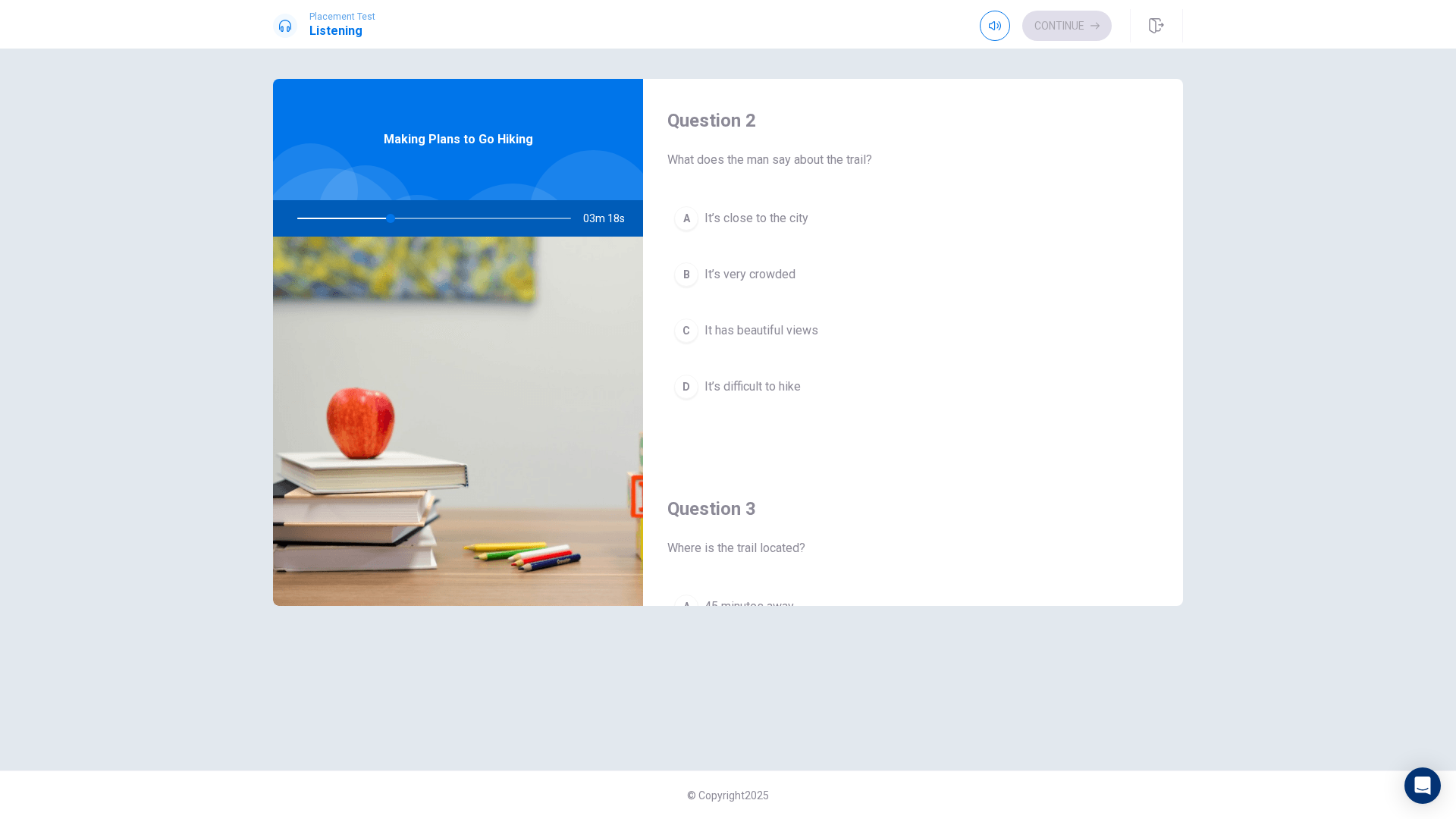
scroll to position [392, 0]
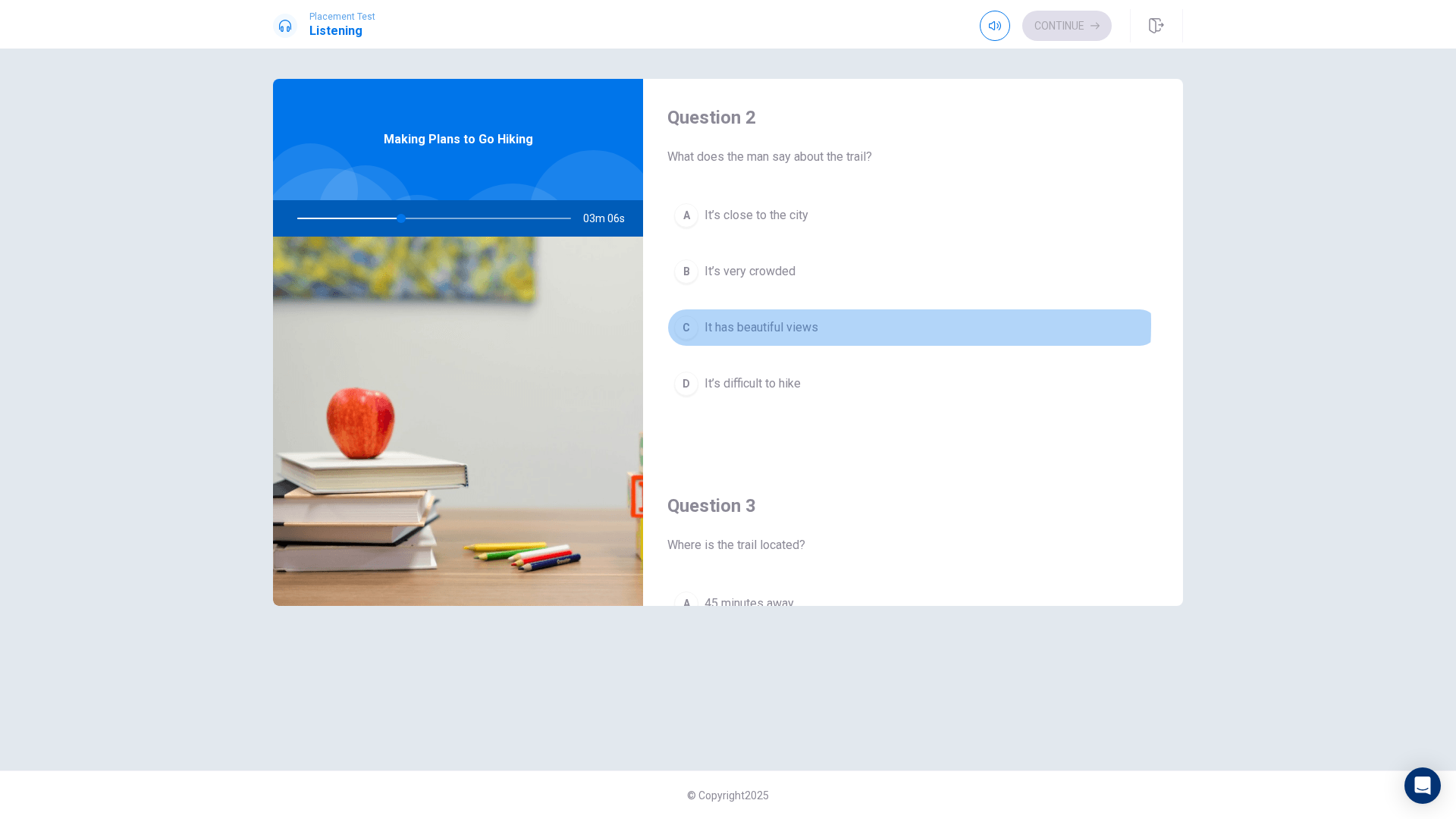
click at [814, 326] on span "It has beautiful views" at bounding box center [761, 327] width 113 height 18
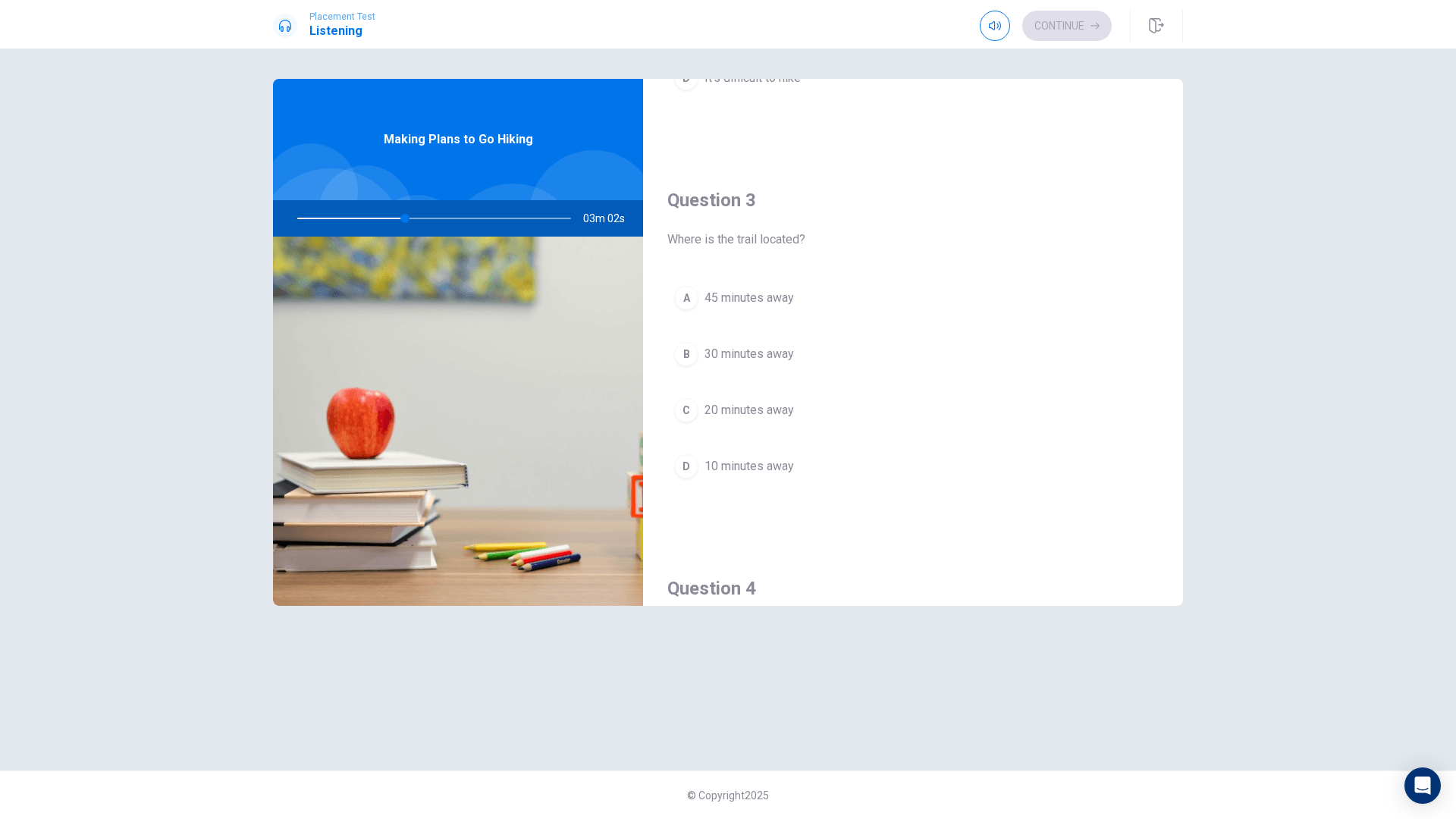
scroll to position [720, 0]
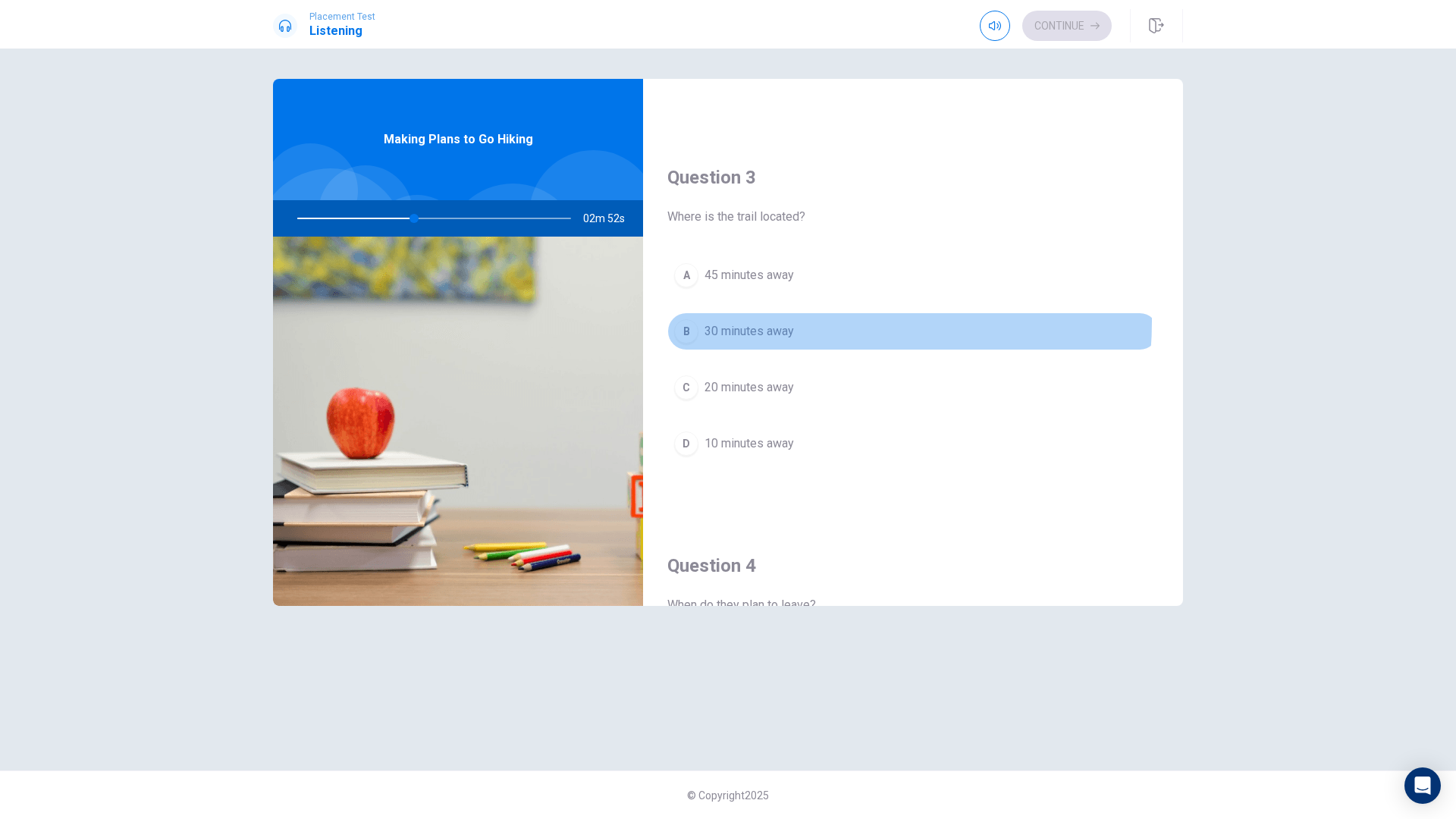
click at [772, 323] on button "B 30 minutes away" at bounding box center [912, 332] width 492 height 37
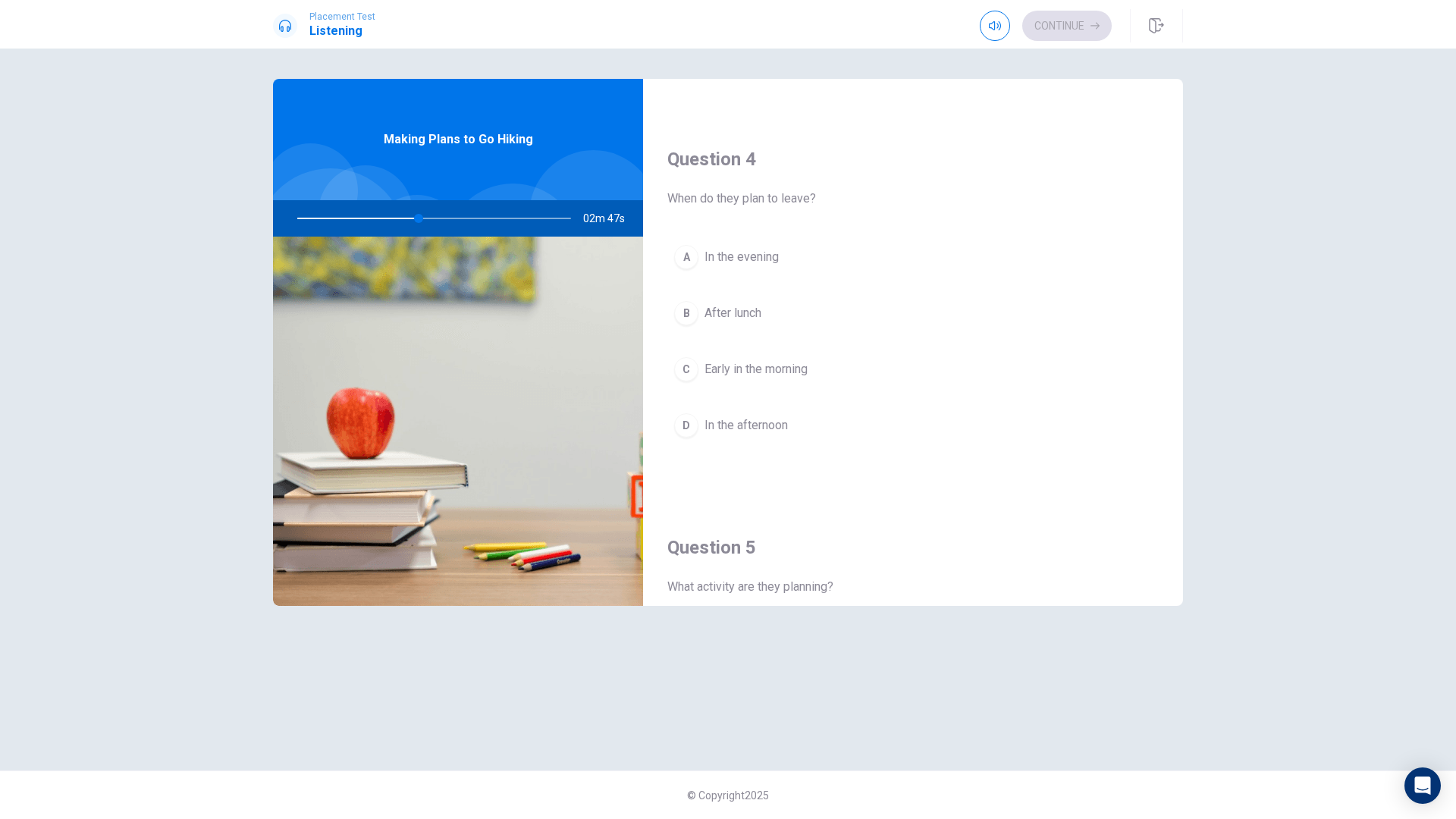
scroll to position [1133, 0]
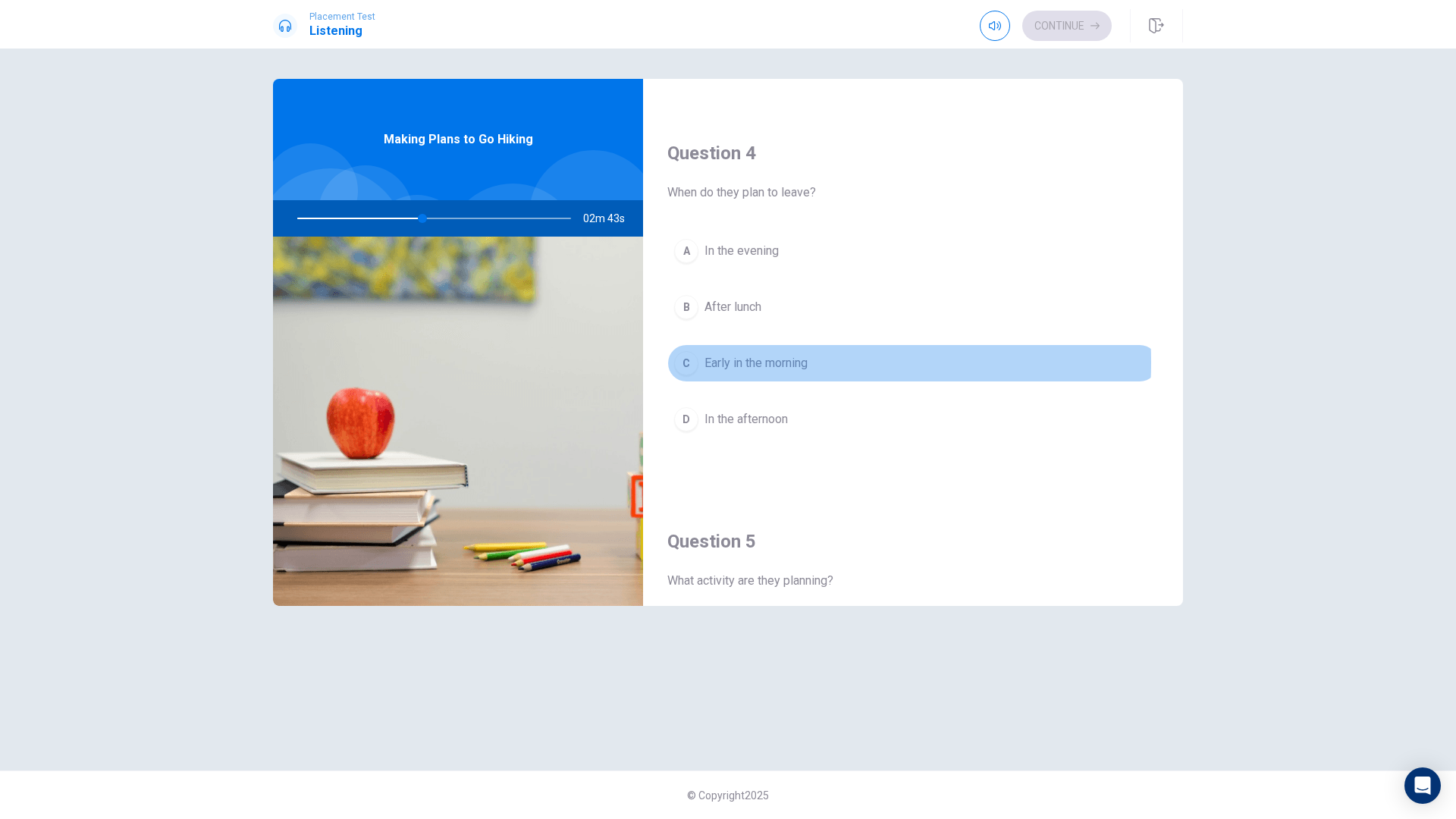
click at [762, 362] on span "Early in the morning" at bounding box center [756, 363] width 103 height 18
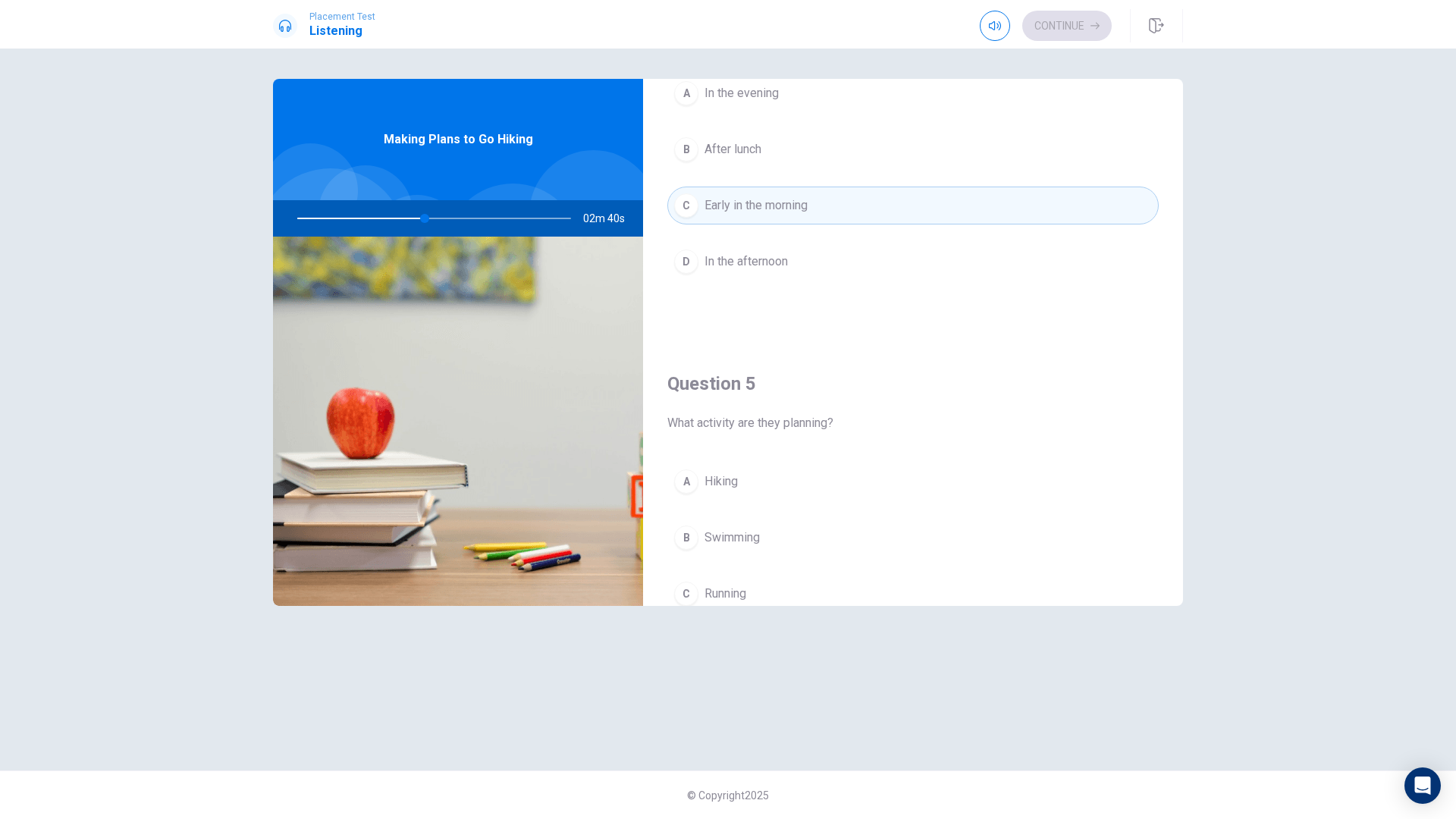
scroll to position [1415, 0]
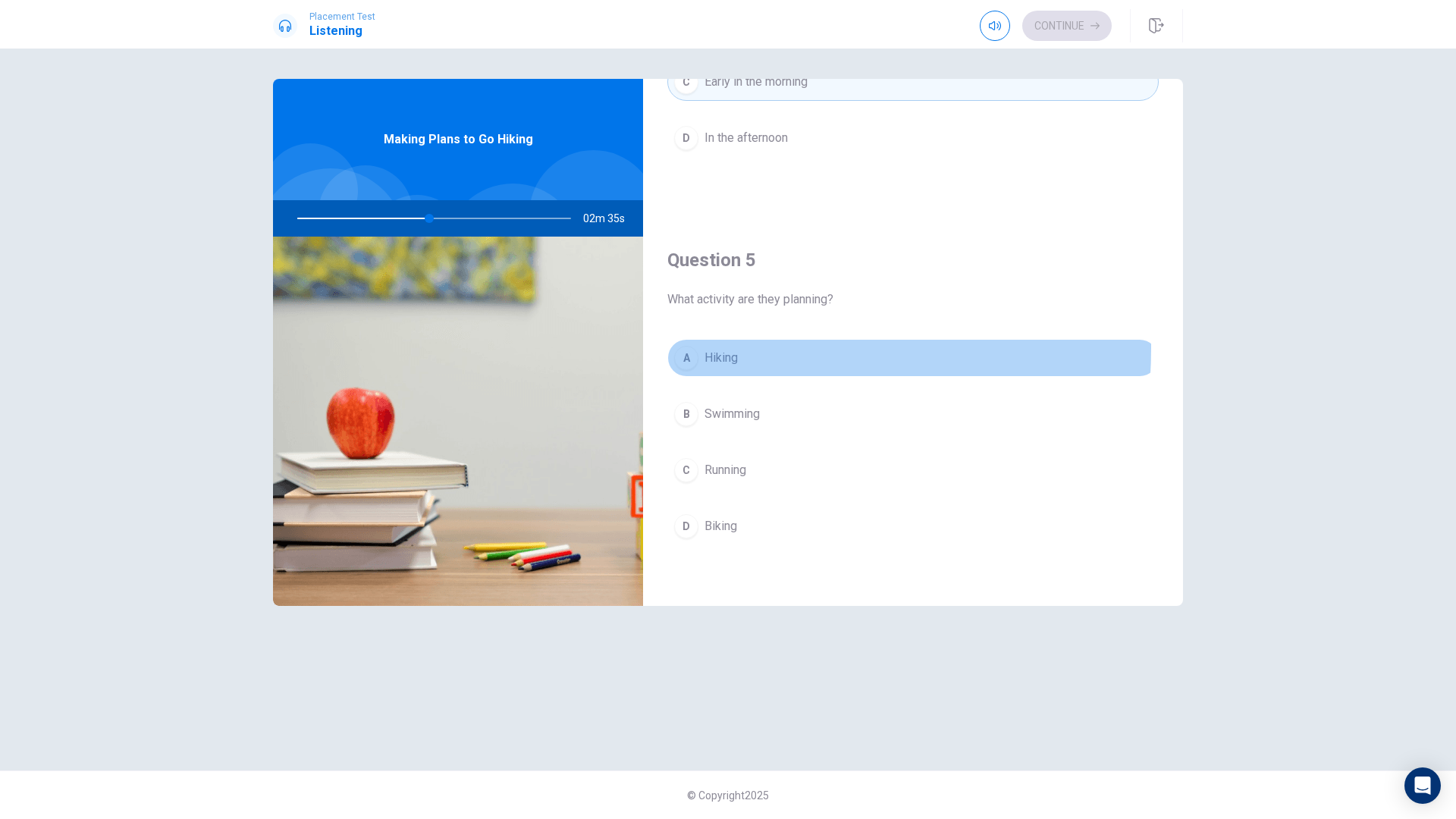
click at [697, 348] on button "A Hiking" at bounding box center [912, 358] width 492 height 37
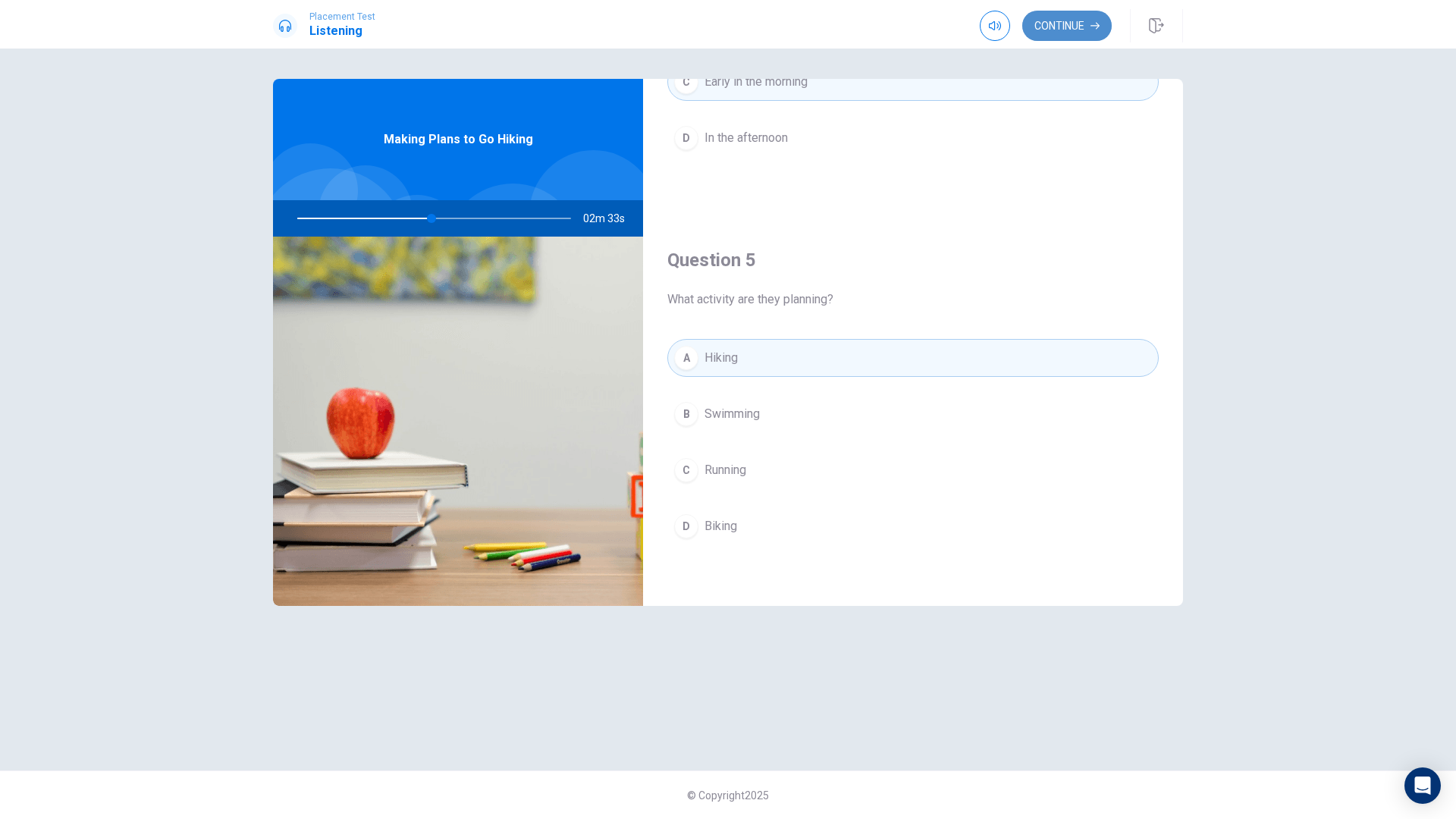
click at [1091, 24] on icon "button" at bounding box center [1095, 26] width 9 height 9
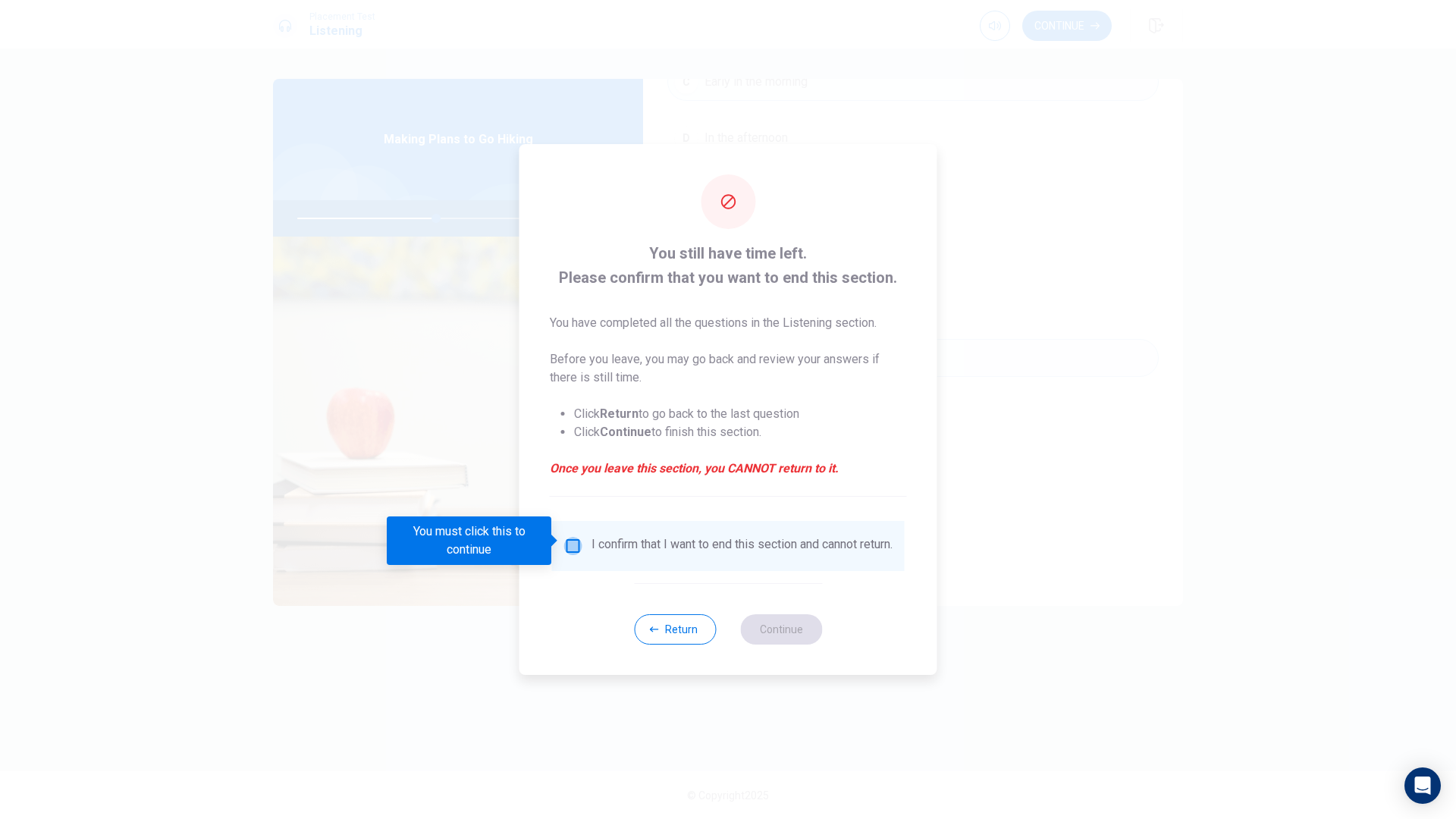
click at [571, 537] on input "You must click this to continue" at bounding box center [573, 545] width 18 height 18
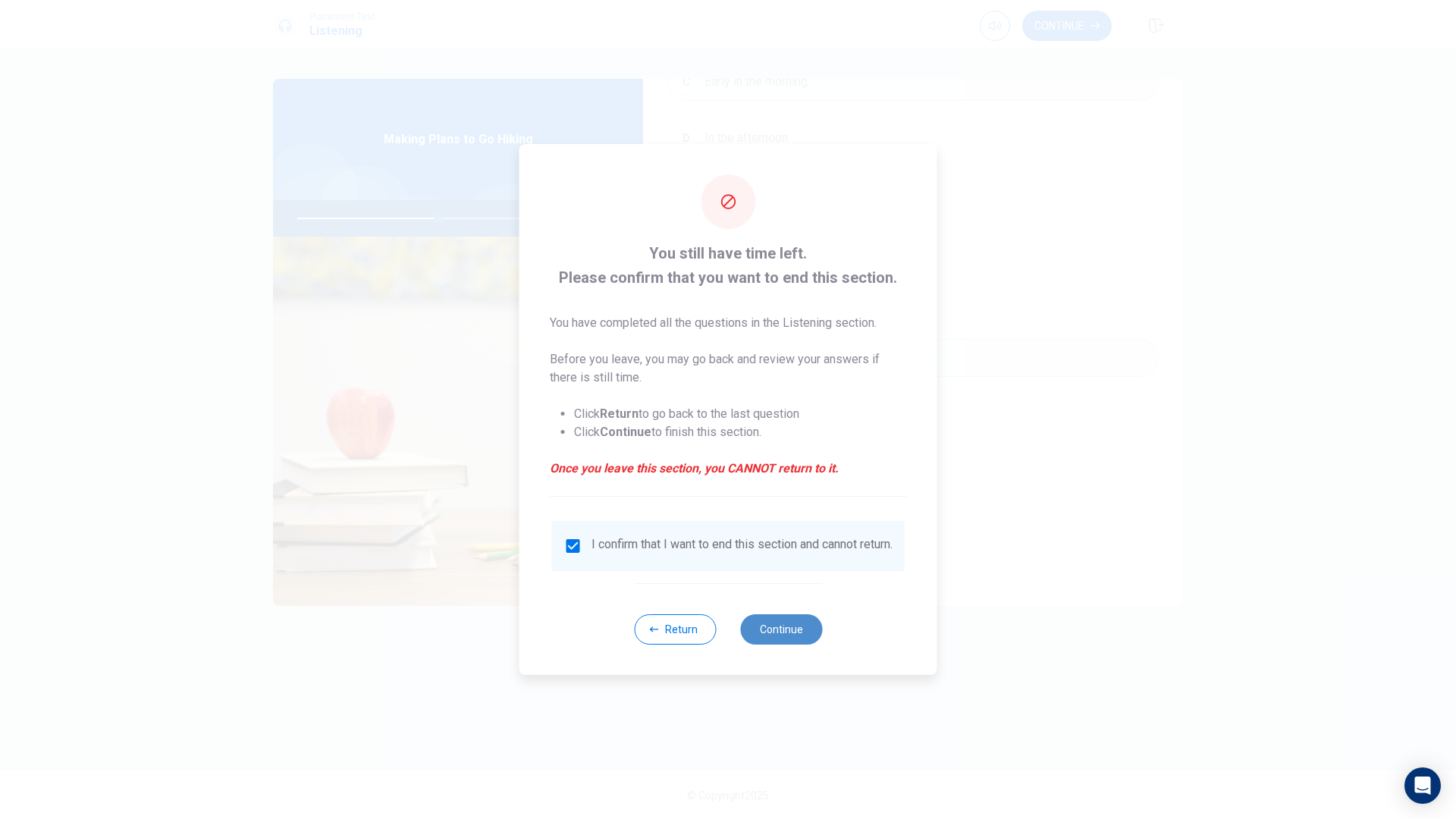
click at [791, 626] on button "Continue" at bounding box center [781, 630] width 82 height 31
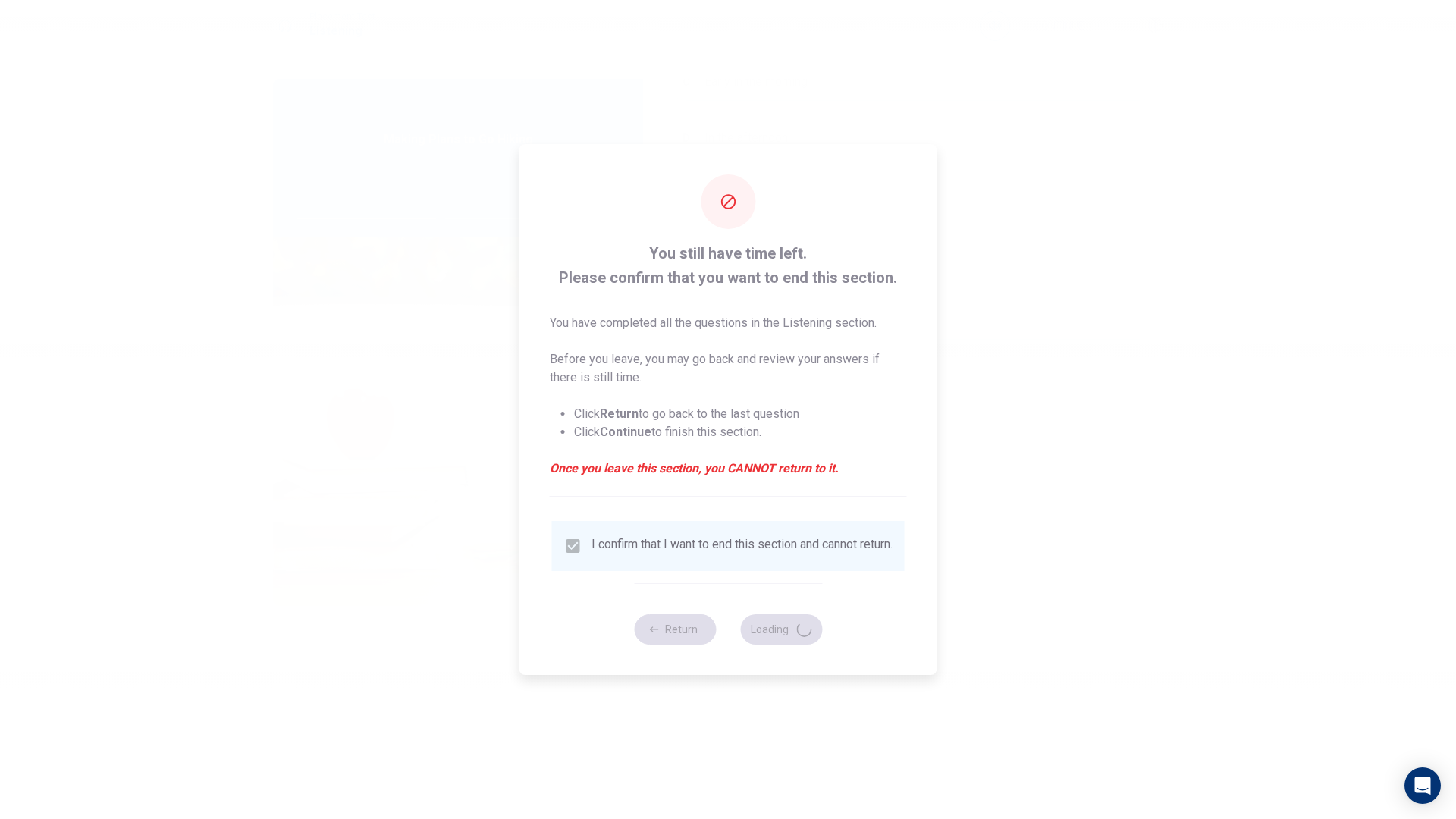
type input "53"
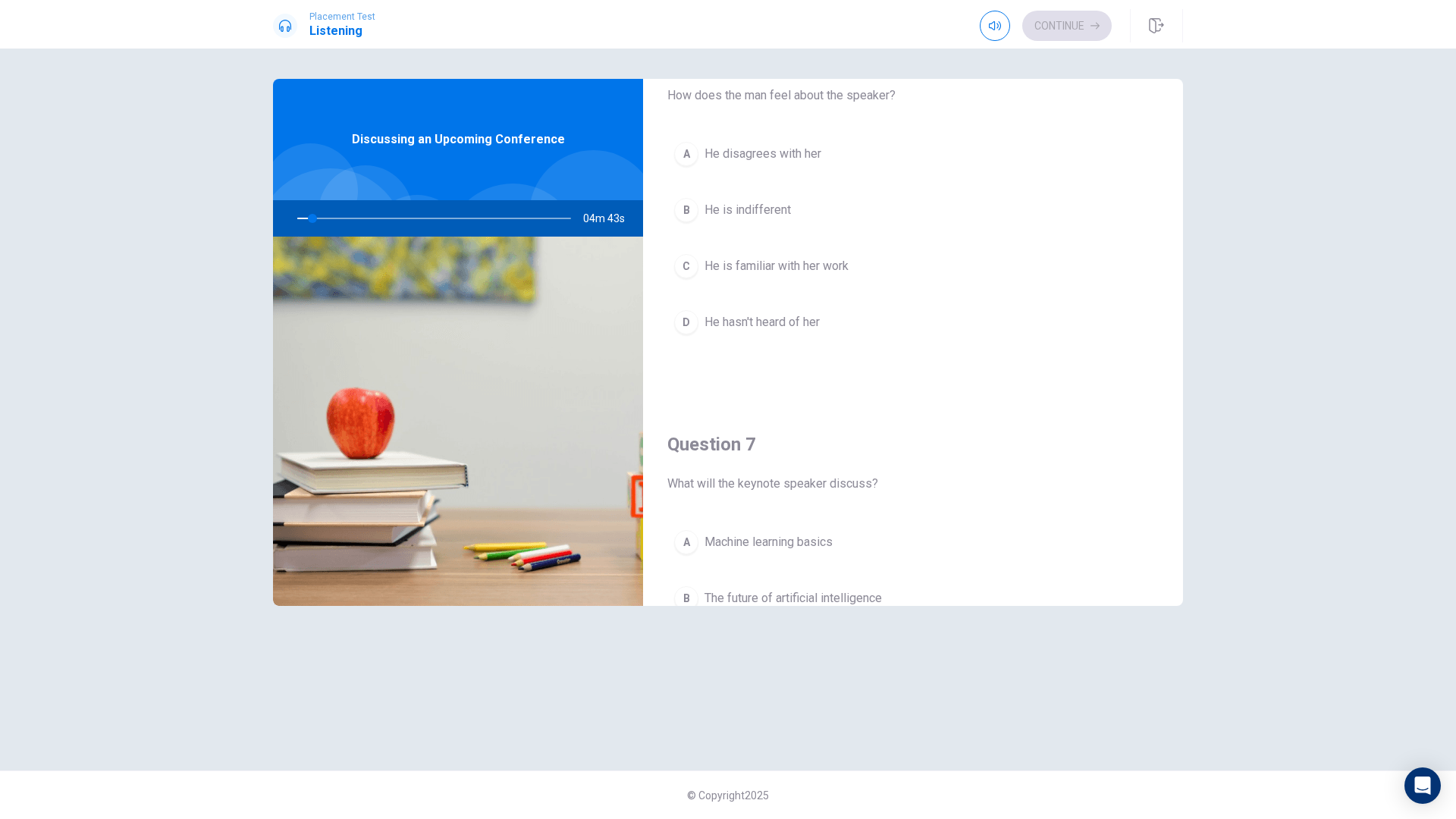
scroll to position [59, 0]
drag, startPoint x: 406, startPoint y: 467, endPoint x: 527, endPoint y: 293, distance: 211.9
click at [527, 294] on img at bounding box center [458, 421] width 370 height 369
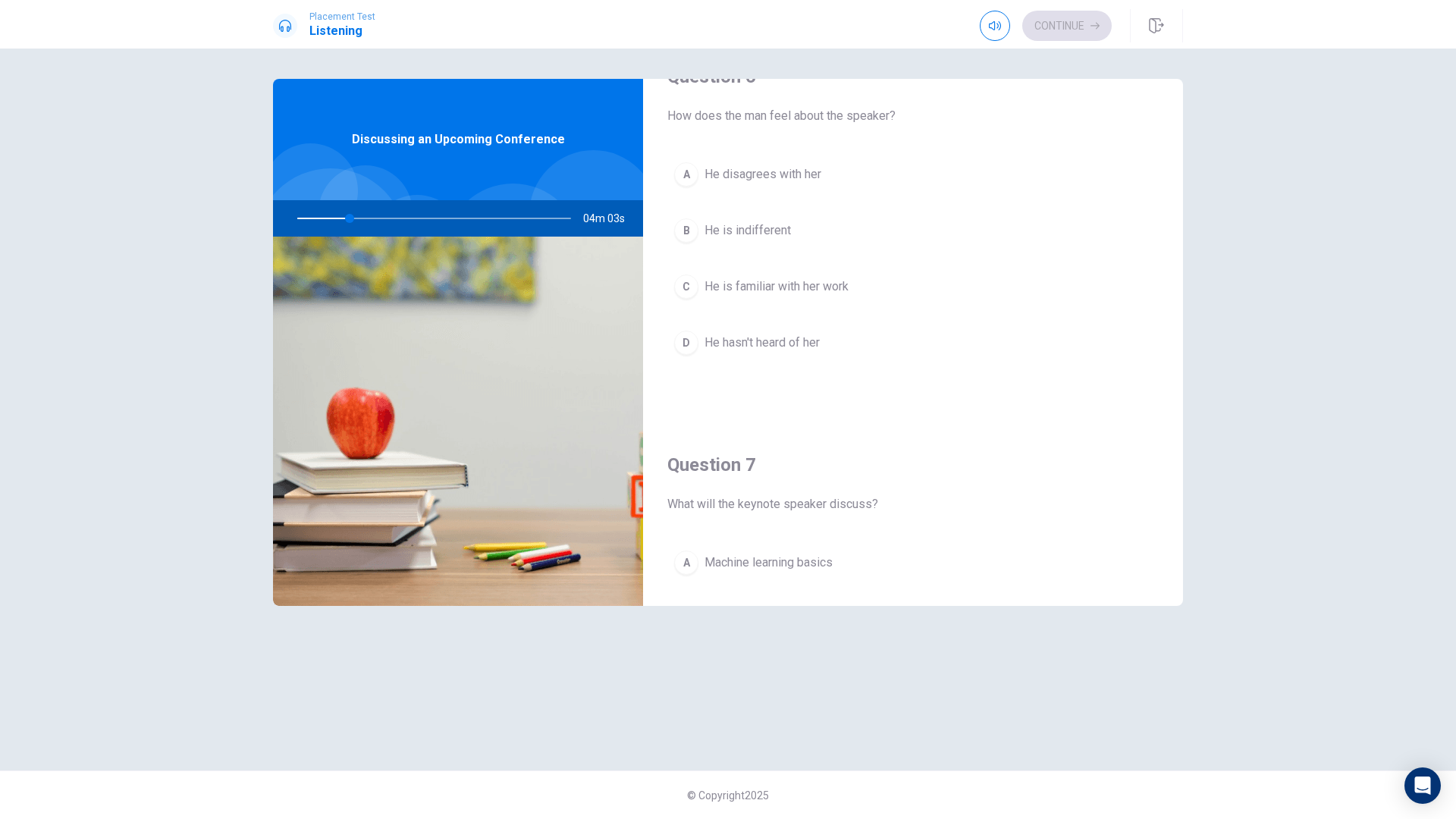
scroll to position [0, 0]
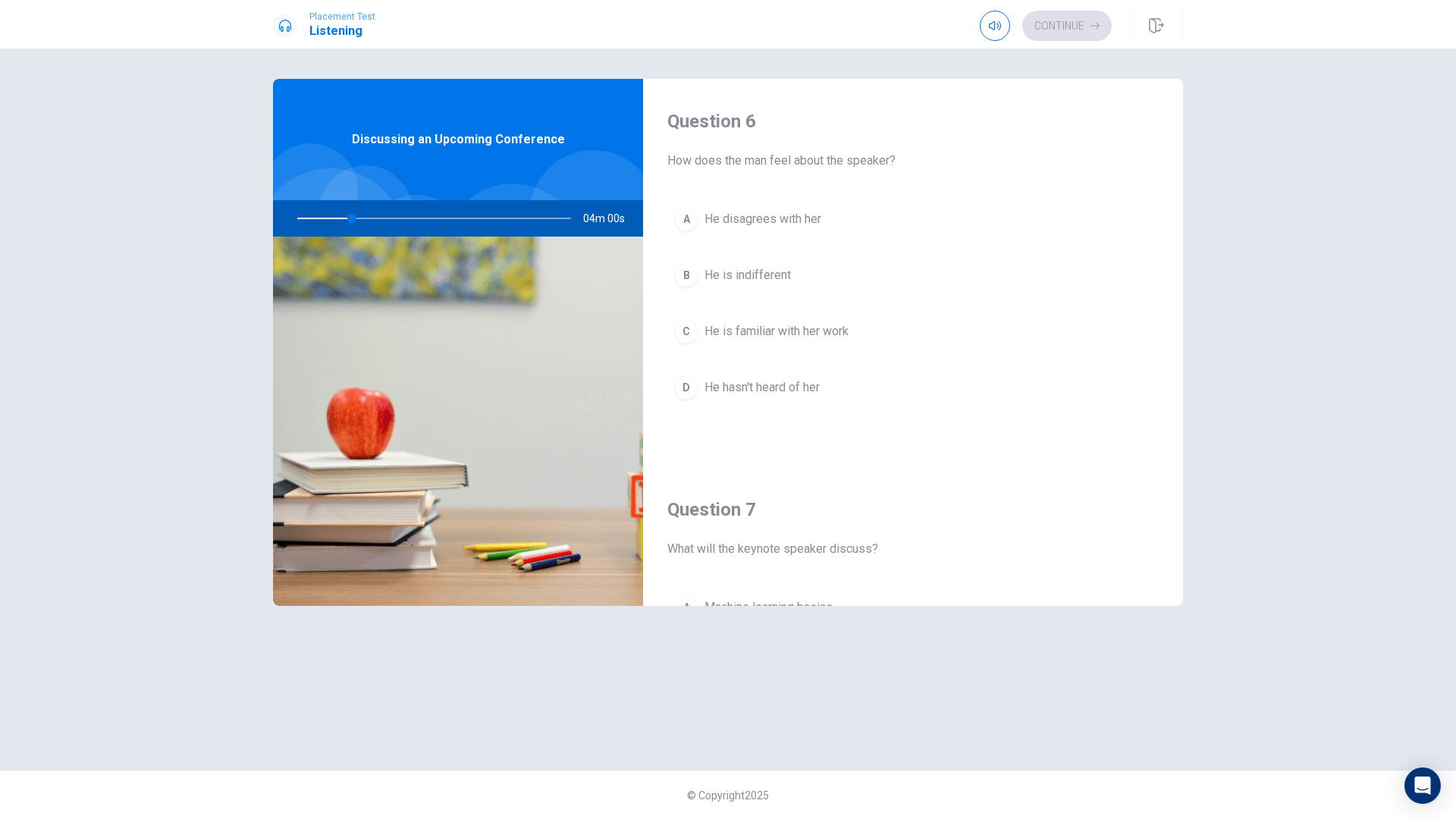
click at [1188, 95] on div "Question 6 How does the man feel about the speaker? A He disagrees with her B H…" at bounding box center [728, 410] width 958 height 661
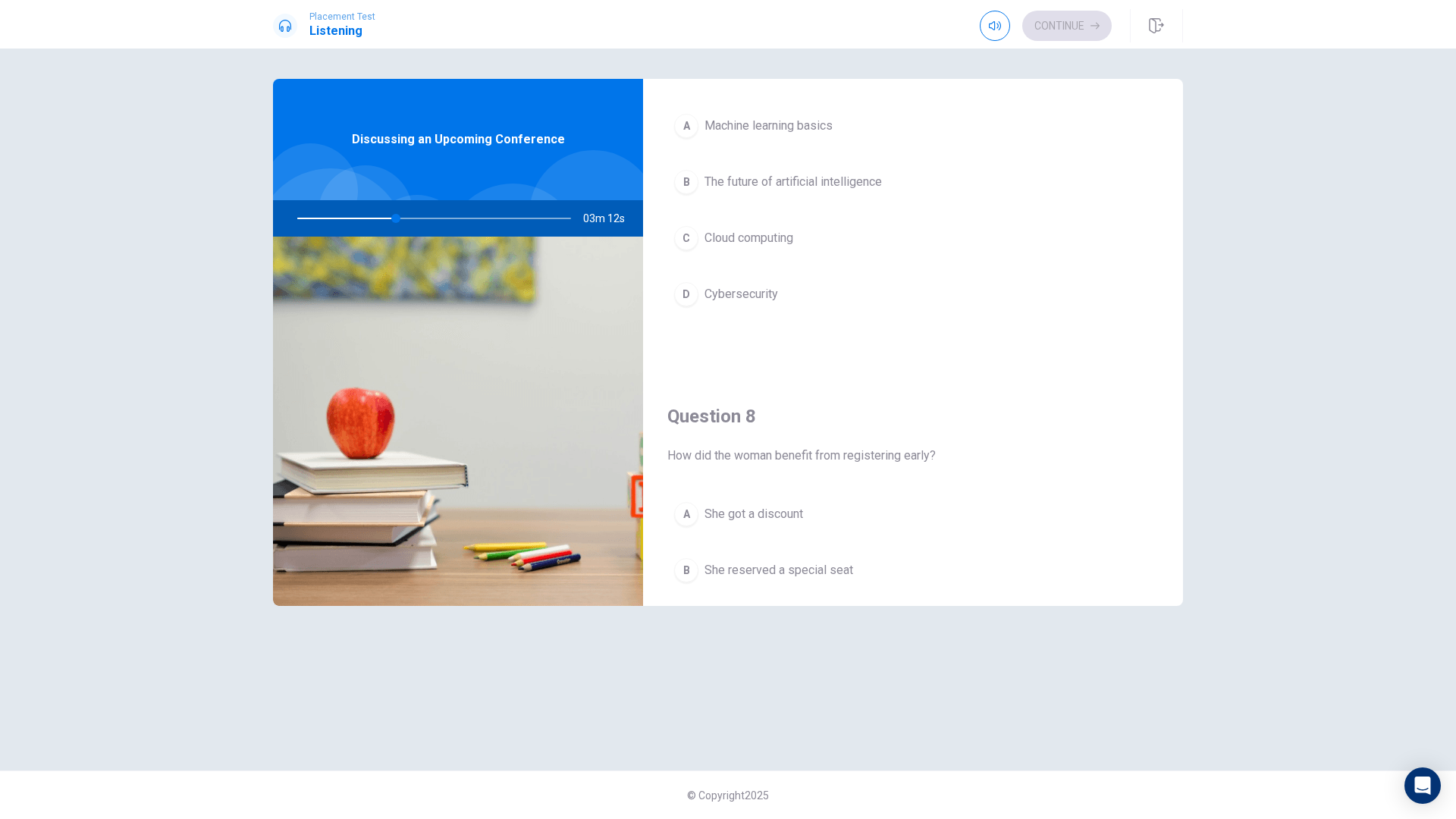
scroll to position [473, 0]
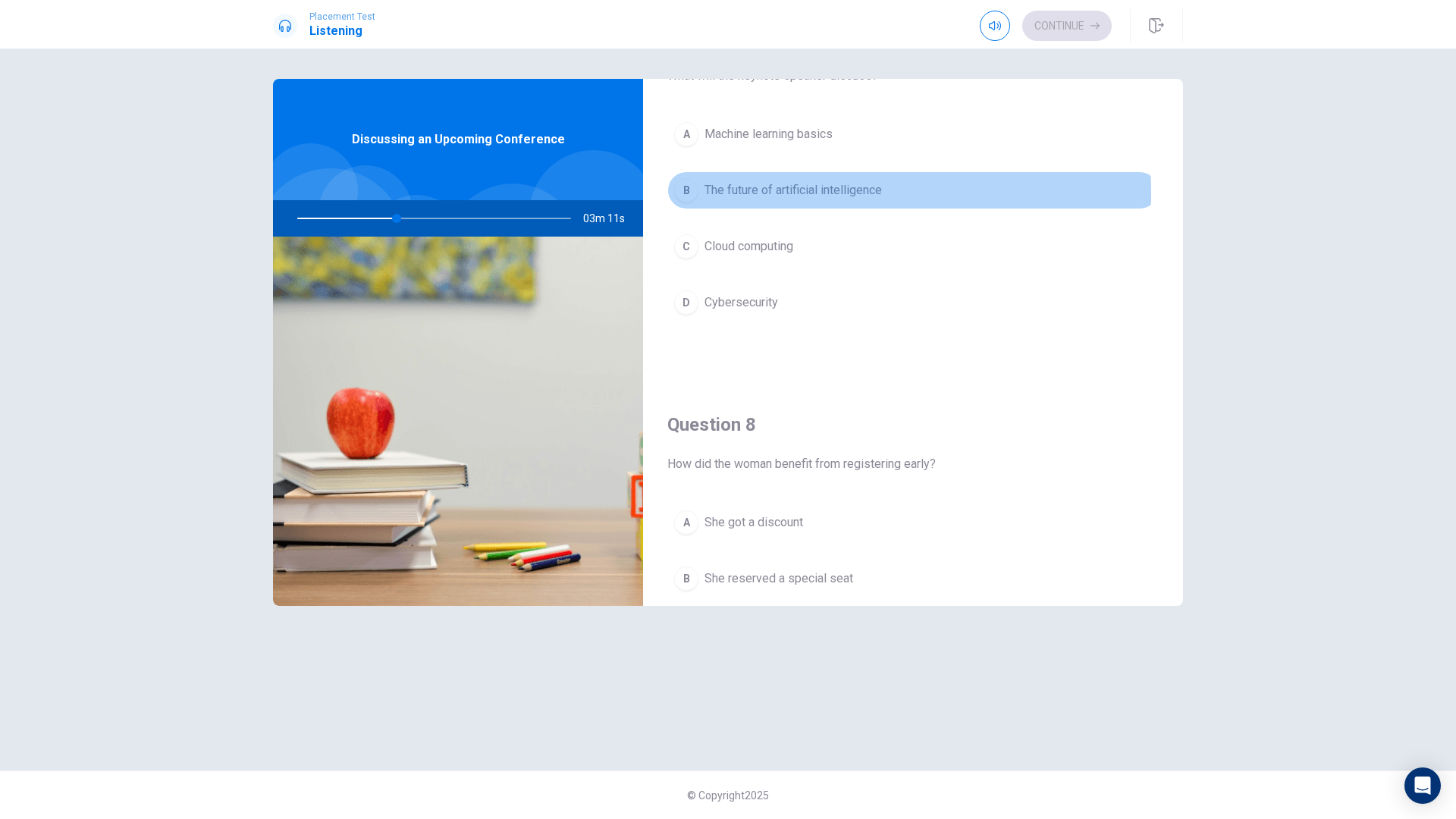
click at [794, 193] on span "The future of artificial intelligence" at bounding box center [793, 190] width 177 height 18
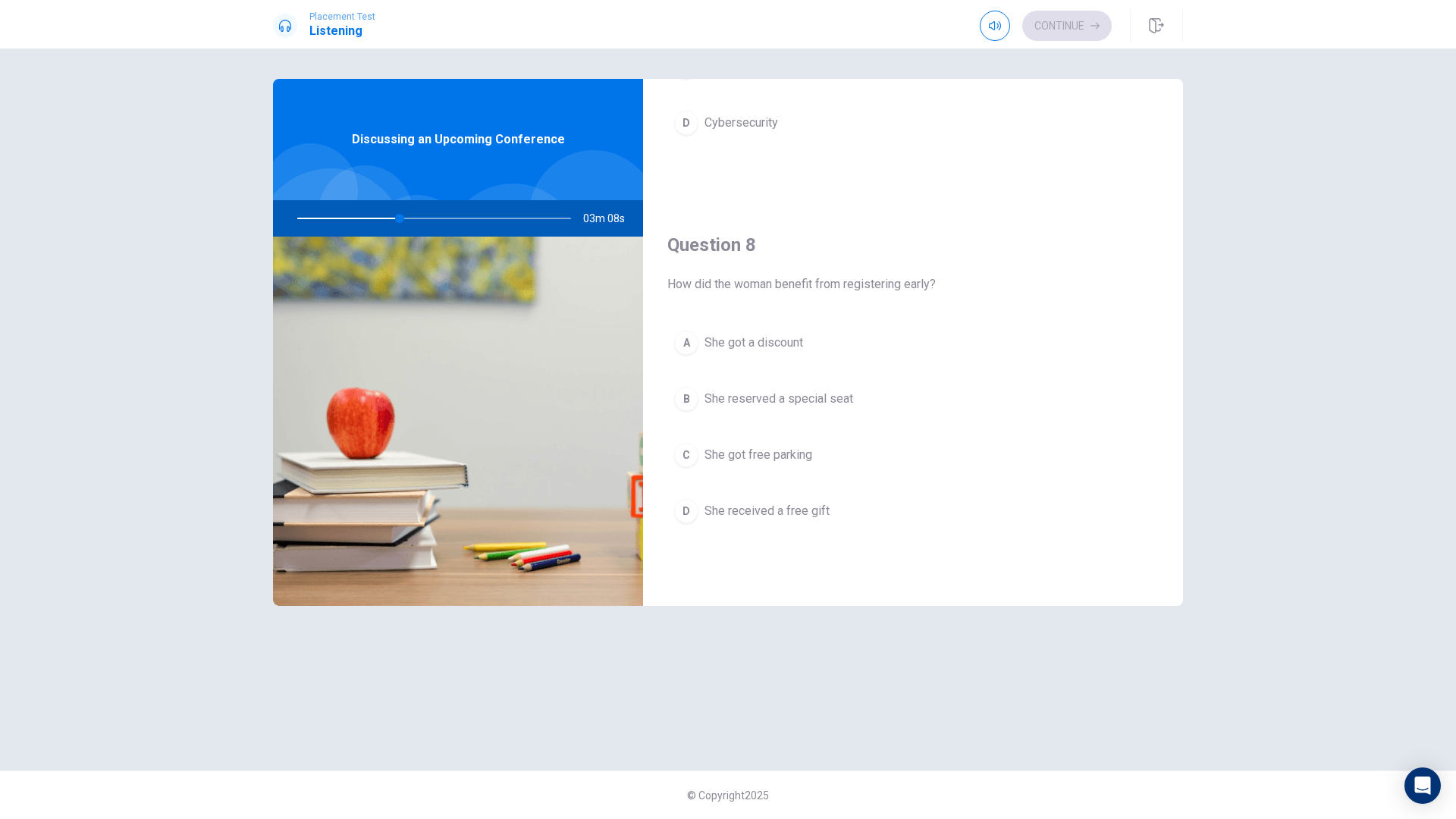
scroll to position [655, 0]
click at [790, 341] on span "She got a discount" at bounding box center [754, 340] width 99 height 18
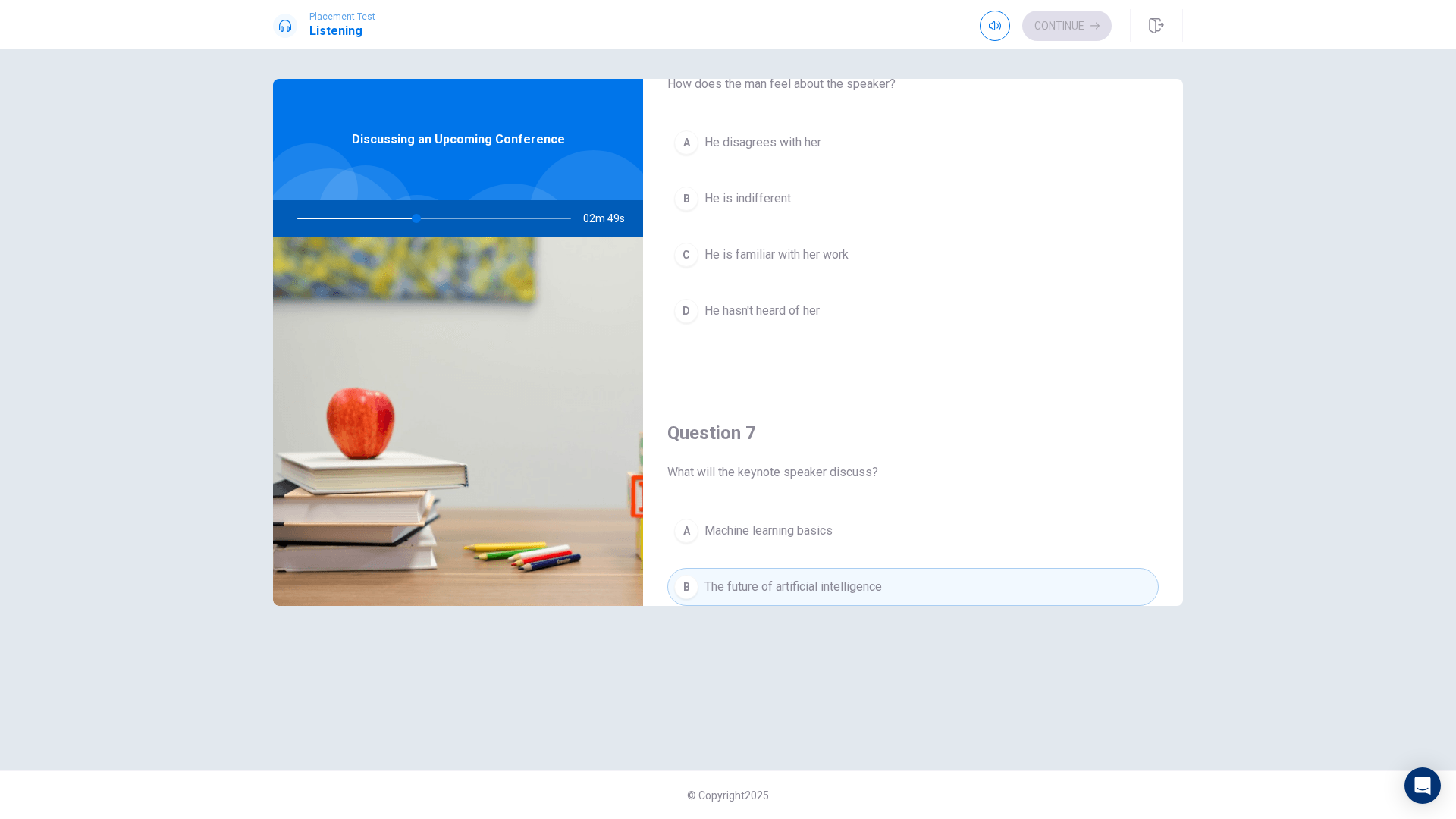
scroll to position [0, 0]
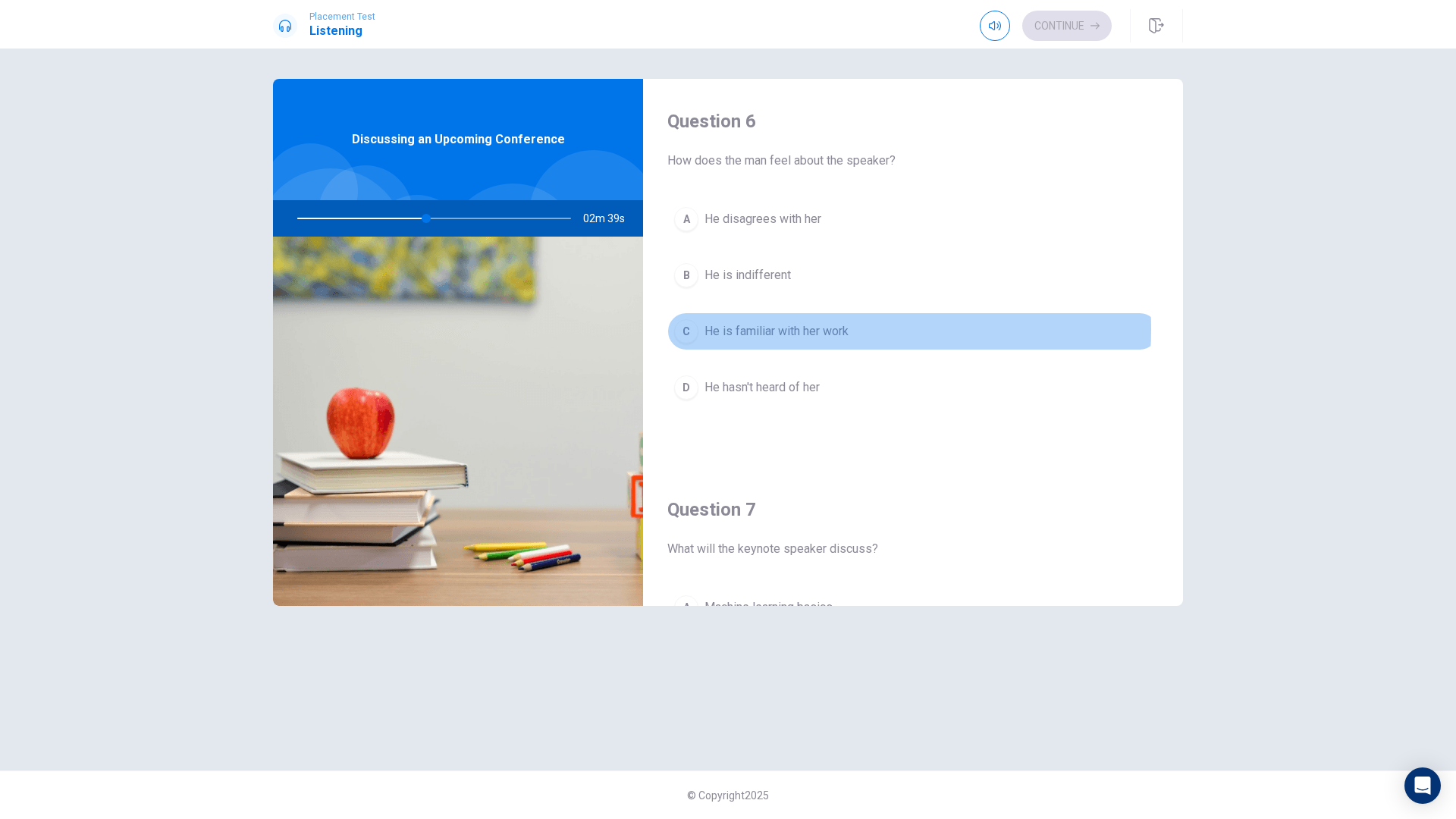
click at [782, 329] on span "He is familiar with her work" at bounding box center [776, 331] width 144 height 18
click at [954, 332] on button "C He is familiar with her work" at bounding box center [912, 332] width 492 height 37
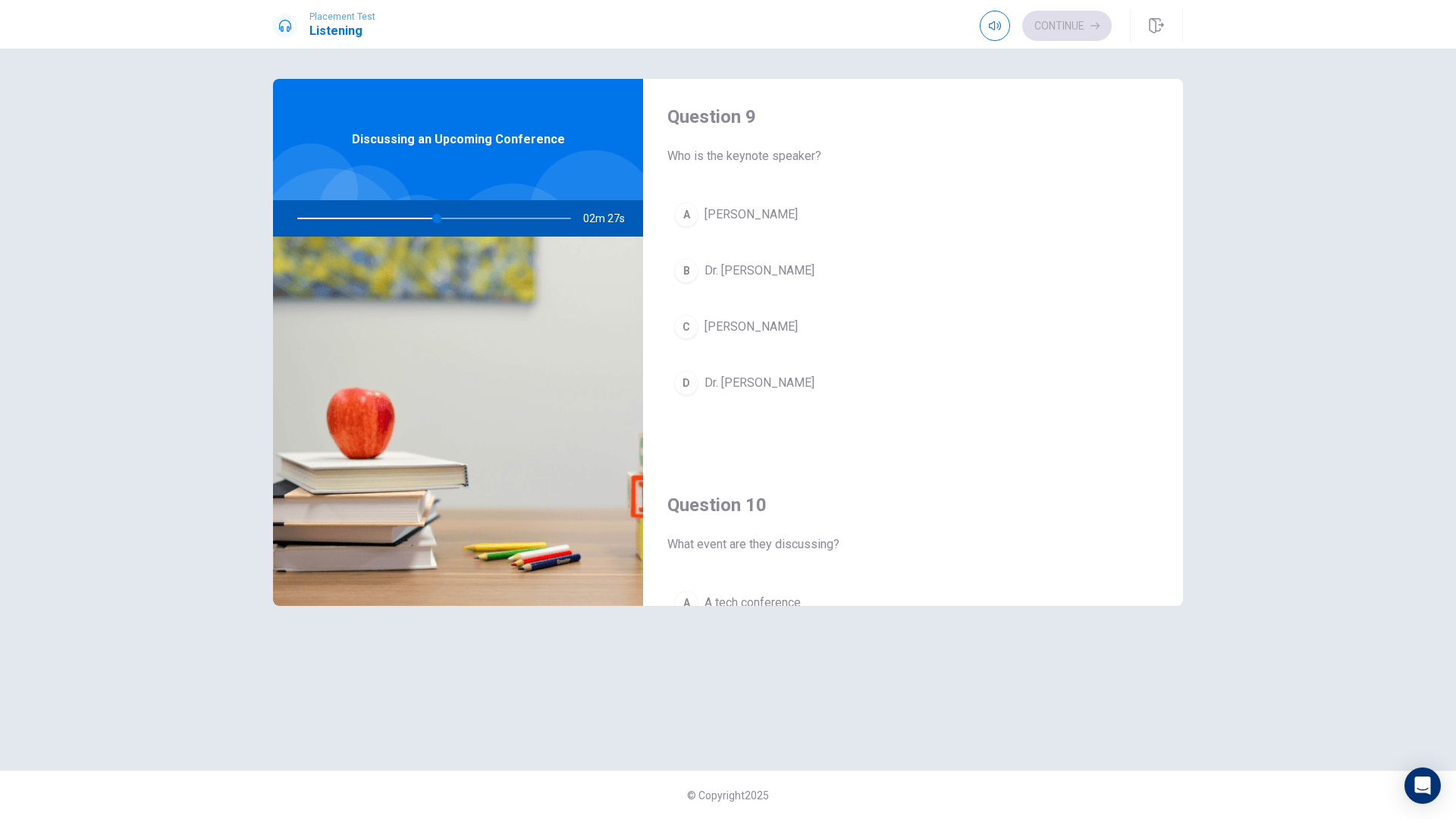
scroll to position [1167, 0]
click at [765, 328] on span "Dr. Clara Jones" at bounding box center [751, 329] width 93 height 18
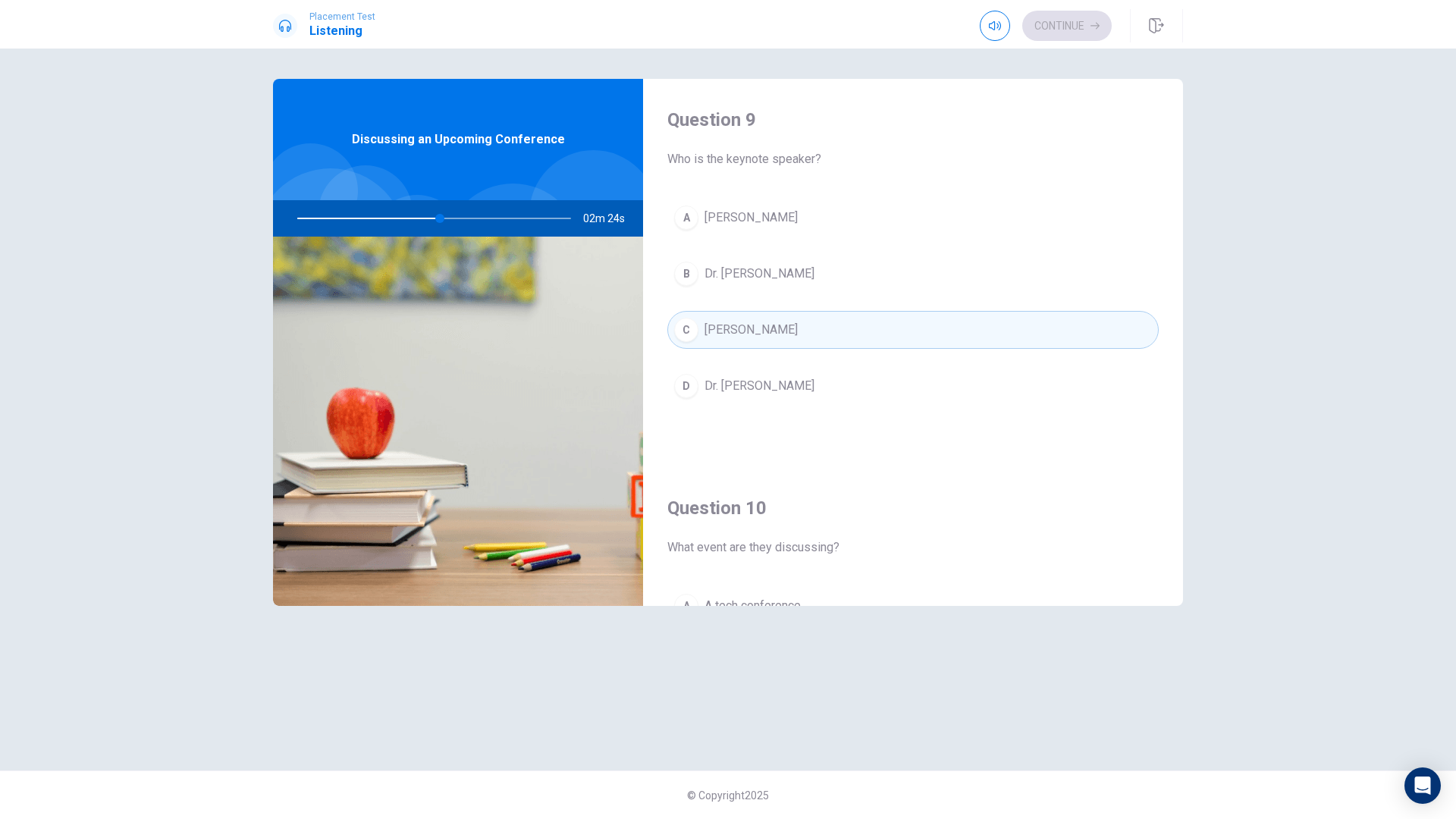
click at [1186, 448] on div "Question 6 How does the man feel about the speaker? A He disagrees with her B H…" at bounding box center [728, 410] width 958 height 661
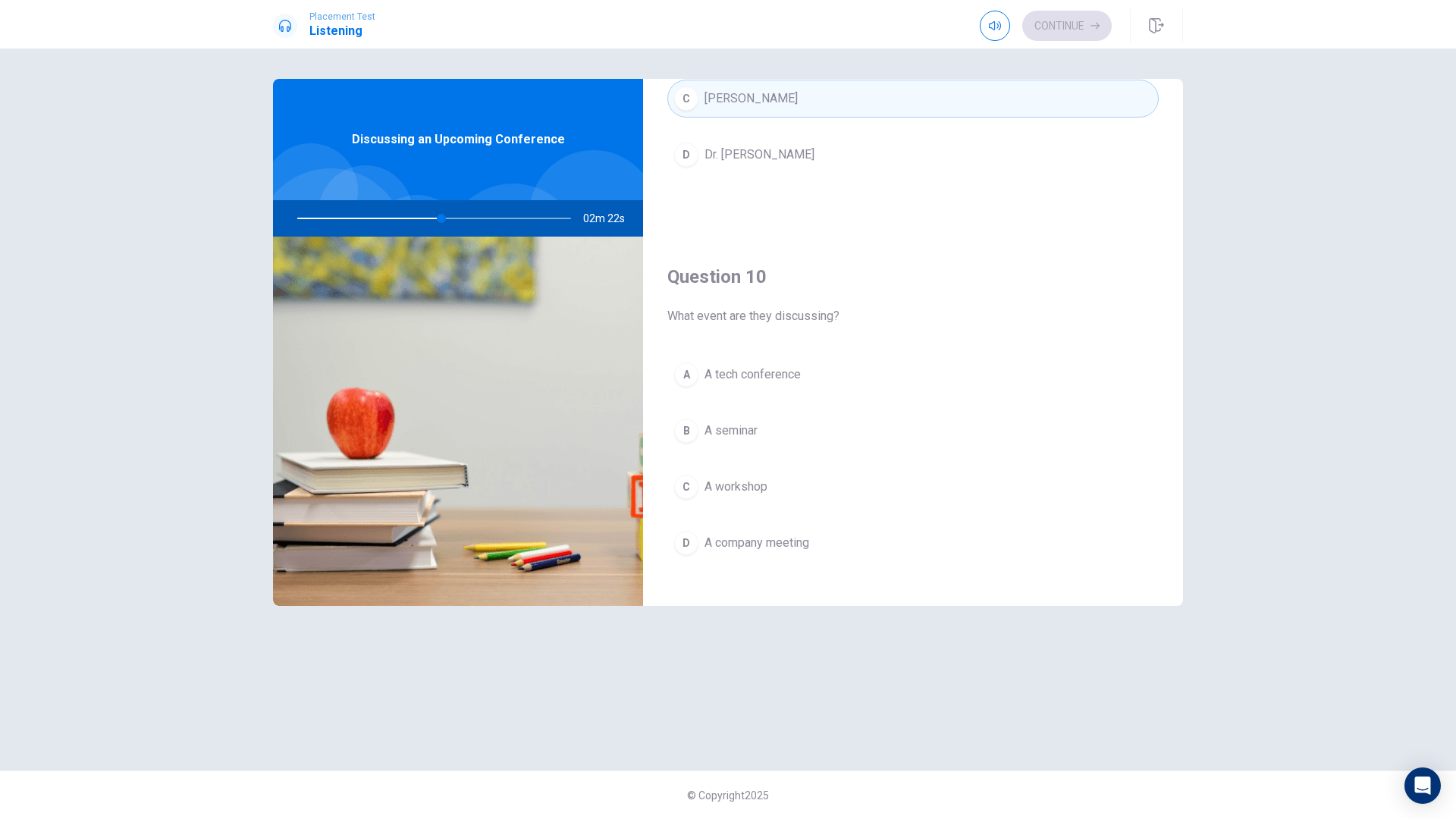
scroll to position [1415, 0]
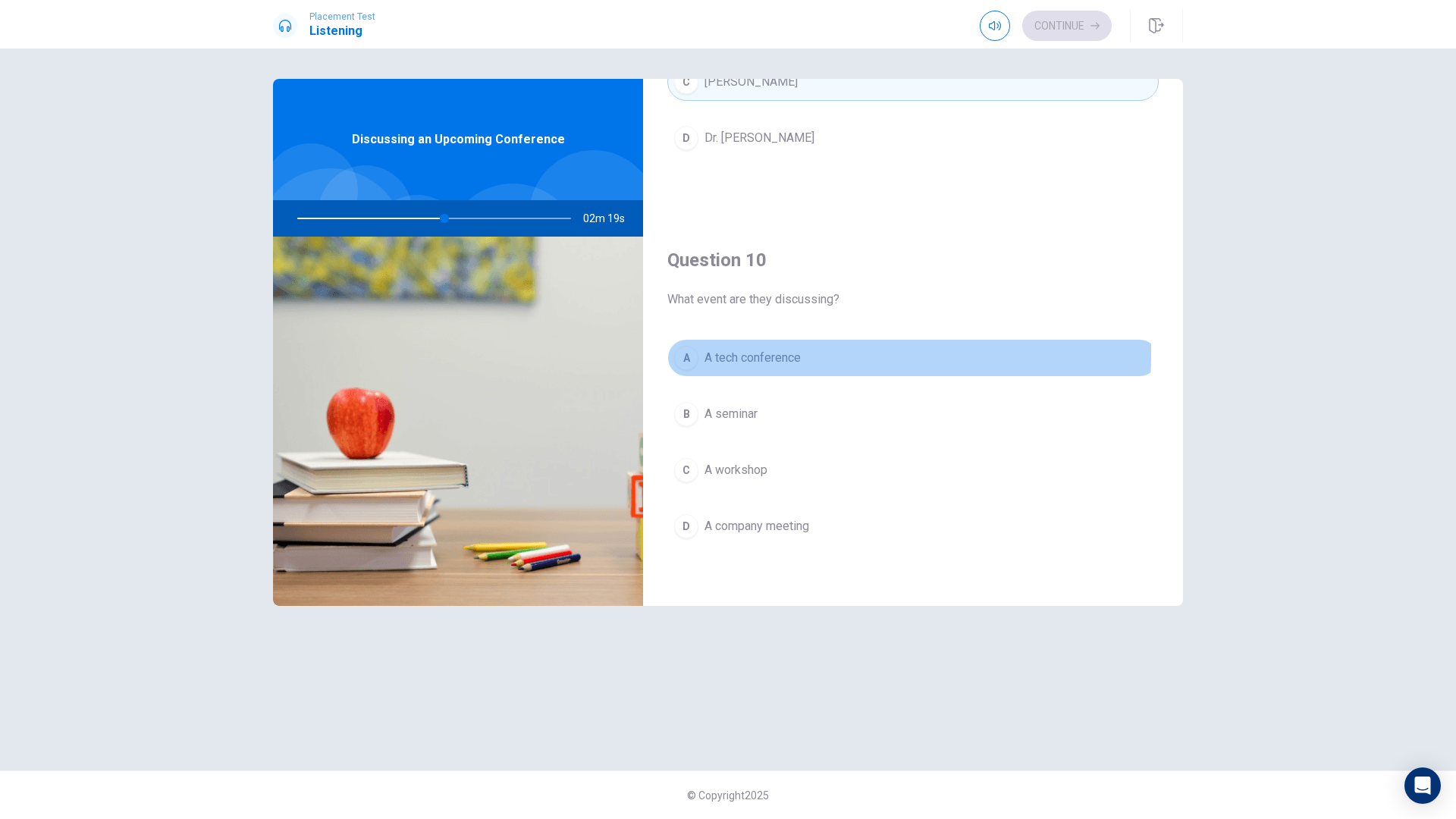
click at [778, 355] on span "A tech conference" at bounding box center [752, 357] width 96 height 18
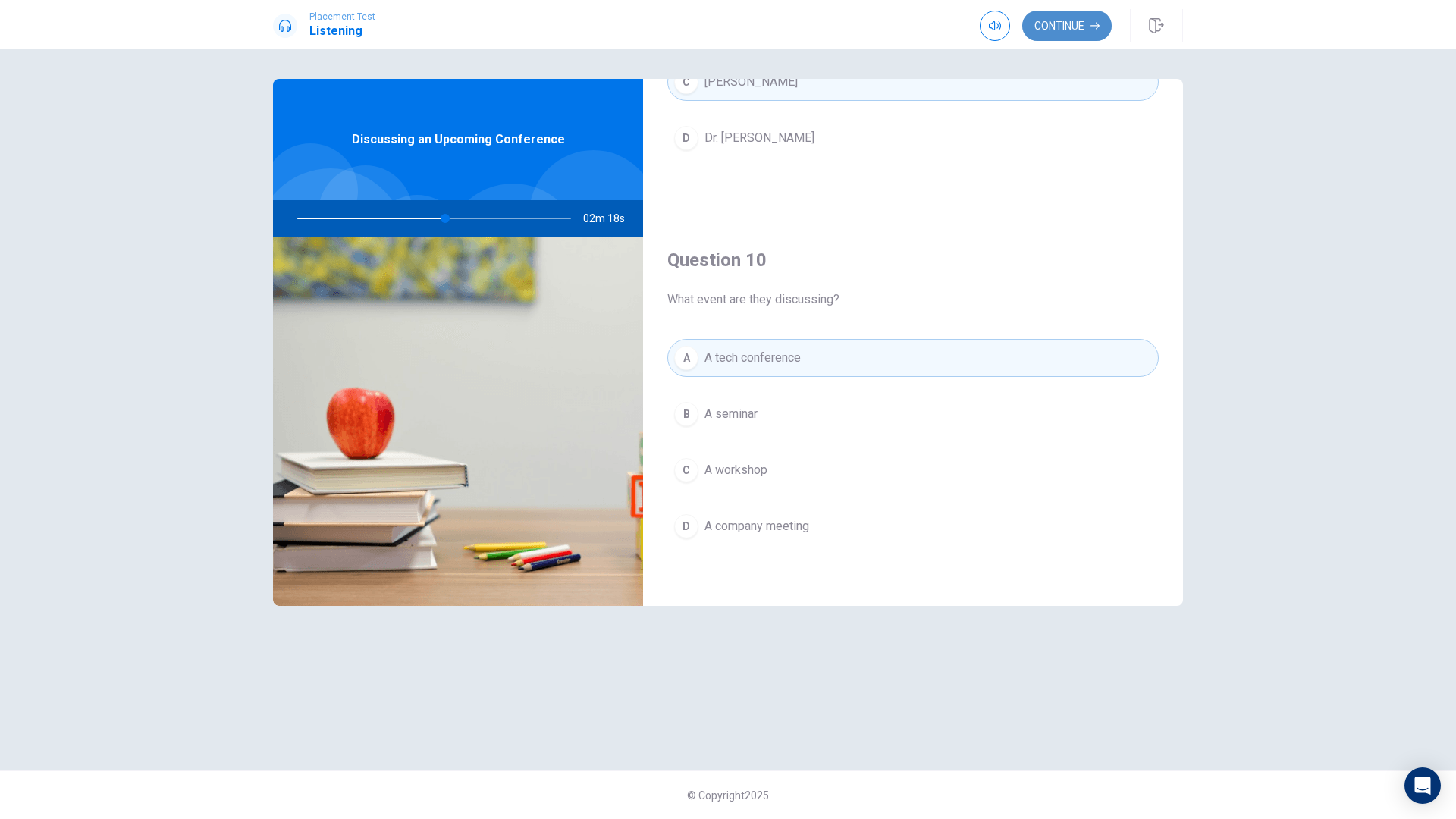
click at [1045, 22] on button "Continue" at bounding box center [1067, 26] width 89 height 31
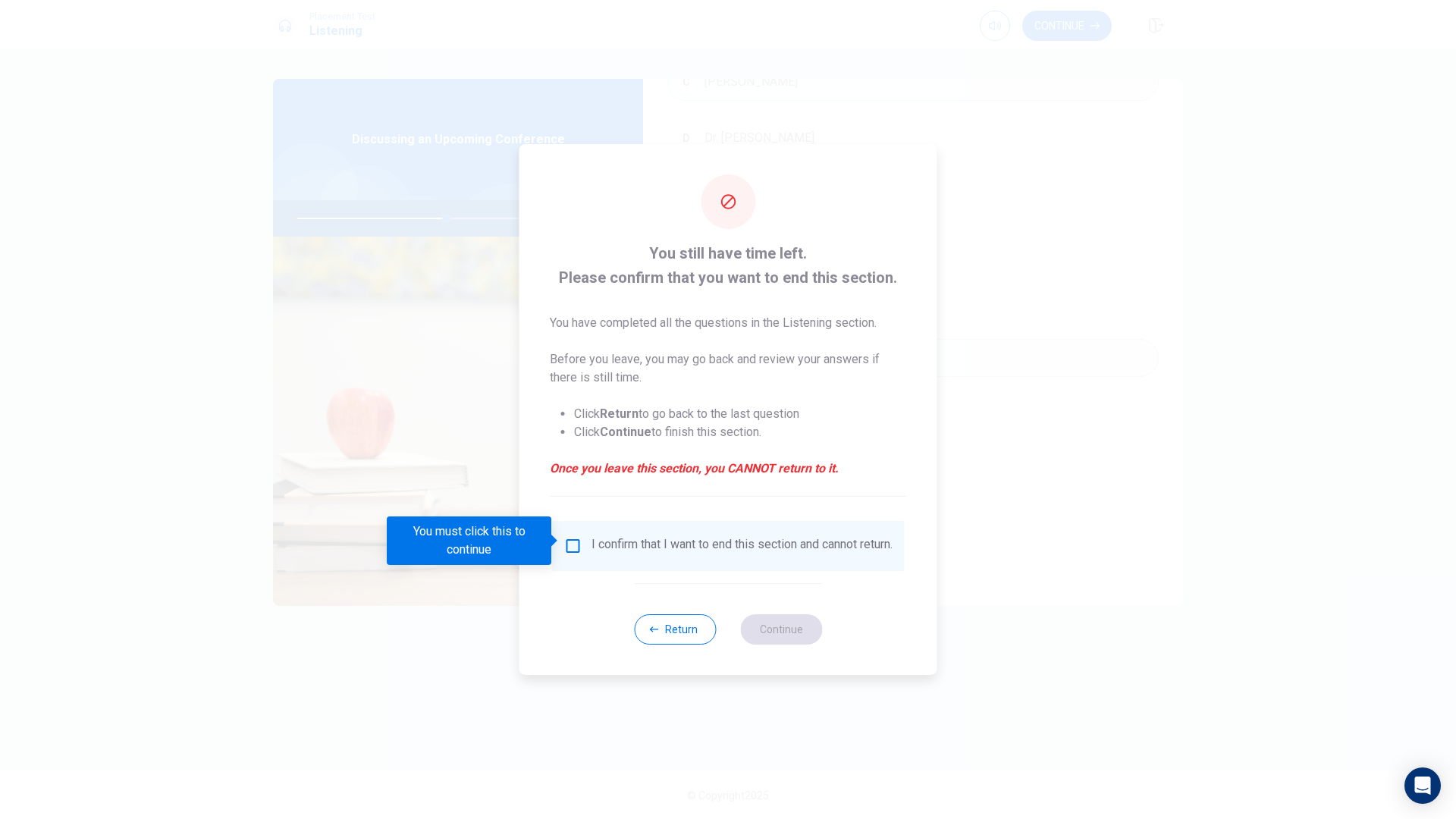
click at [578, 537] on div "I confirm that I want to end this section and cannot return." at bounding box center [728, 545] width 328 height 18
click at [574, 539] on input "You must click this to continue" at bounding box center [573, 545] width 18 height 18
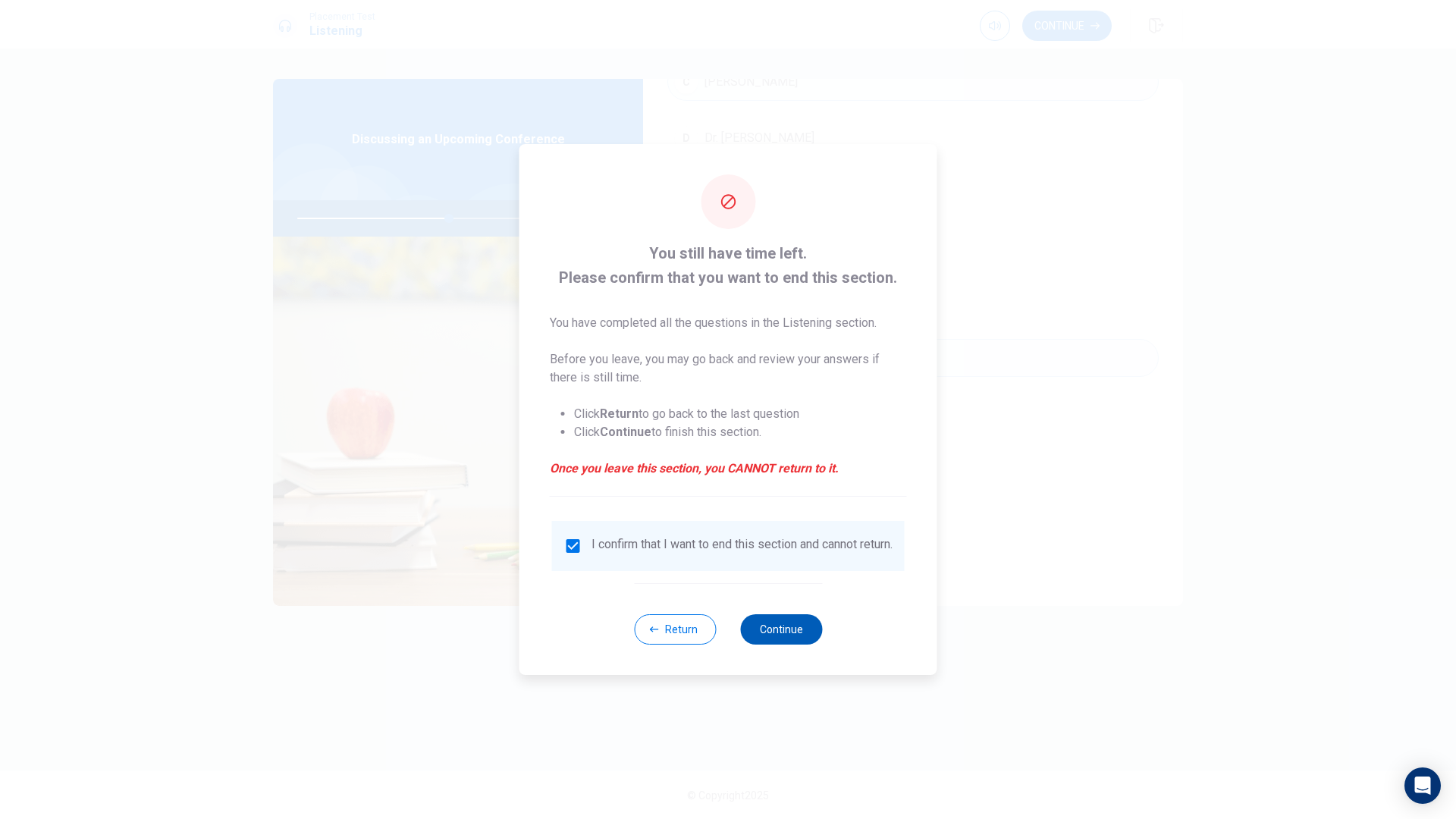
click at [784, 637] on button "Continue" at bounding box center [781, 630] width 82 height 31
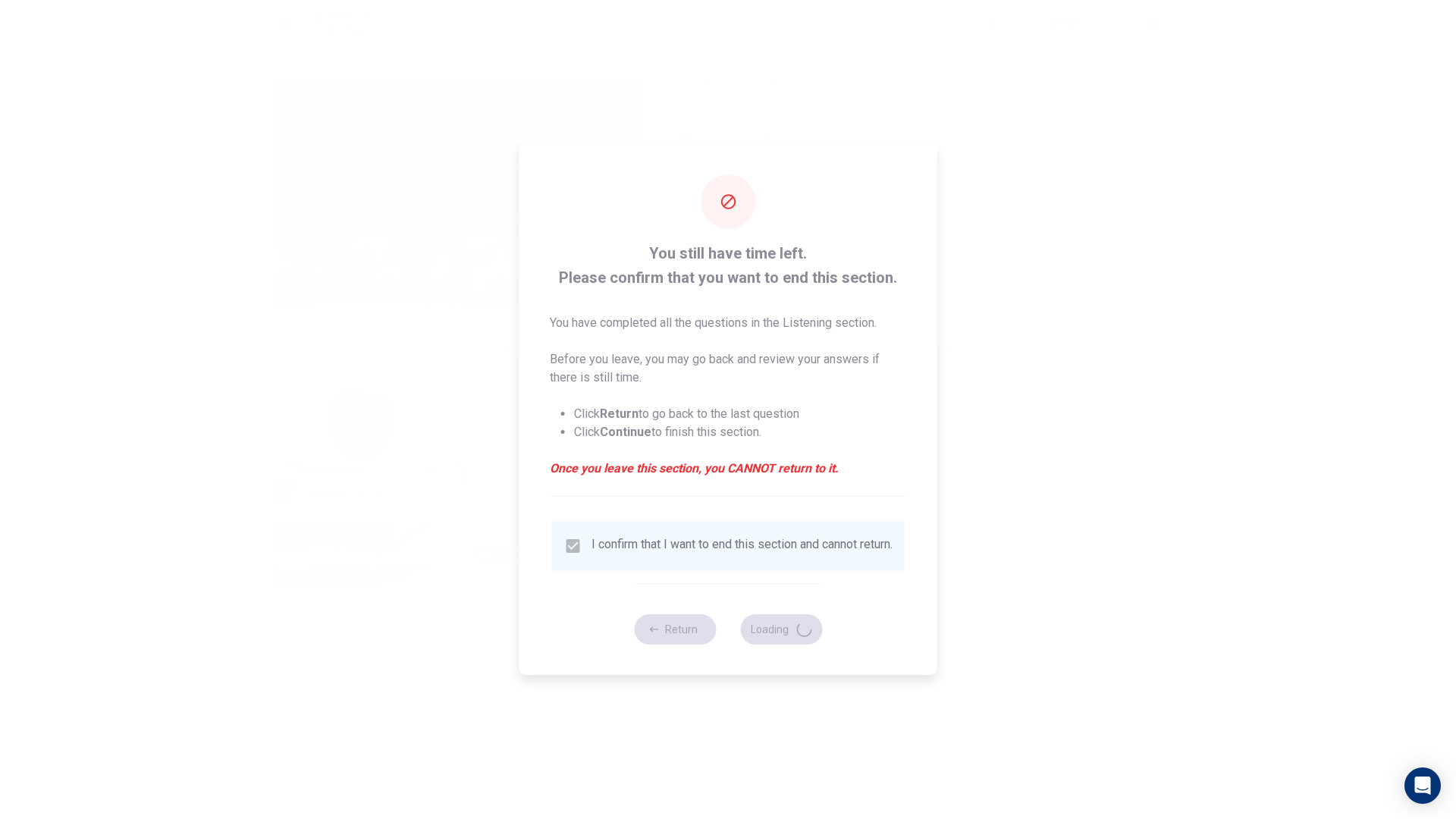
type input "56"
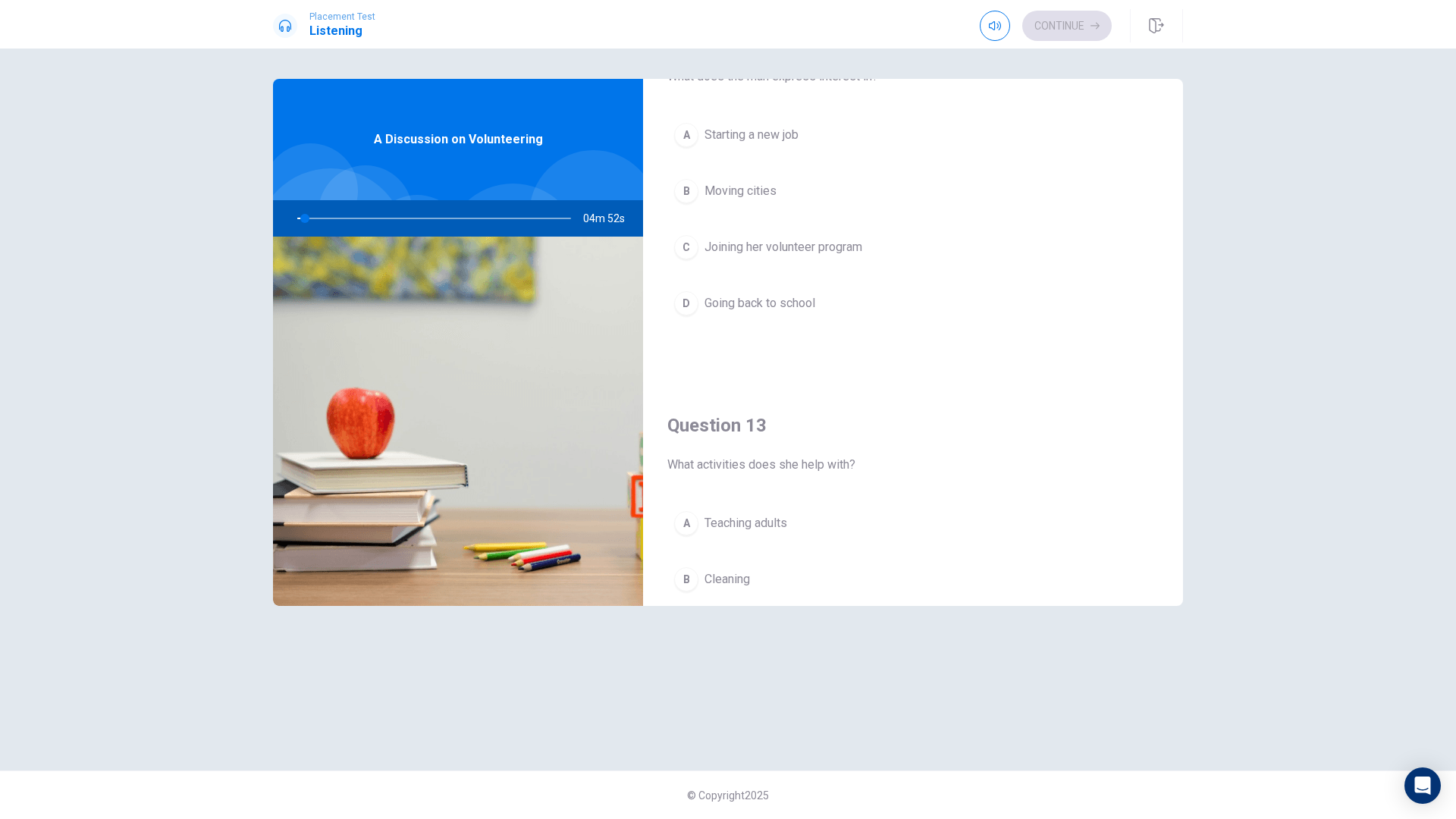
scroll to position [0, 0]
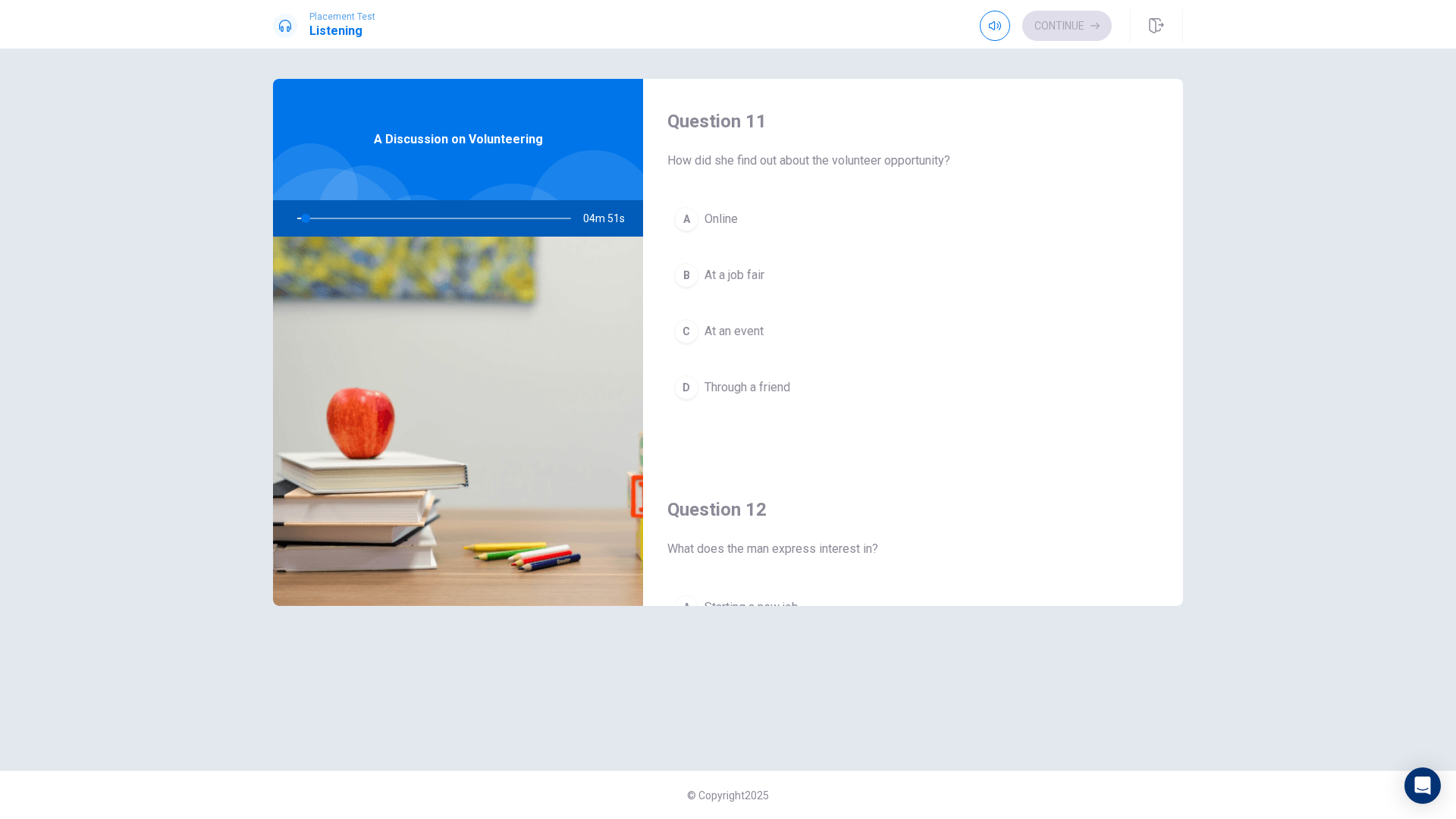
drag, startPoint x: 1182, startPoint y: 155, endPoint x: 1130, endPoint y: 0, distance: 163.5
click at [1130, 0] on div "Placement Test Listening Continue Continue Question 11 How did she find out abo…" at bounding box center [728, 409] width 1456 height 819
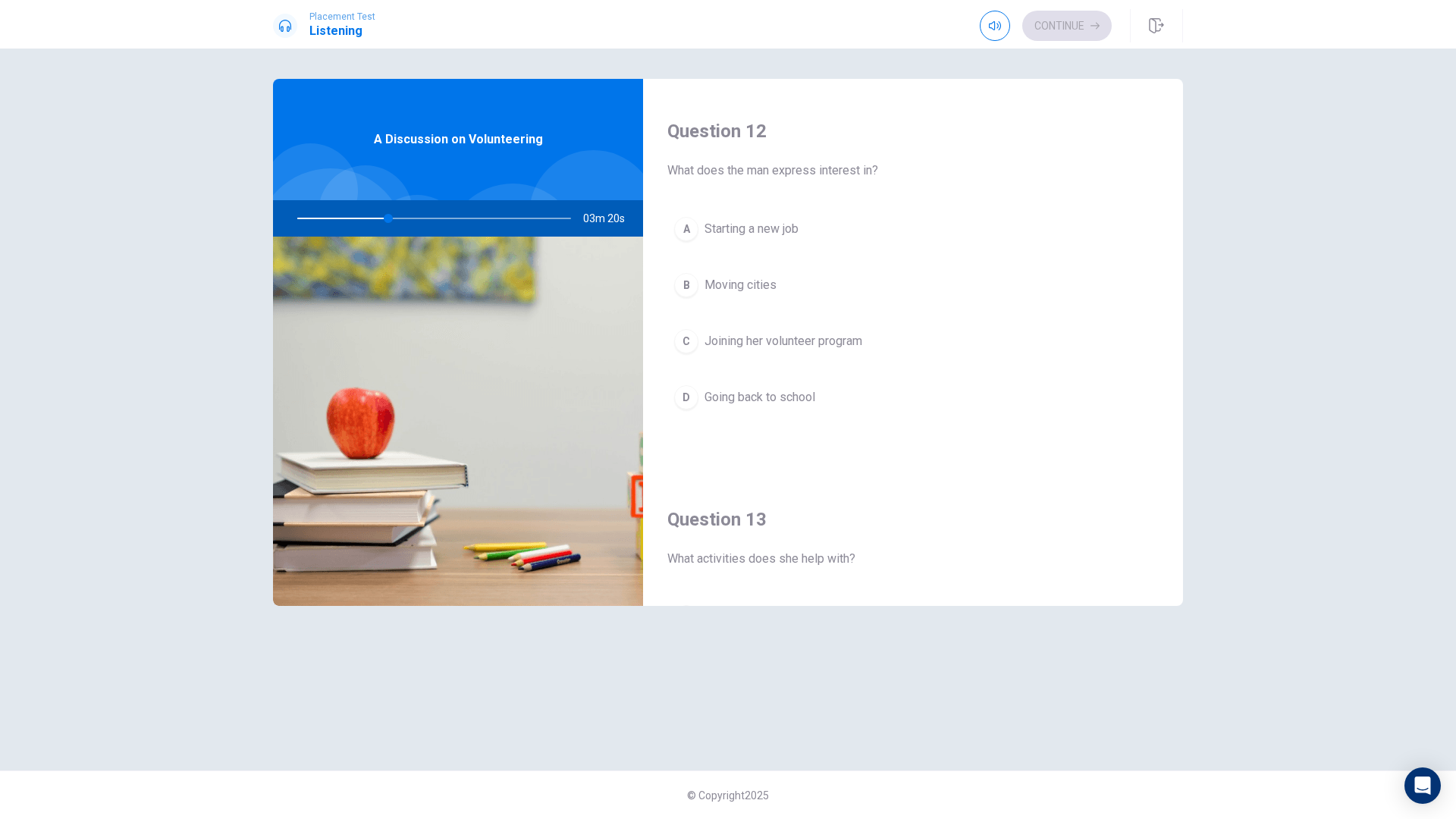
scroll to position [376, 0]
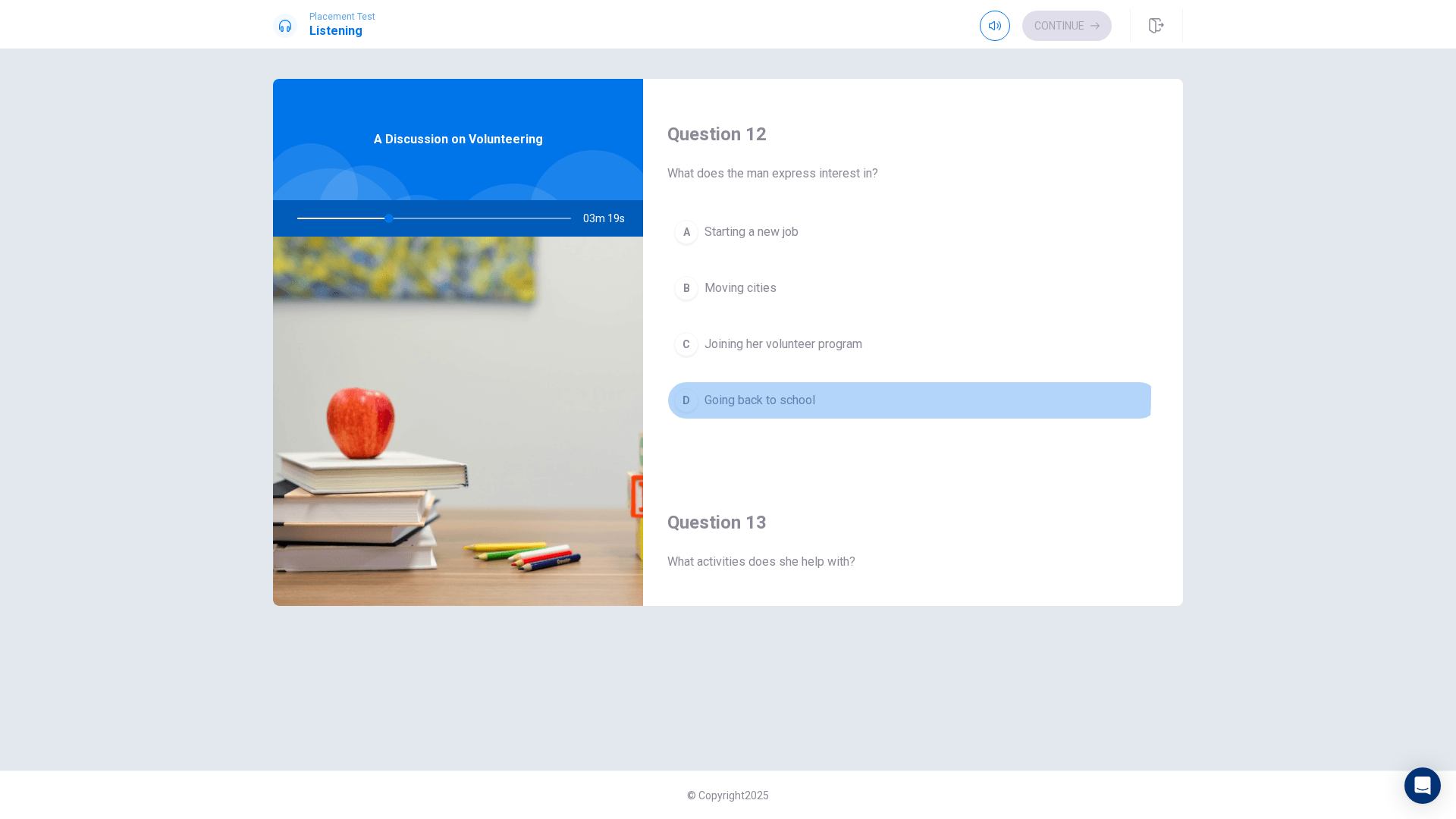
drag, startPoint x: 787, startPoint y: 395, endPoint x: 793, endPoint y: 387, distance: 10.0
click at [787, 395] on span "Going back to school" at bounding box center [760, 400] width 111 height 18
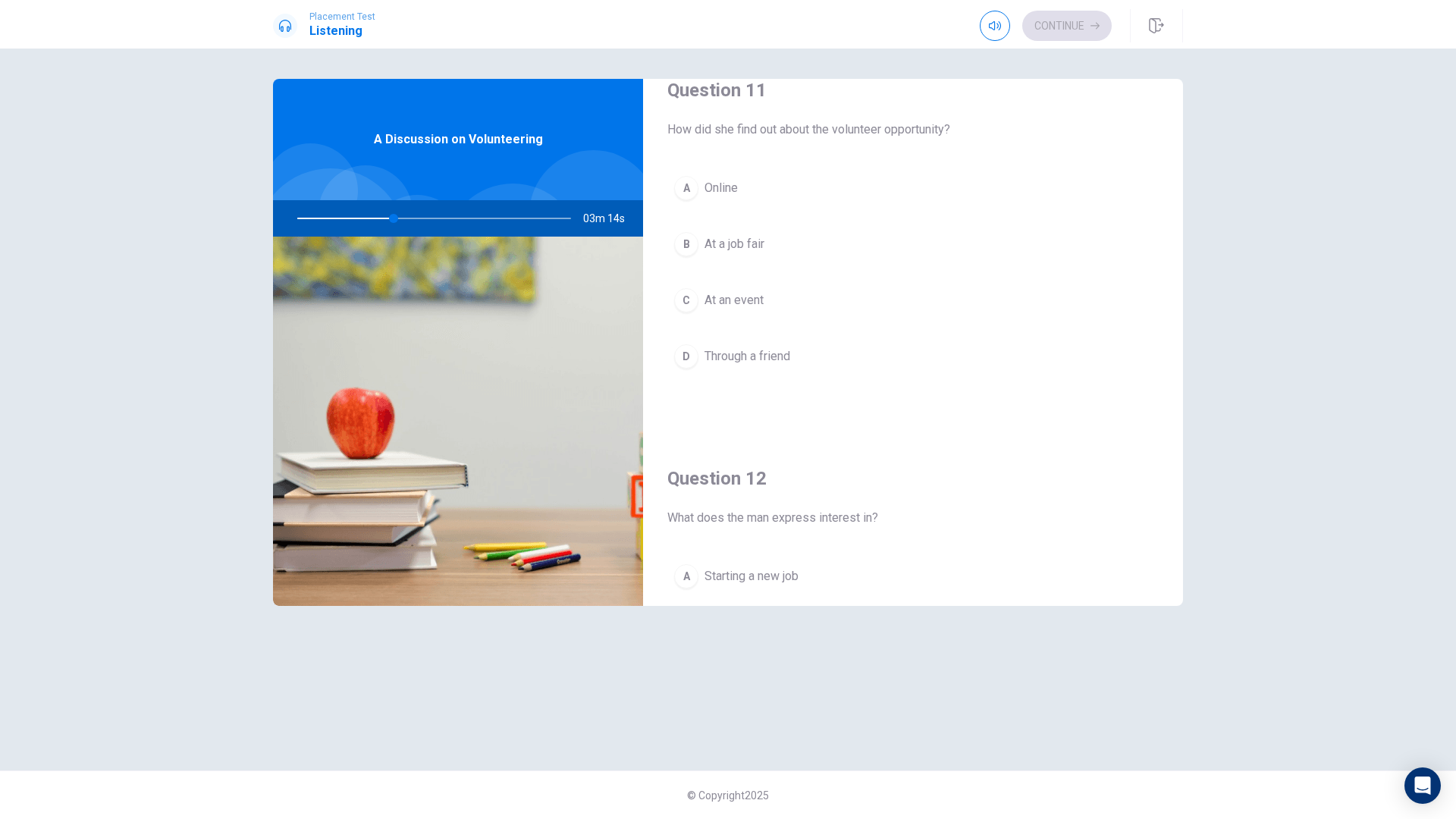
scroll to position [0, 0]
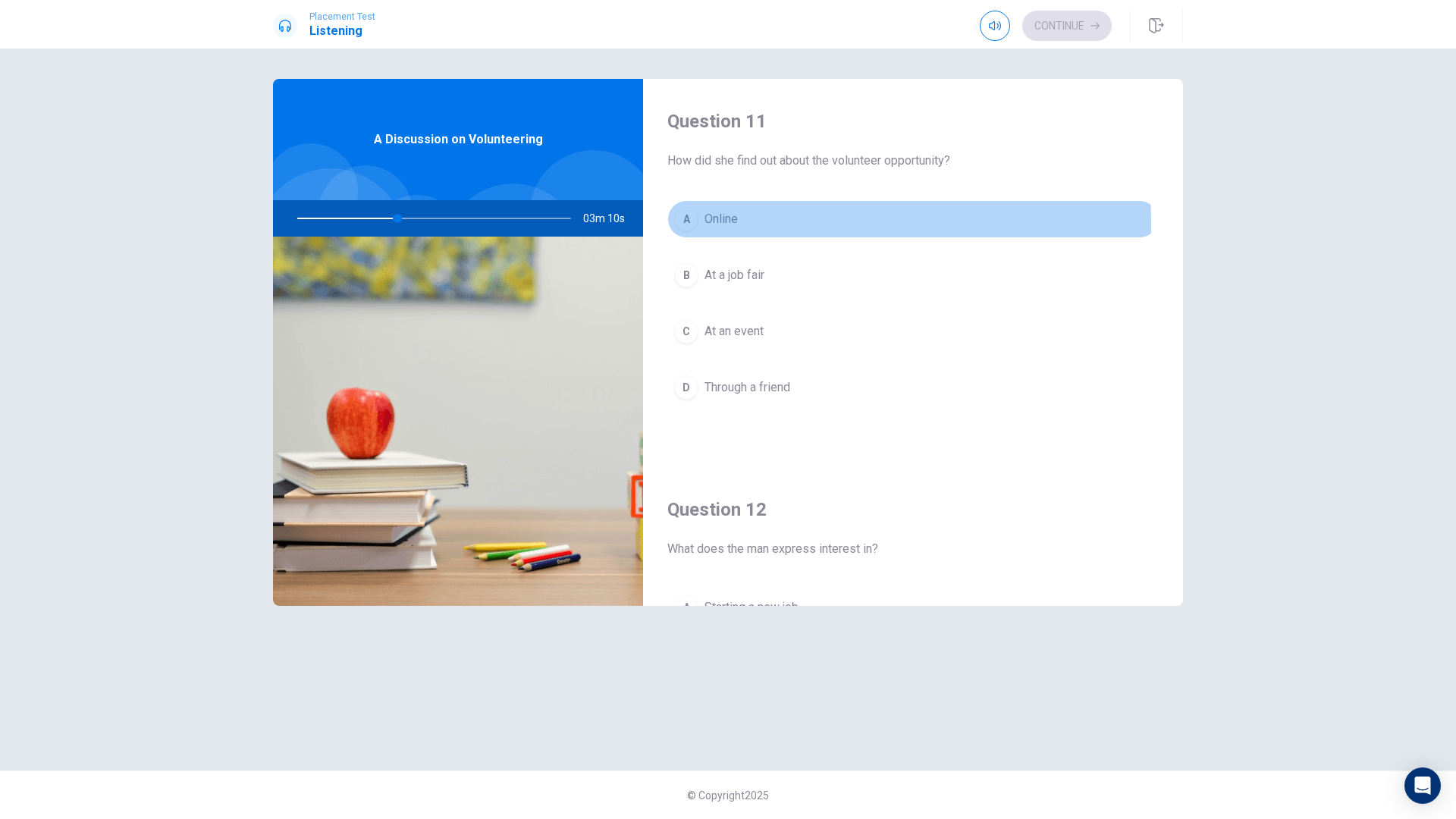
click at [718, 224] on span "Online" at bounding box center [721, 219] width 33 height 18
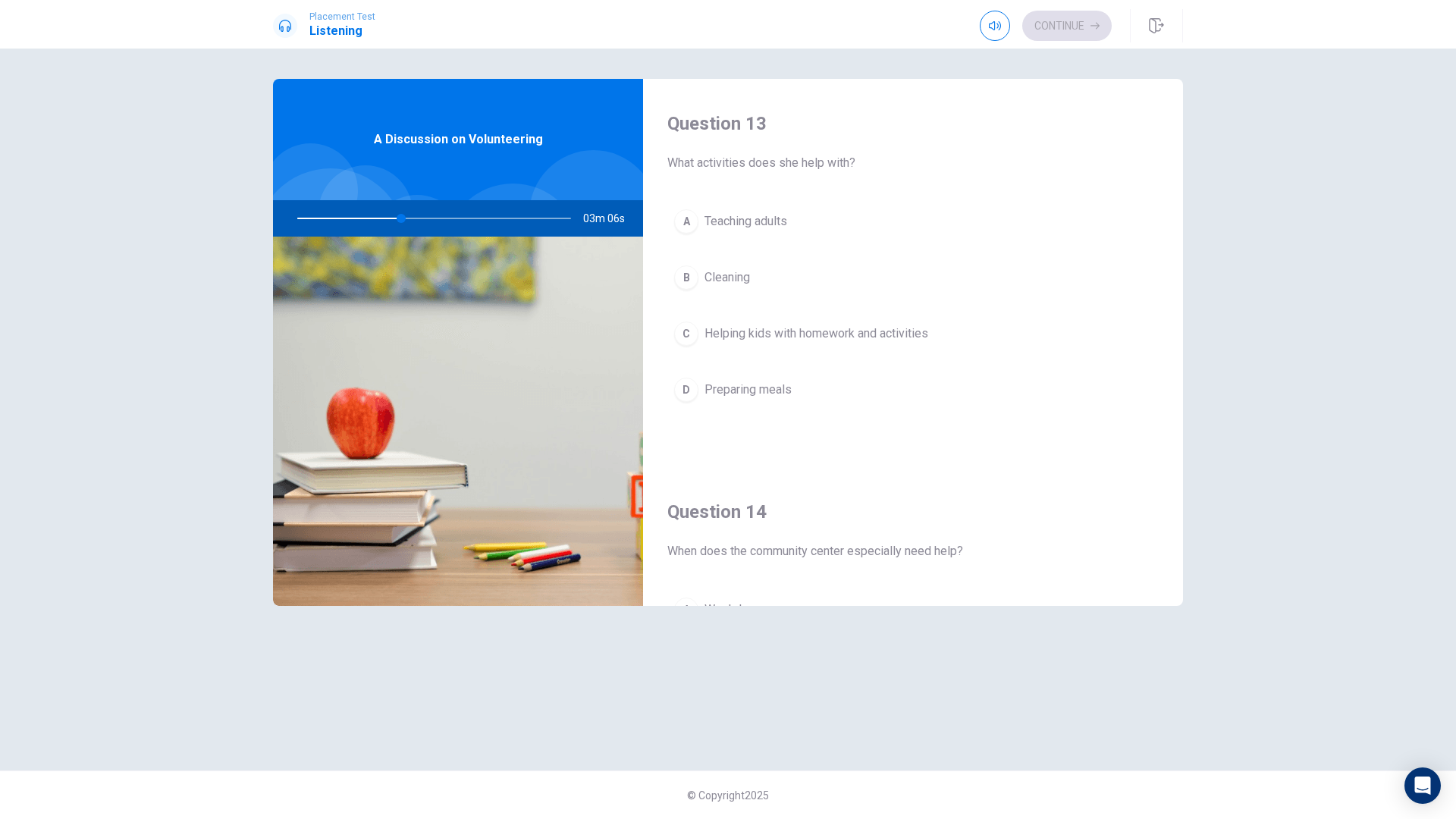
scroll to position [777, 0]
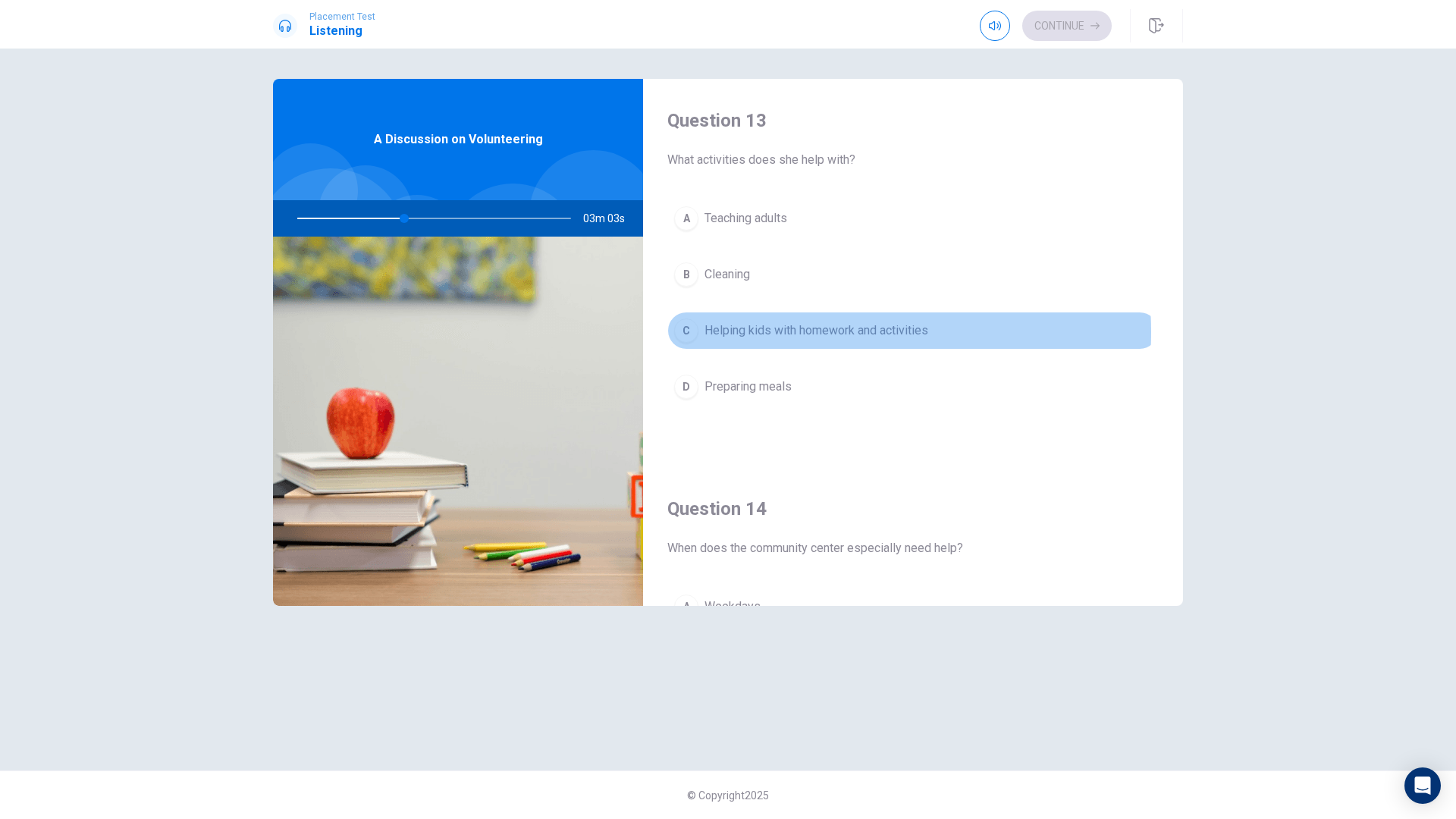
drag, startPoint x: 800, startPoint y: 332, endPoint x: 859, endPoint y: 328, distance: 59.1
click at [805, 330] on span "Helping kids with homework and activities" at bounding box center [816, 330] width 224 height 18
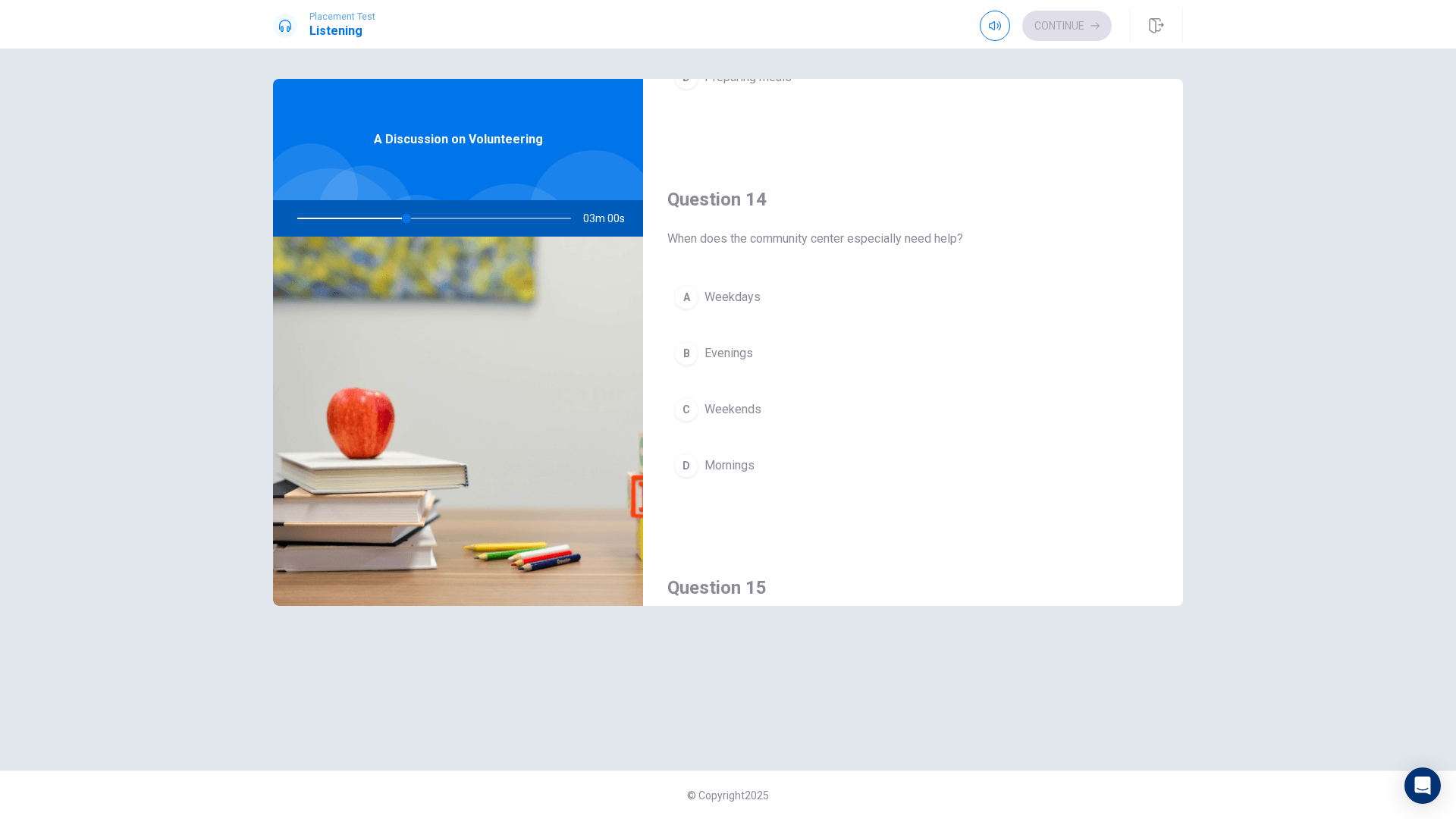
scroll to position [1099, 0]
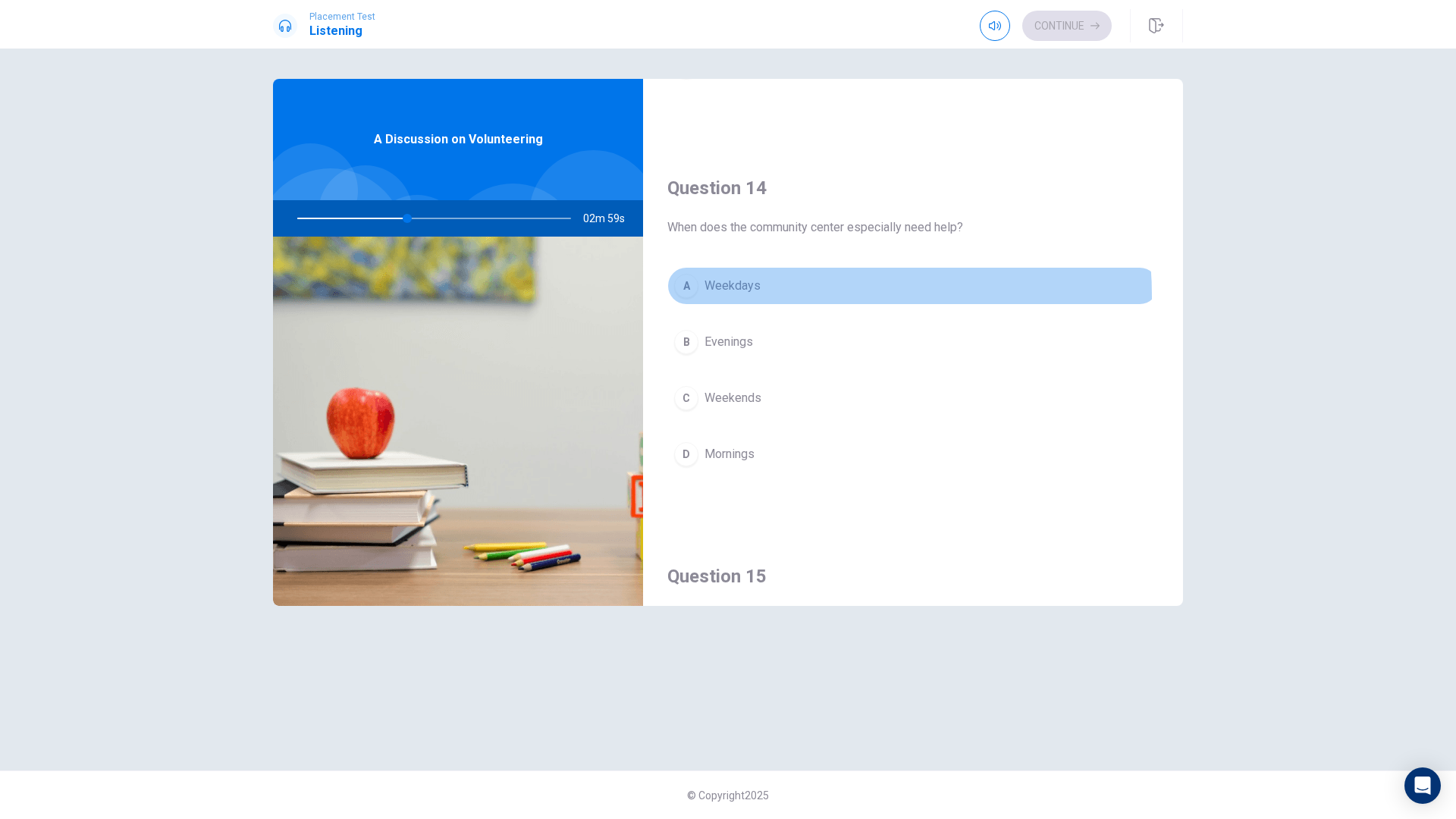
click at [772, 297] on button "A Weekdays" at bounding box center [912, 285] width 492 height 37
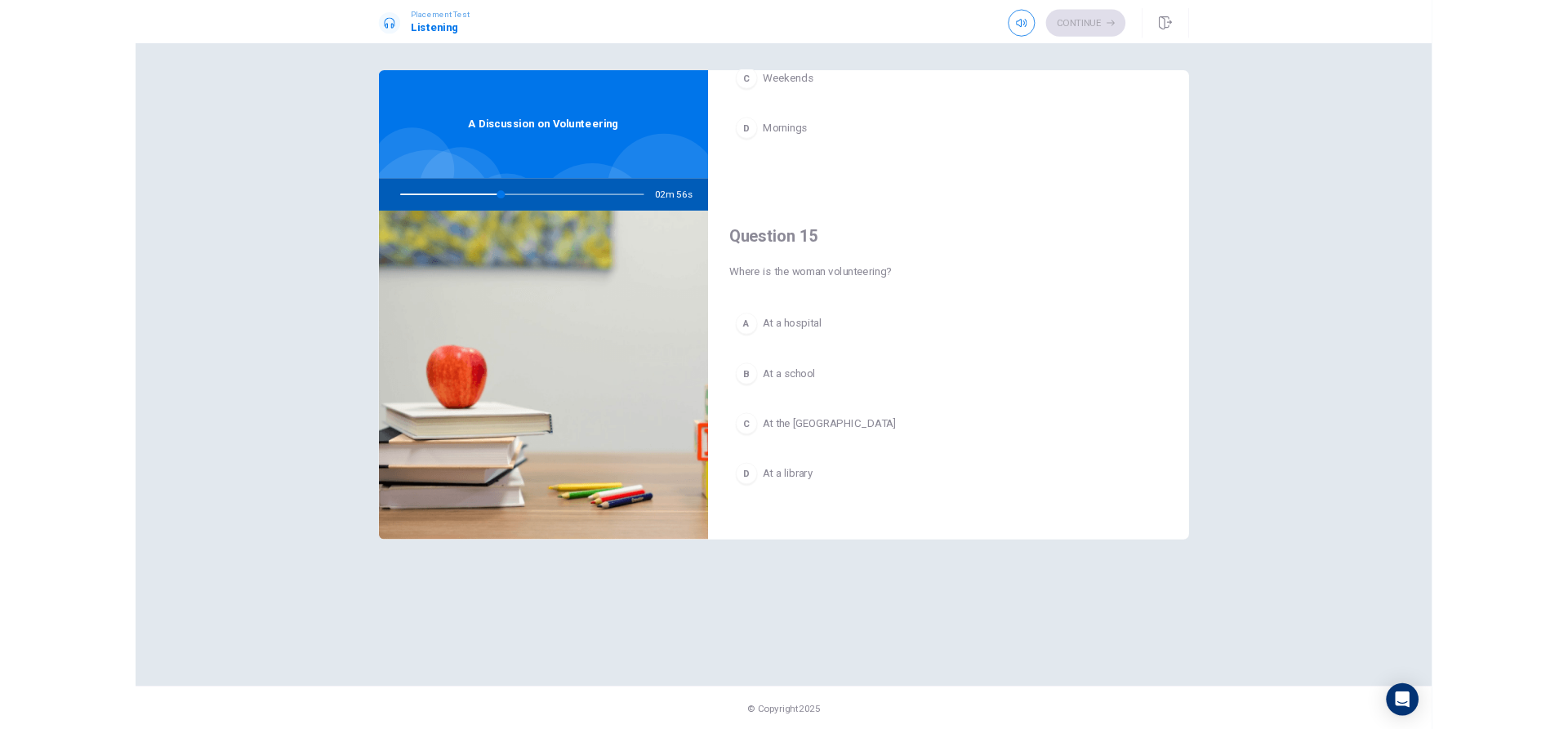
scroll to position [1522, 0]
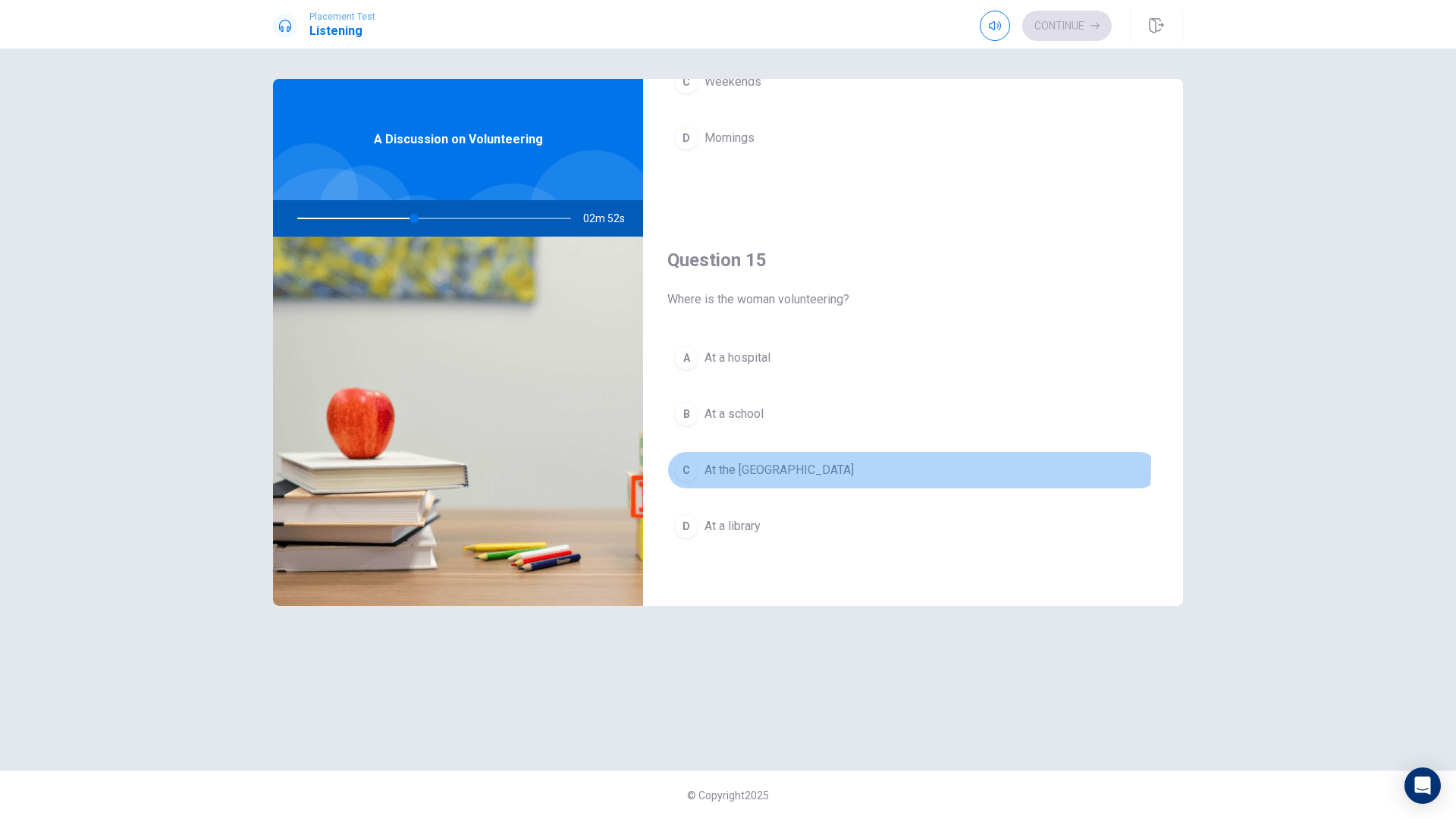
click at [804, 463] on span "At the community center" at bounding box center [779, 470] width 149 height 18
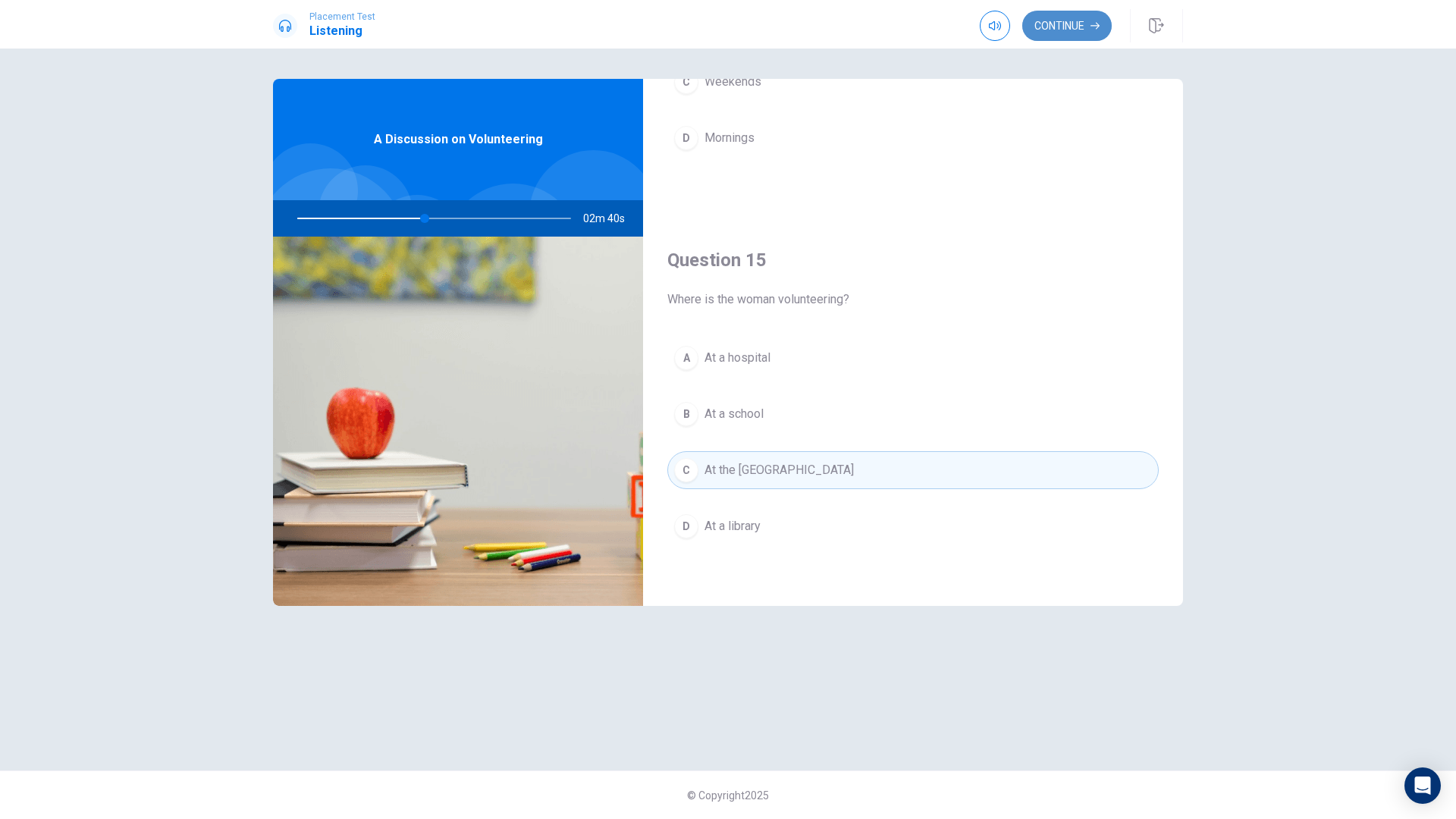
click at [1061, 36] on button "Continue" at bounding box center [1067, 26] width 89 height 31
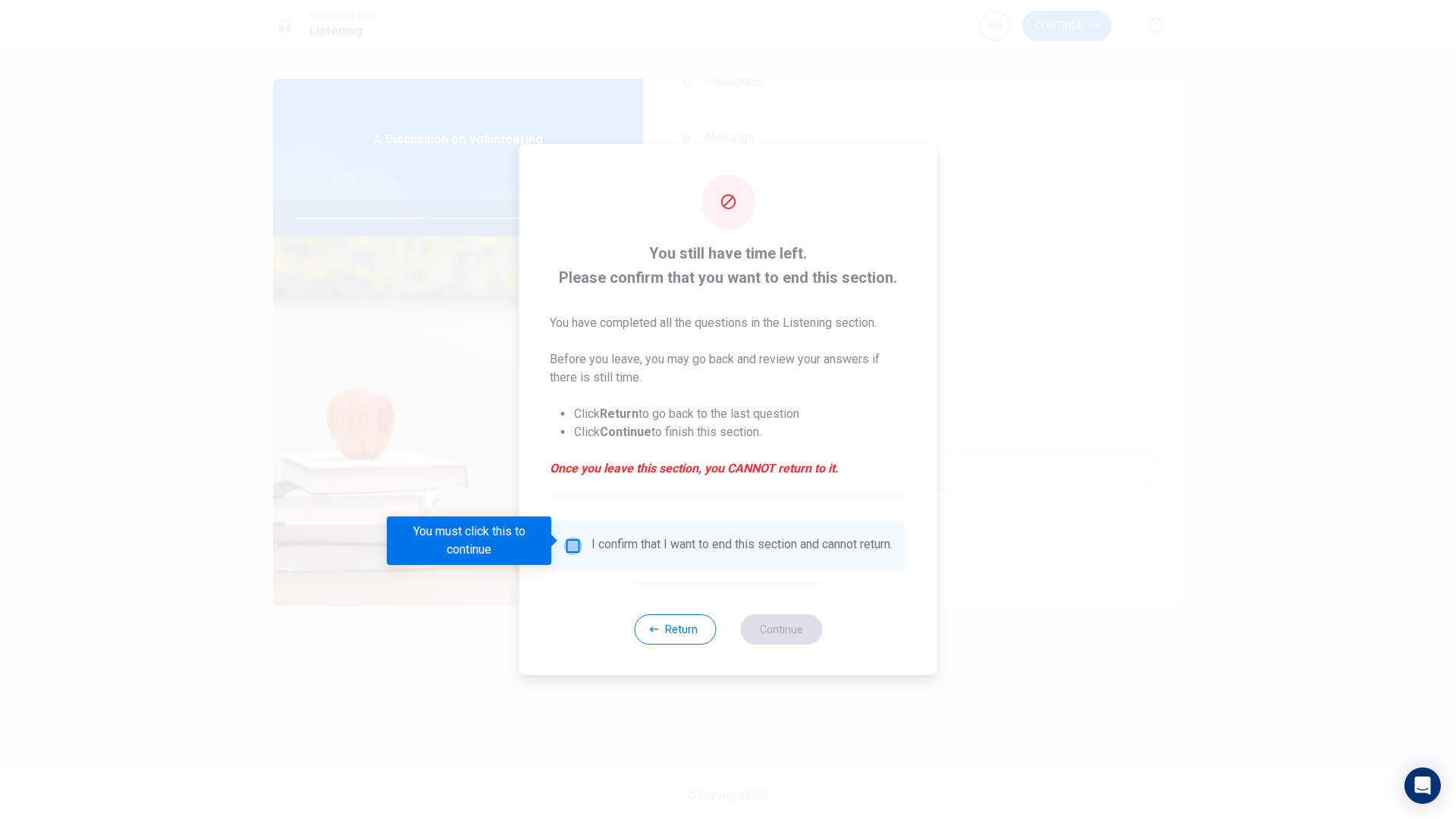
click at [564, 541] on input "You must click this to continue" at bounding box center [573, 545] width 18 height 18
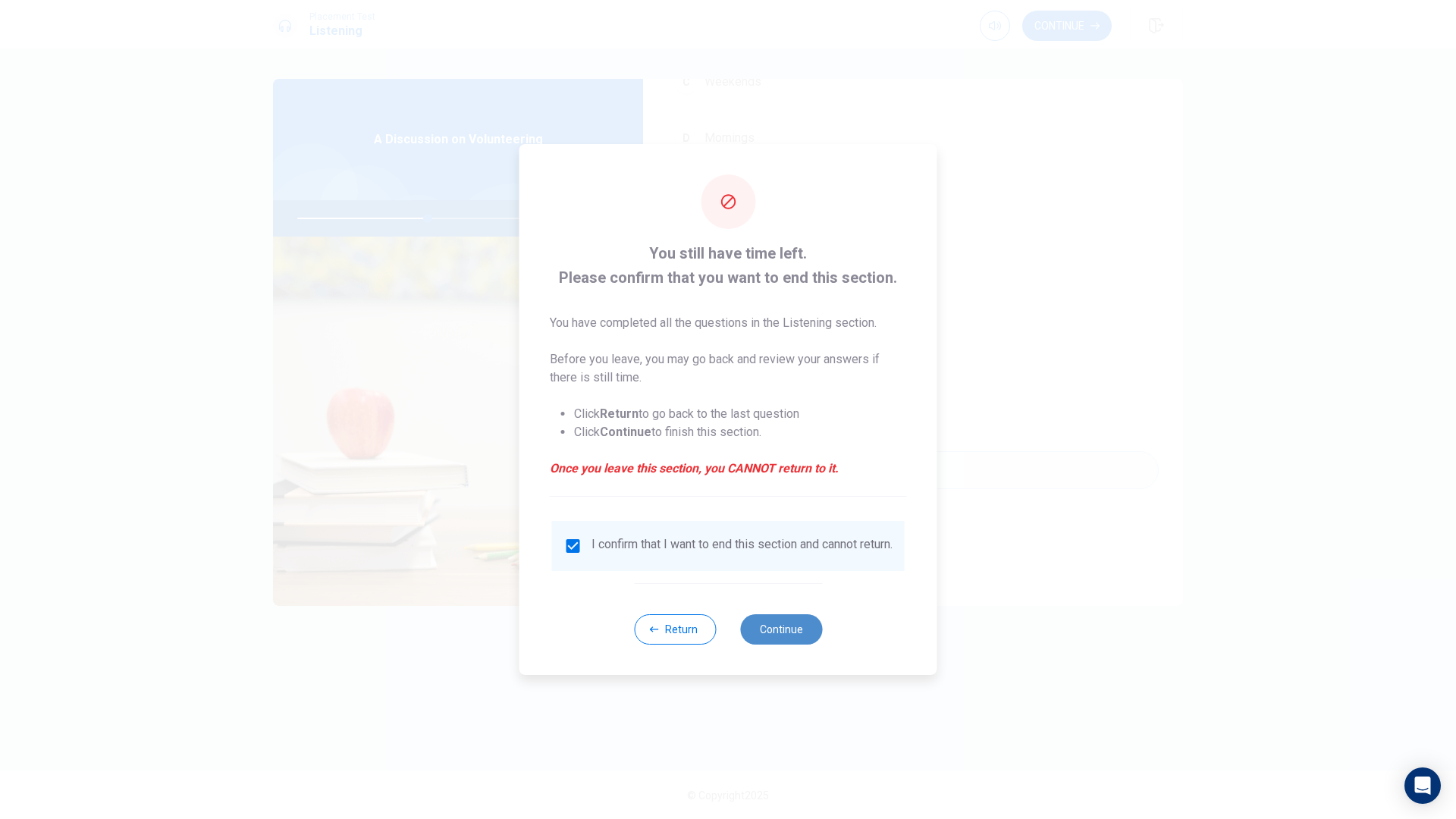
click at [796, 630] on button "Continue" at bounding box center [781, 630] width 82 height 31
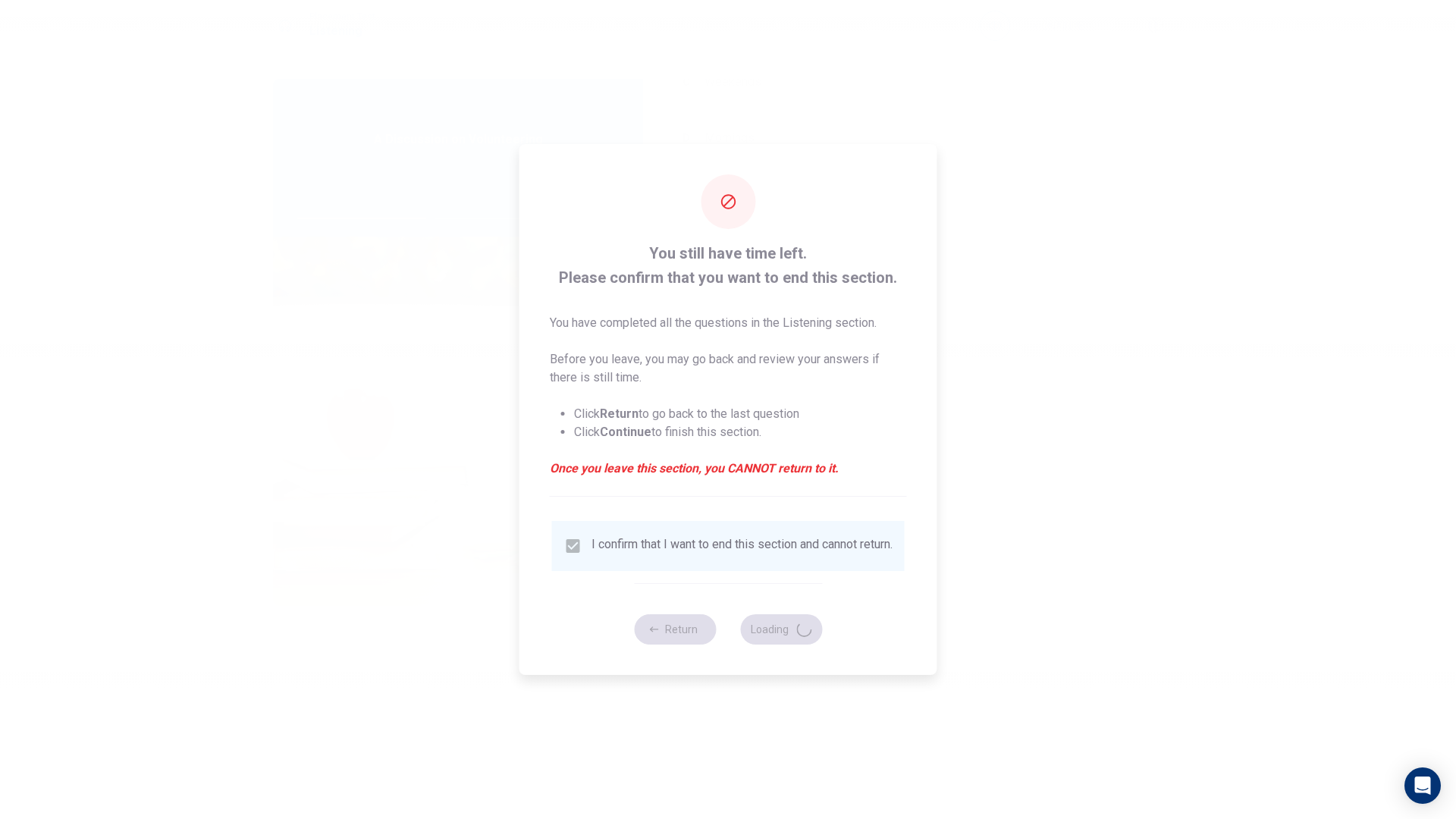
type input "49"
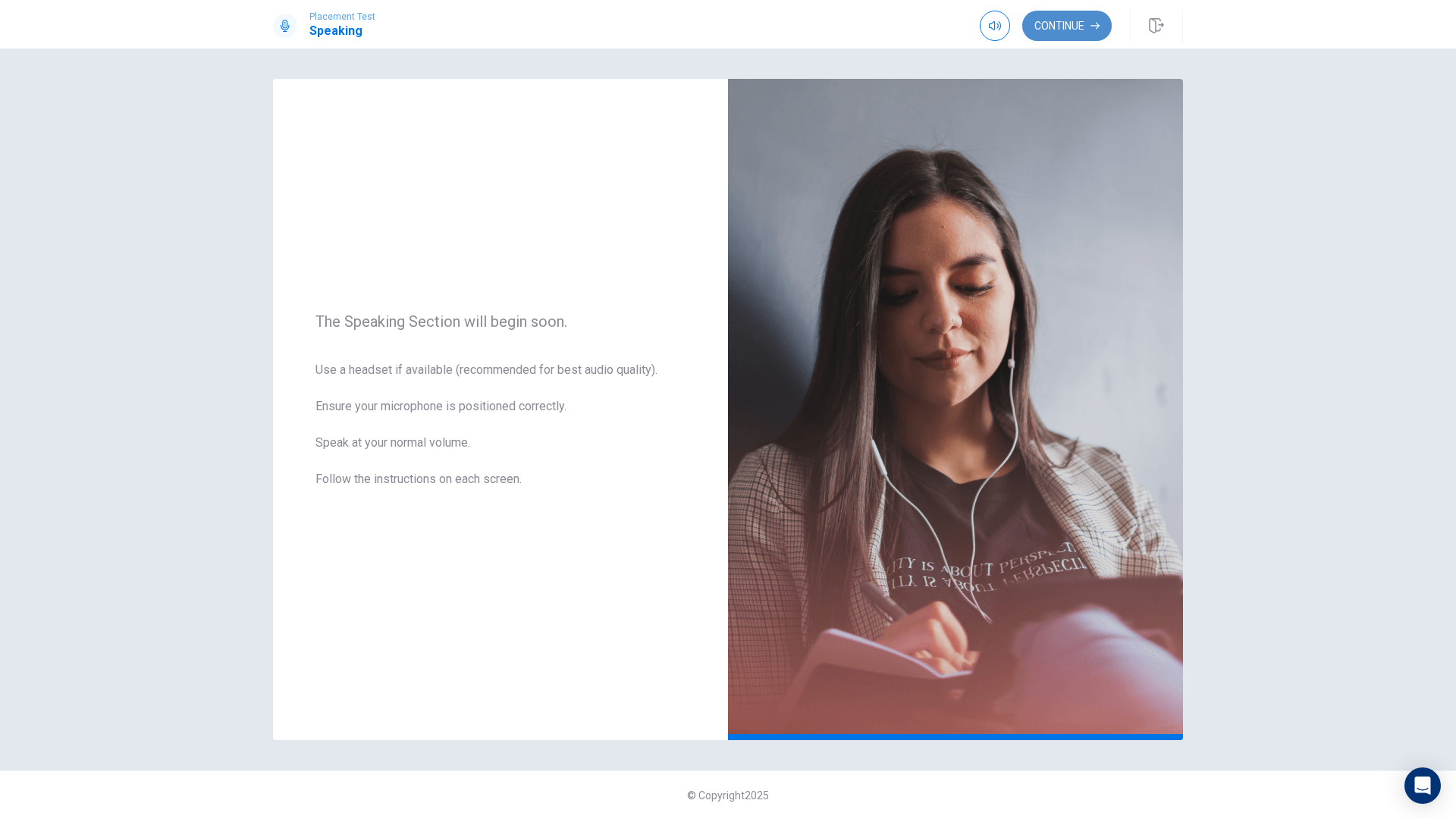
click at [1073, 30] on button "Continue" at bounding box center [1067, 26] width 89 height 31
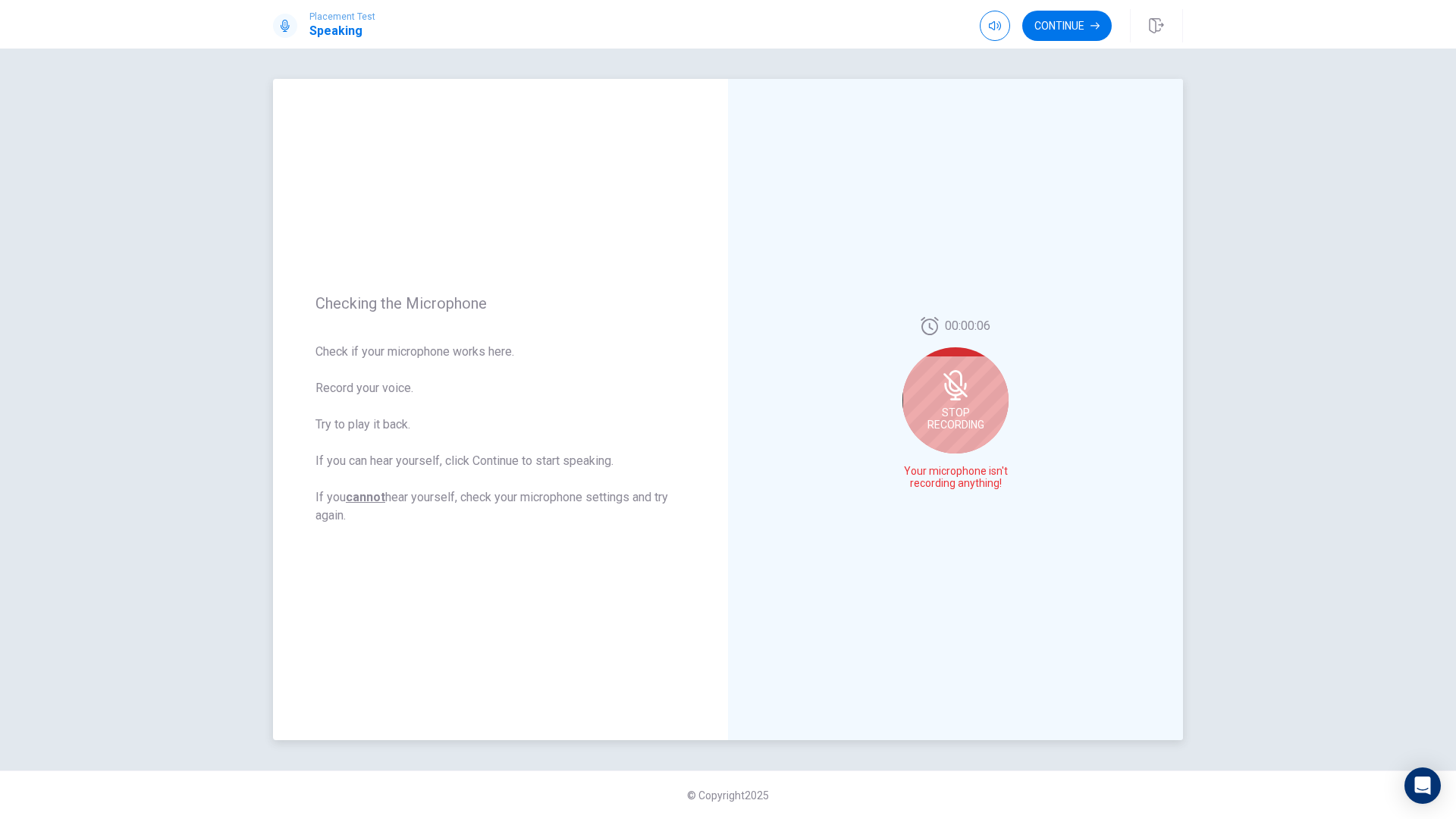
click at [973, 412] on span "Stop Recording" at bounding box center [955, 418] width 57 height 24
click at [937, 481] on icon "Record Again" at bounding box center [938, 483] width 9 height 9
click at [960, 394] on icon at bounding box center [953, 389] width 19 height 14
drag, startPoint x: 973, startPoint y: 486, endPoint x: 1078, endPoint y: 265, distance: 244.7
click at [1078, 265] on div "00:00:09" at bounding box center [955, 410] width 455 height 661
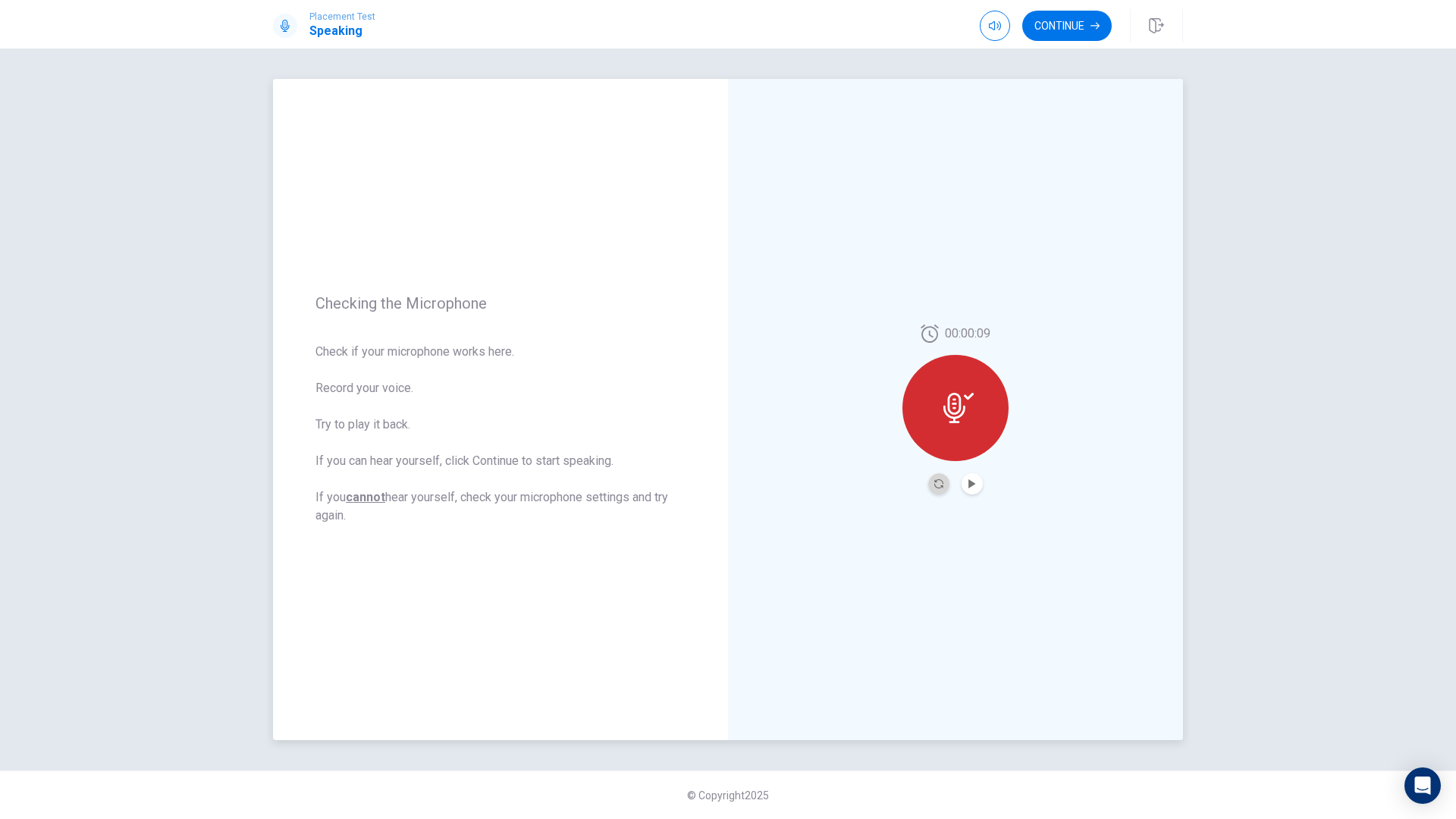
click at [945, 479] on button "Record Again" at bounding box center [938, 483] width 21 height 21
click at [974, 435] on span "Stop Recording" at bounding box center [955, 436] width 57 height 24
click at [976, 487] on button "Play Audio" at bounding box center [971, 483] width 21 height 21
click at [990, 24] on icon "button" at bounding box center [994, 26] width 12 height 12
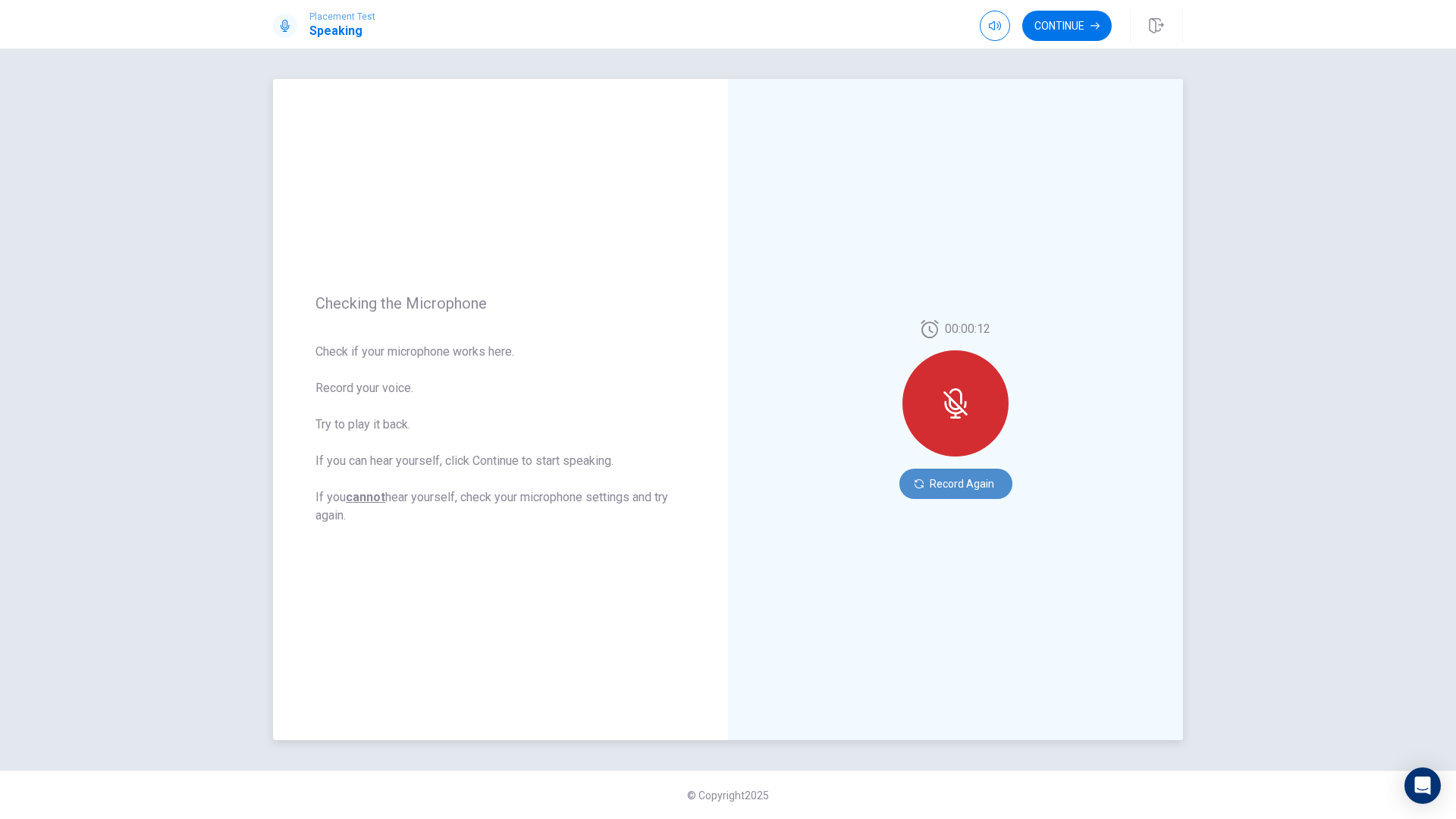
click at [947, 483] on button "Record Again" at bounding box center [955, 484] width 113 height 31
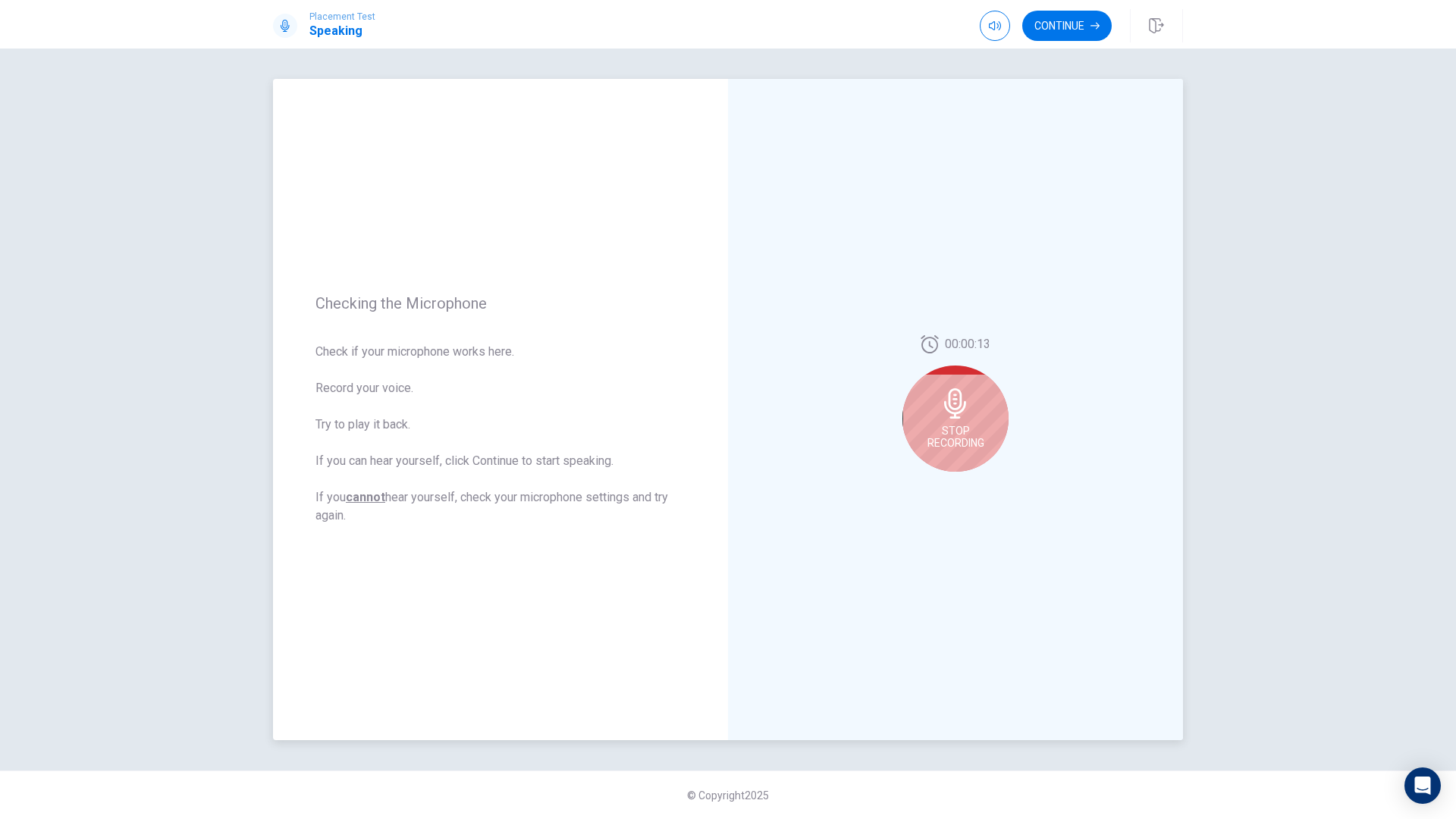
click at [962, 432] on span "Stop Recording" at bounding box center [955, 436] width 57 height 24
click at [975, 481] on icon "Play Audio" at bounding box center [972, 483] width 9 height 9
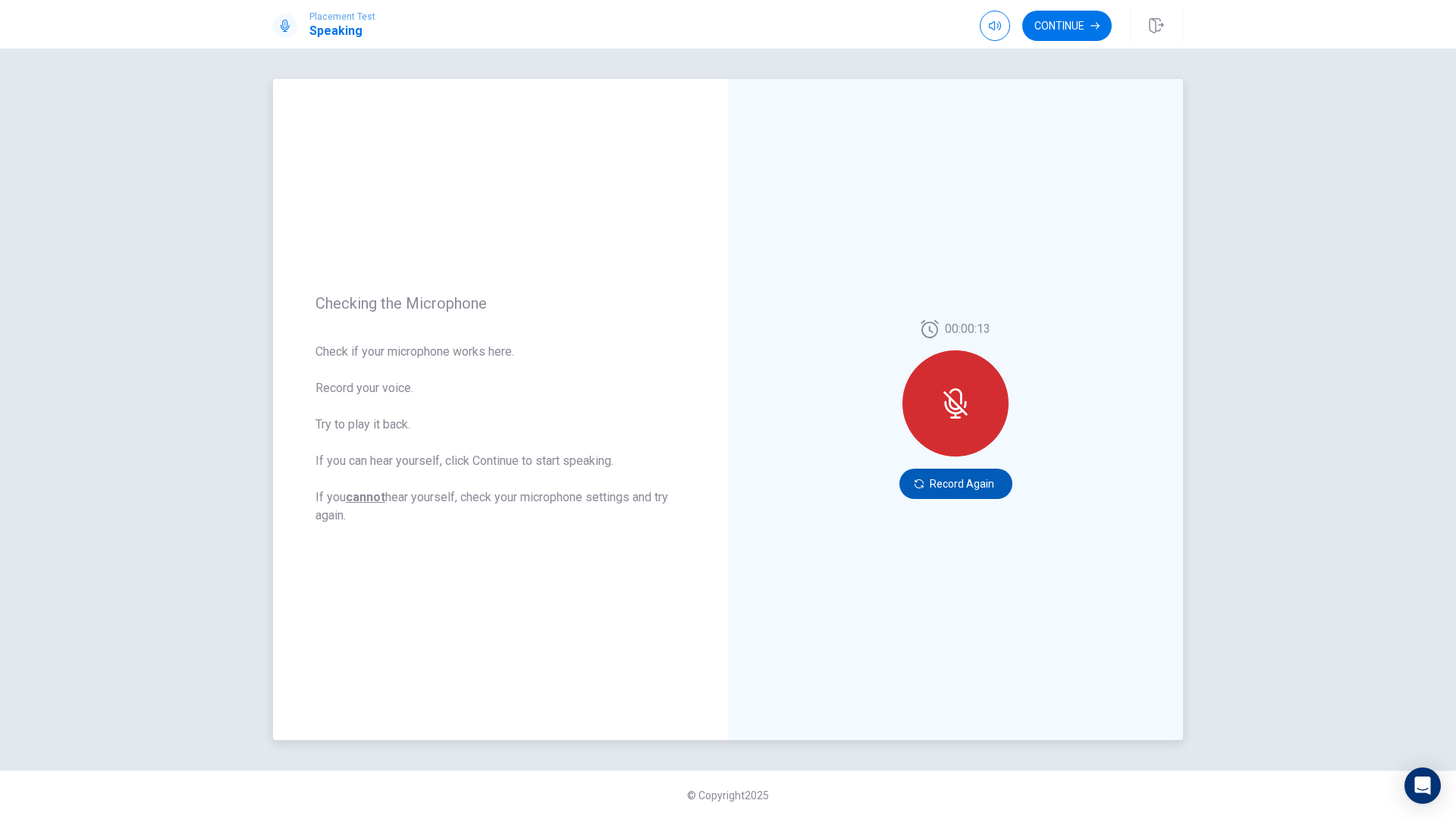
click at [971, 489] on button "Record Again" at bounding box center [955, 484] width 113 height 31
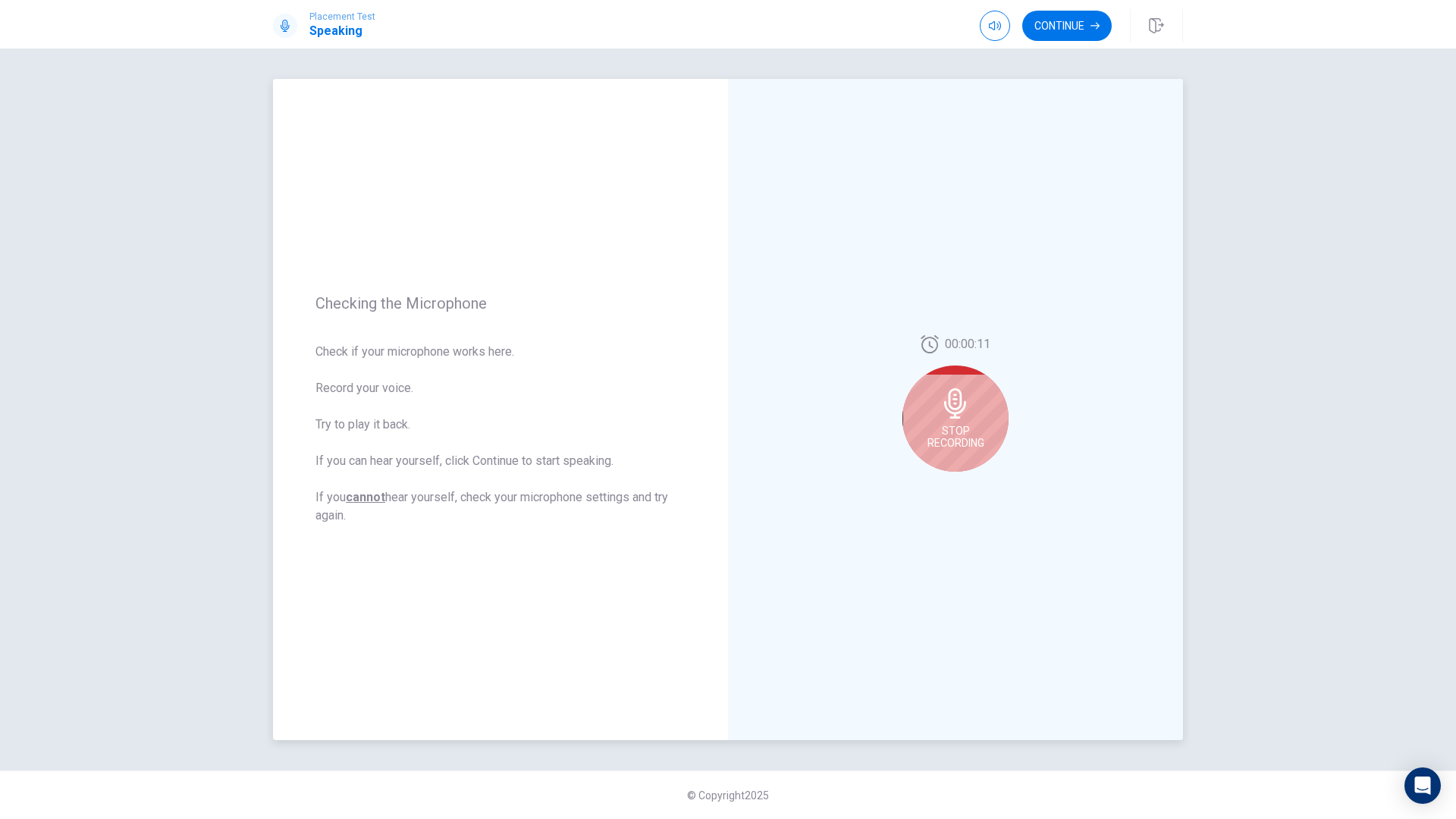
click at [975, 429] on span "Stop Recording" at bounding box center [955, 436] width 57 height 24
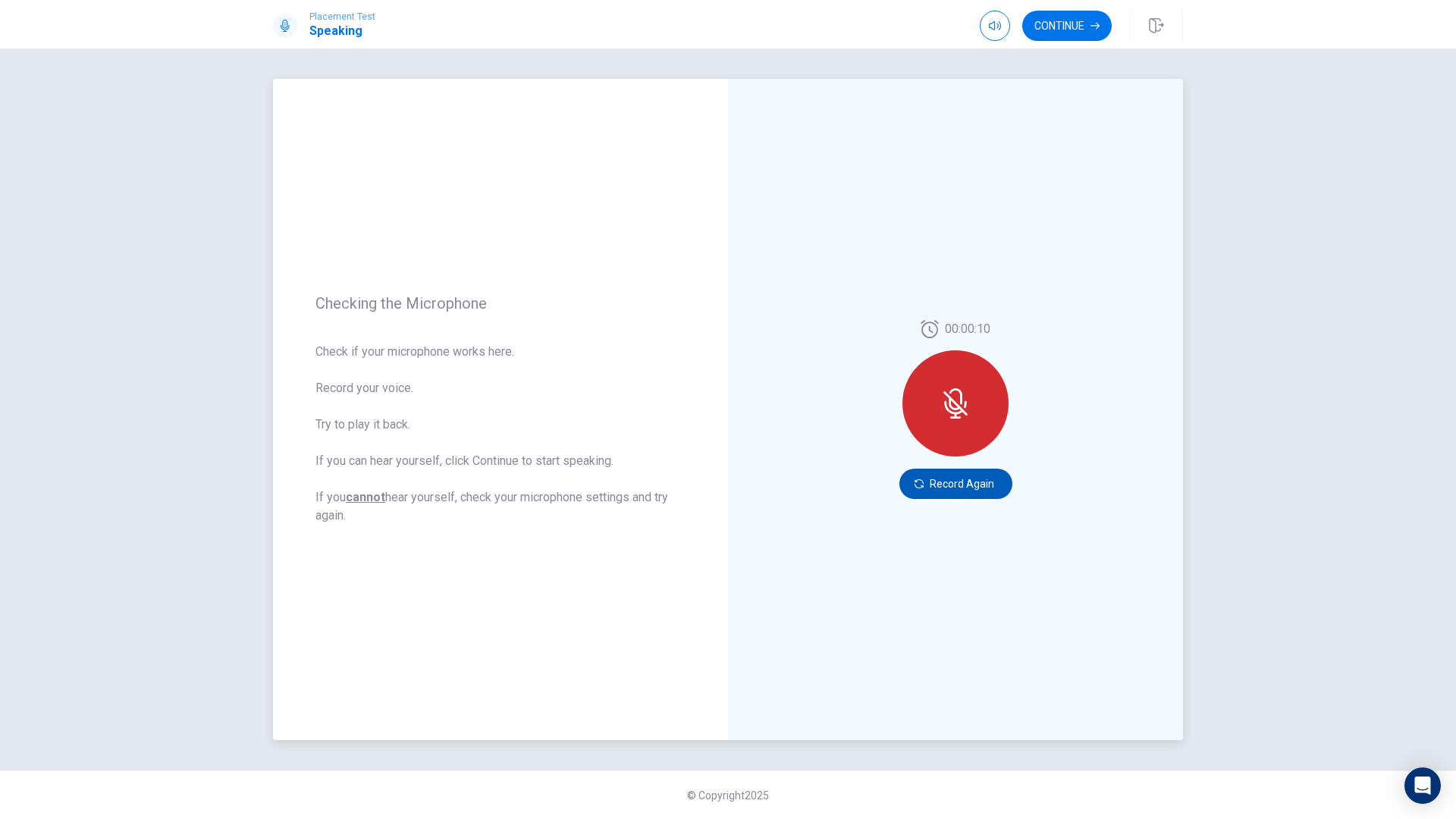
click at [971, 487] on button "Record Again" at bounding box center [955, 484] width 113 height 31
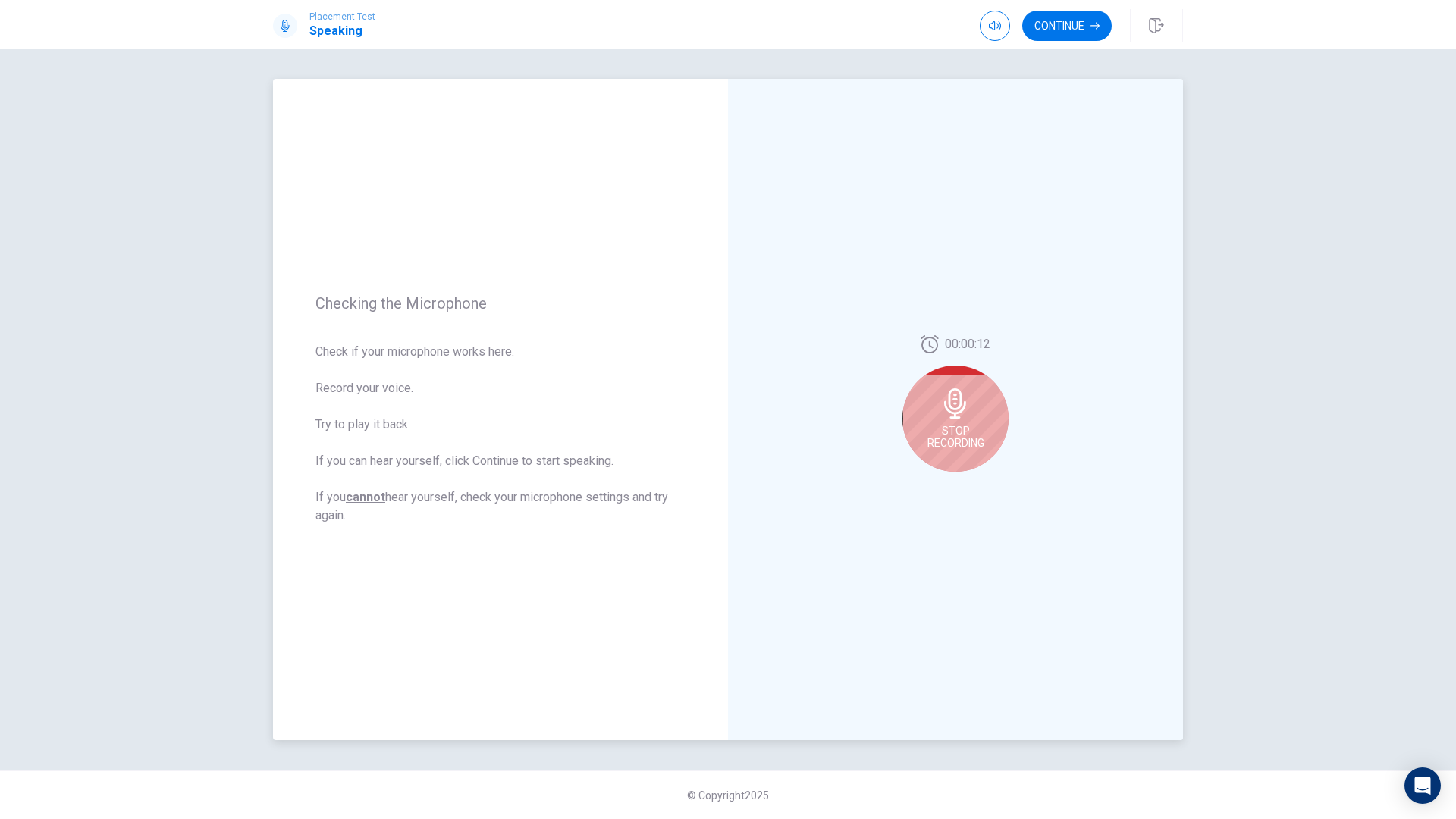
click at [1014, 411] on div "00:00:12 Stop Recording" at bounding box center [955, 410] width 455 height 661
click at [948, 432] on span "Stop Recording" at bounding box center [955, 436] width 57 height 24
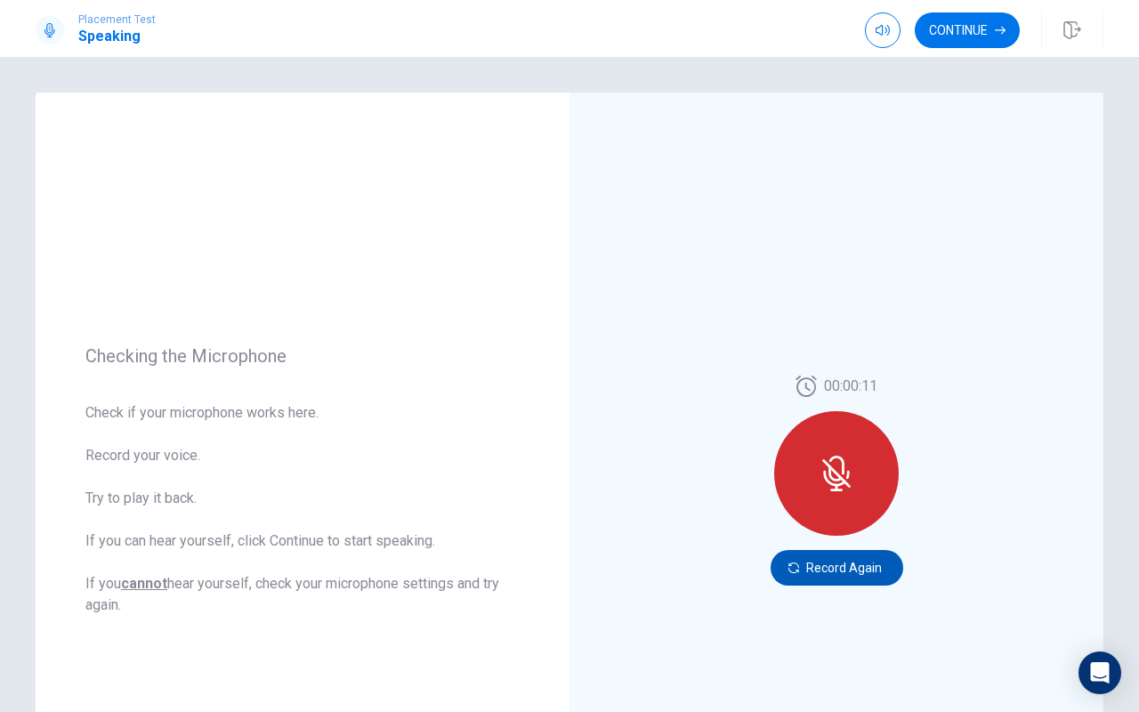
click at [818, 563] on button "Record Again" at bounding box center [837, 568] width 133 height 36
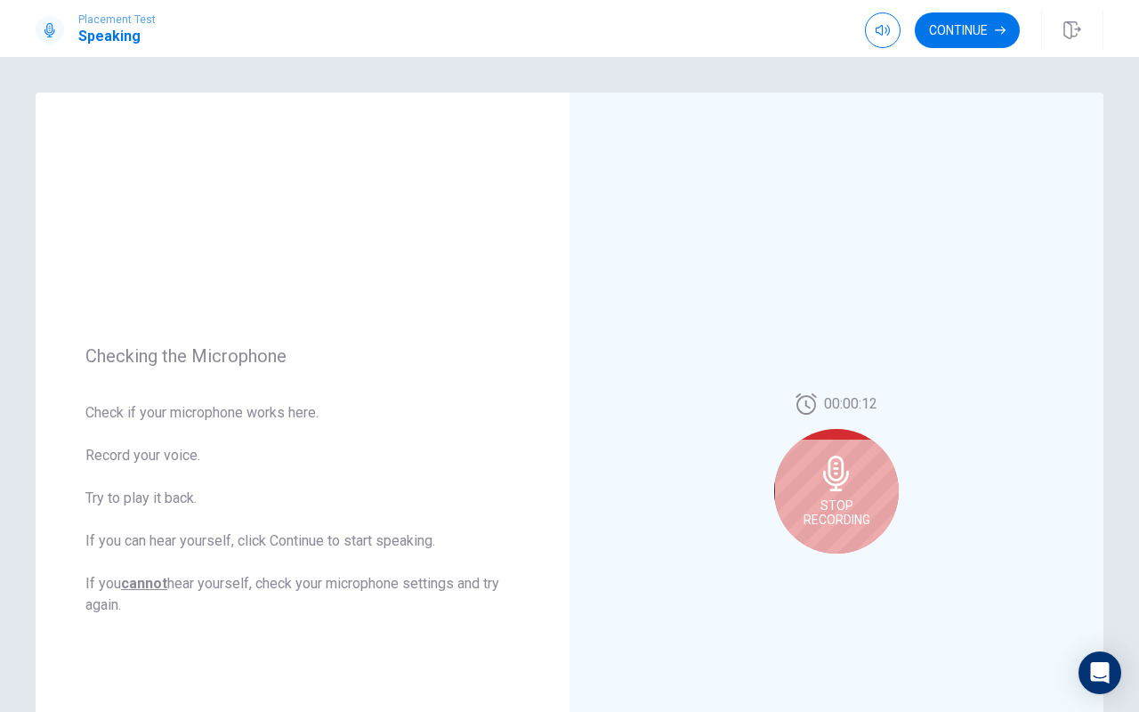
click at [836, 491] on div "Stop Recording" at bounding box center [836, 491] width 125 height 125
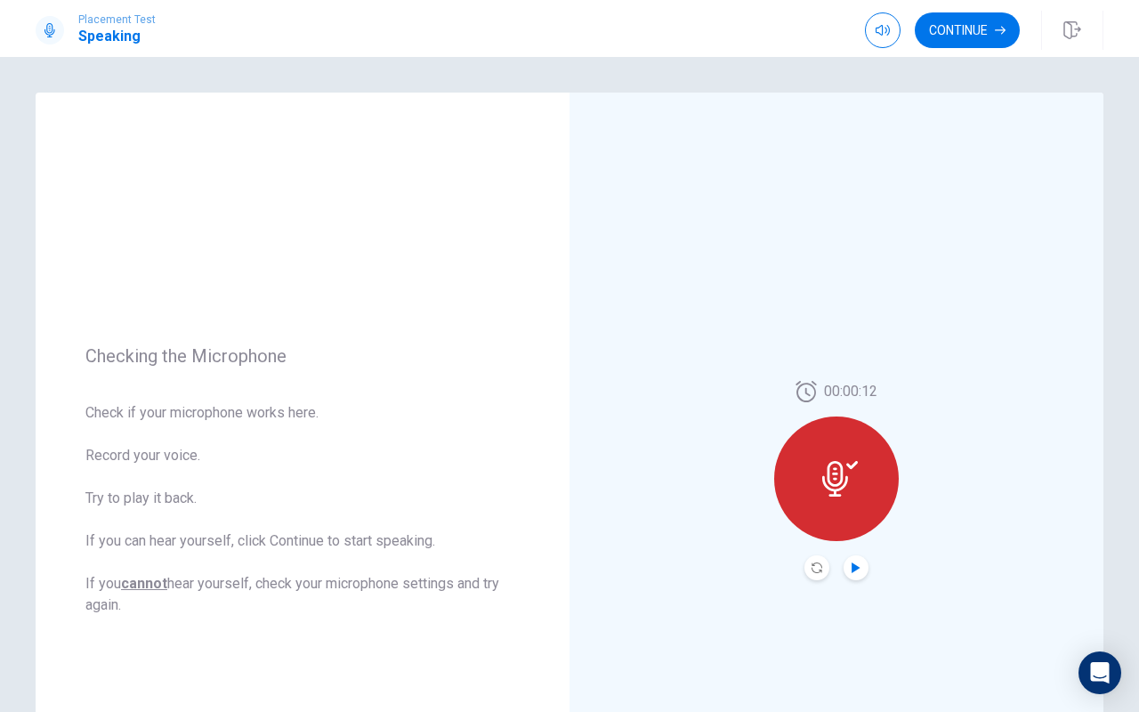
click at [857, 572] on icon "Play Audio" at bounding box center [856, 567] width 11 height 11
